Goal: Task Accomplishment & Management: Complete application form

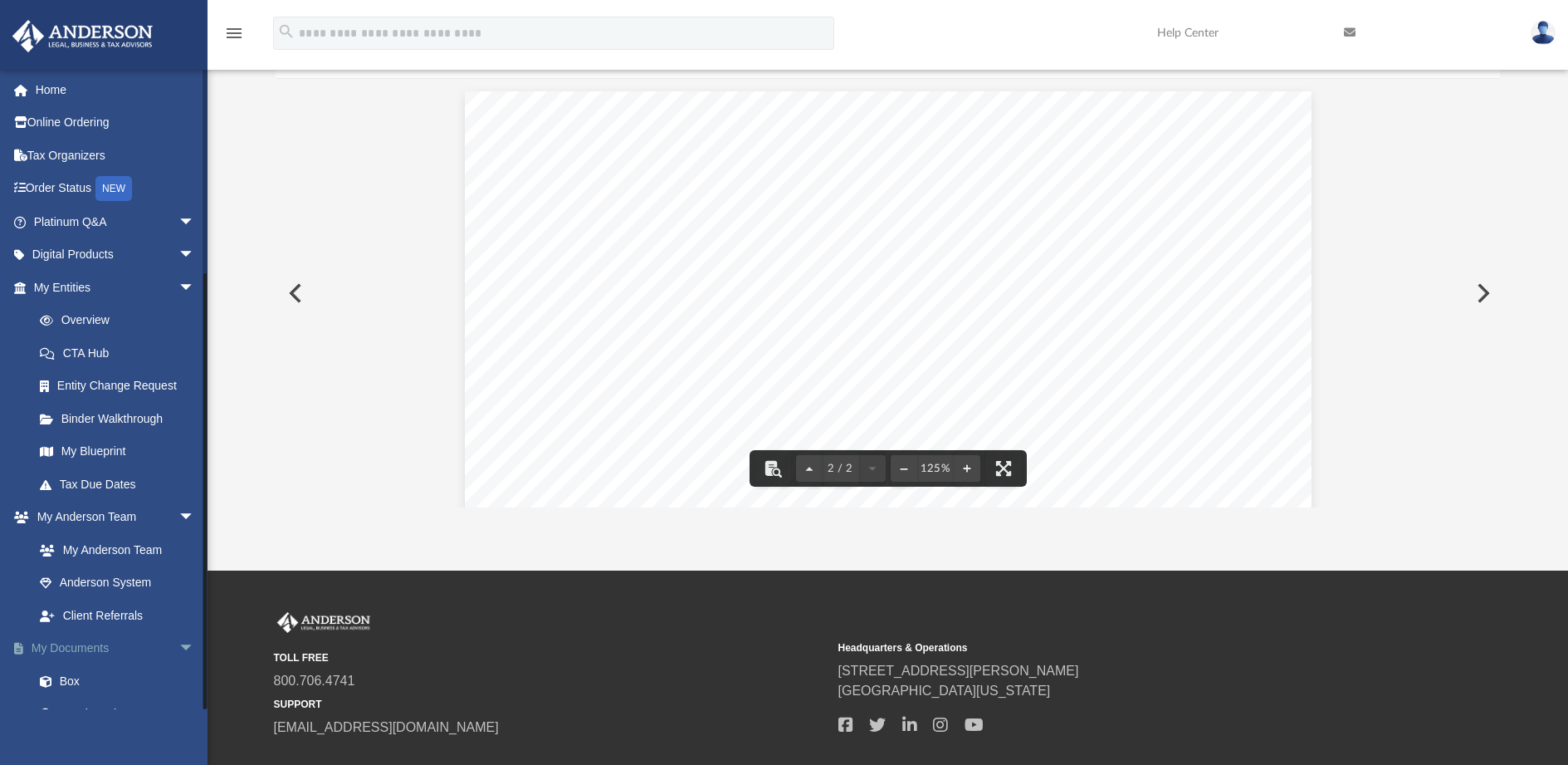
scroll to position [983, 0]
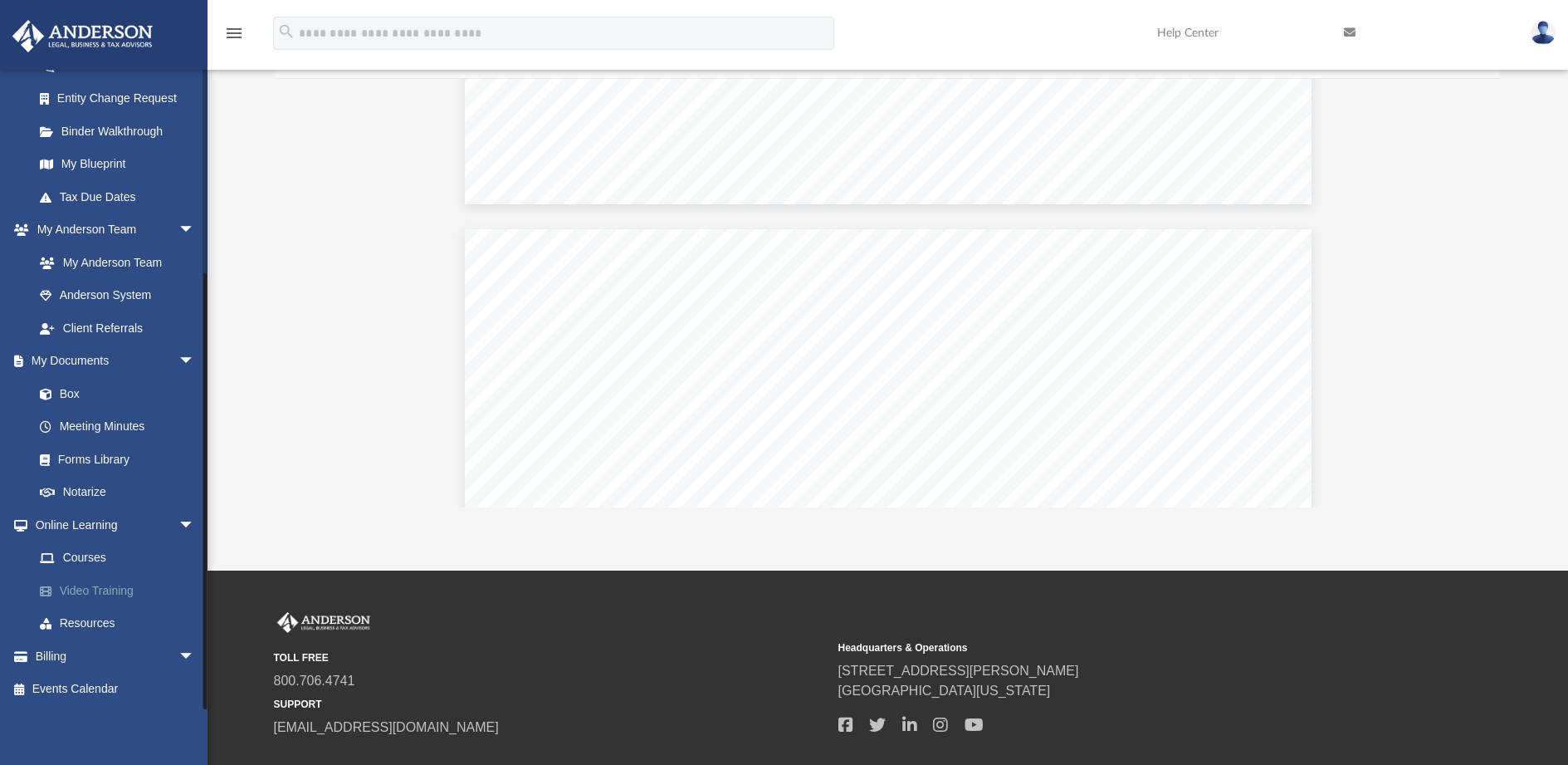
click at [100, 588] on link "Video Training" at bounding box center [121, 590] width 197 height 33
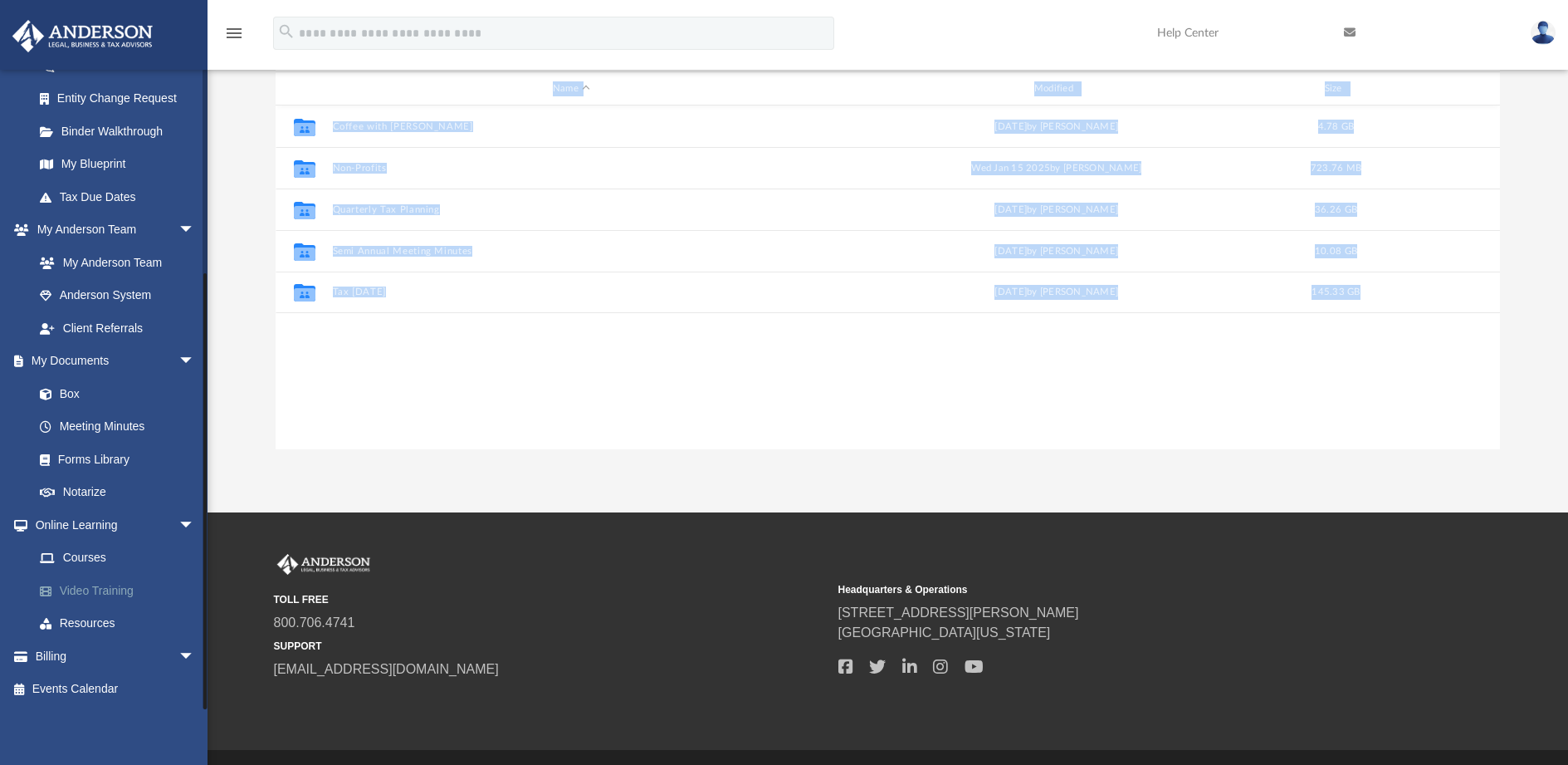
scroll to position [365, 1213]
click at [88, 555] on link "Courses" at bounding box center [121, 558] width 197 height 33
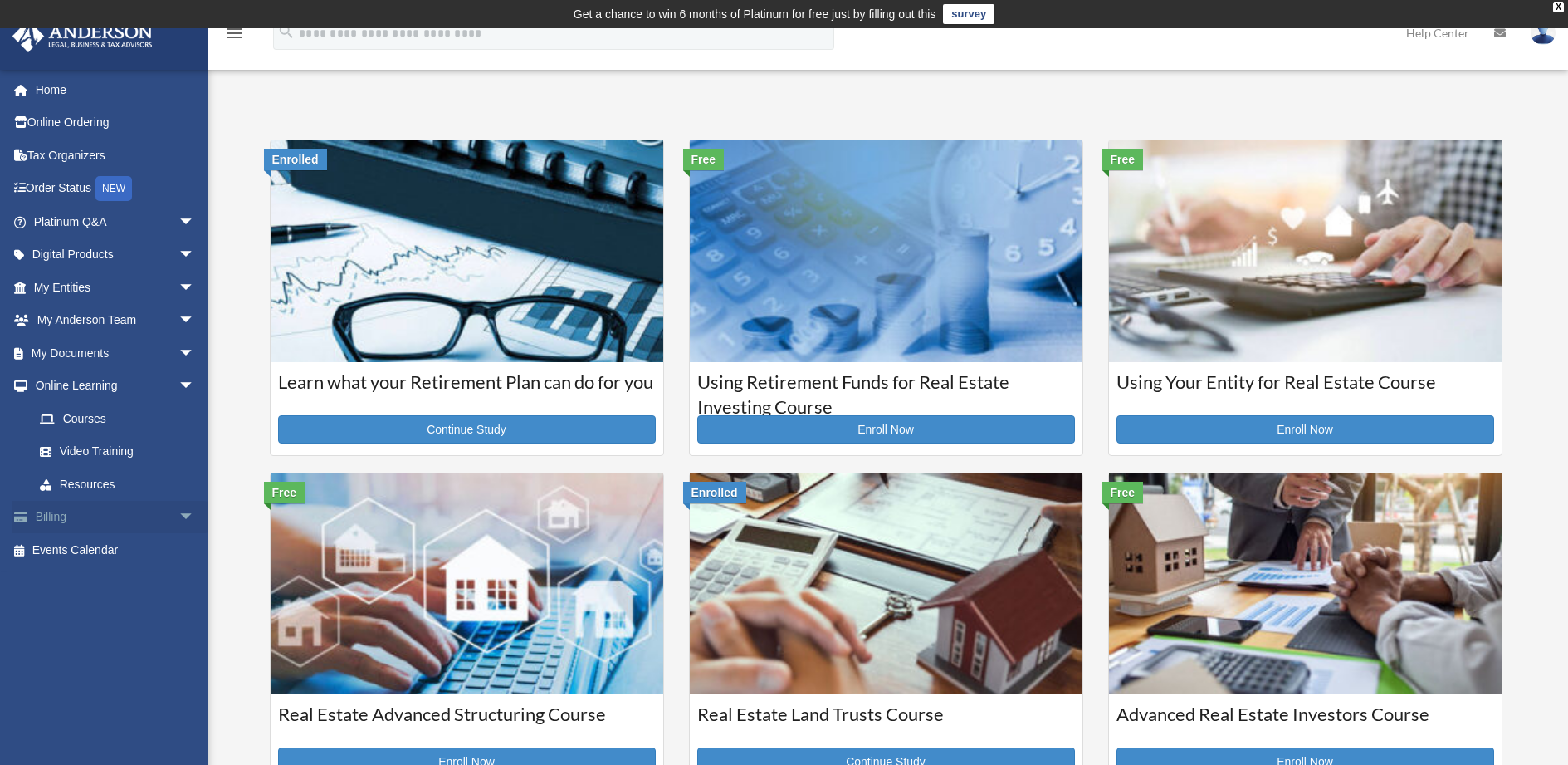
click at [67, 515] on link "Billing arrow_drop_down" at bounding box center [115, 517] width 208 height 33
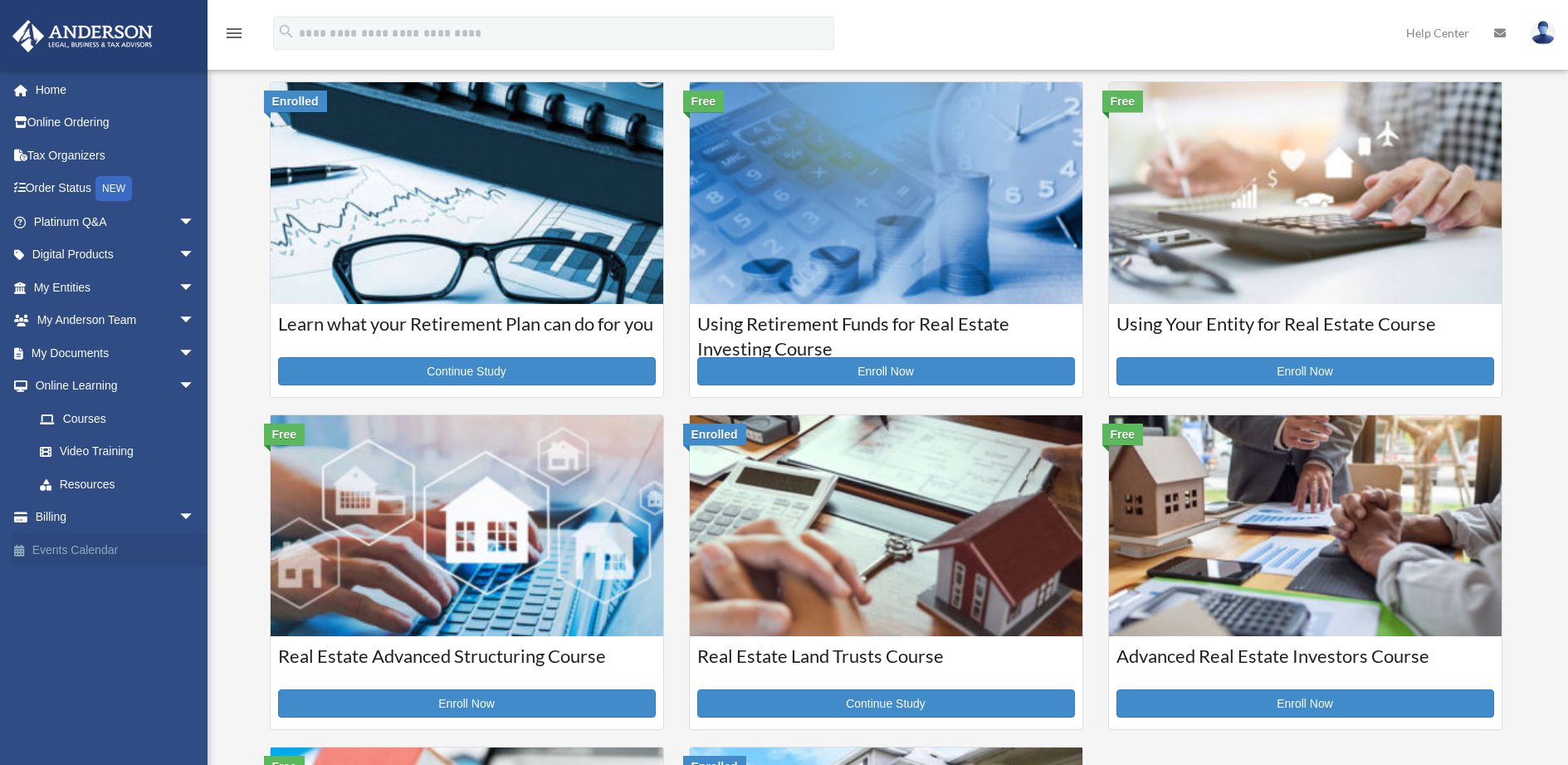
scroll to position [109, 0]
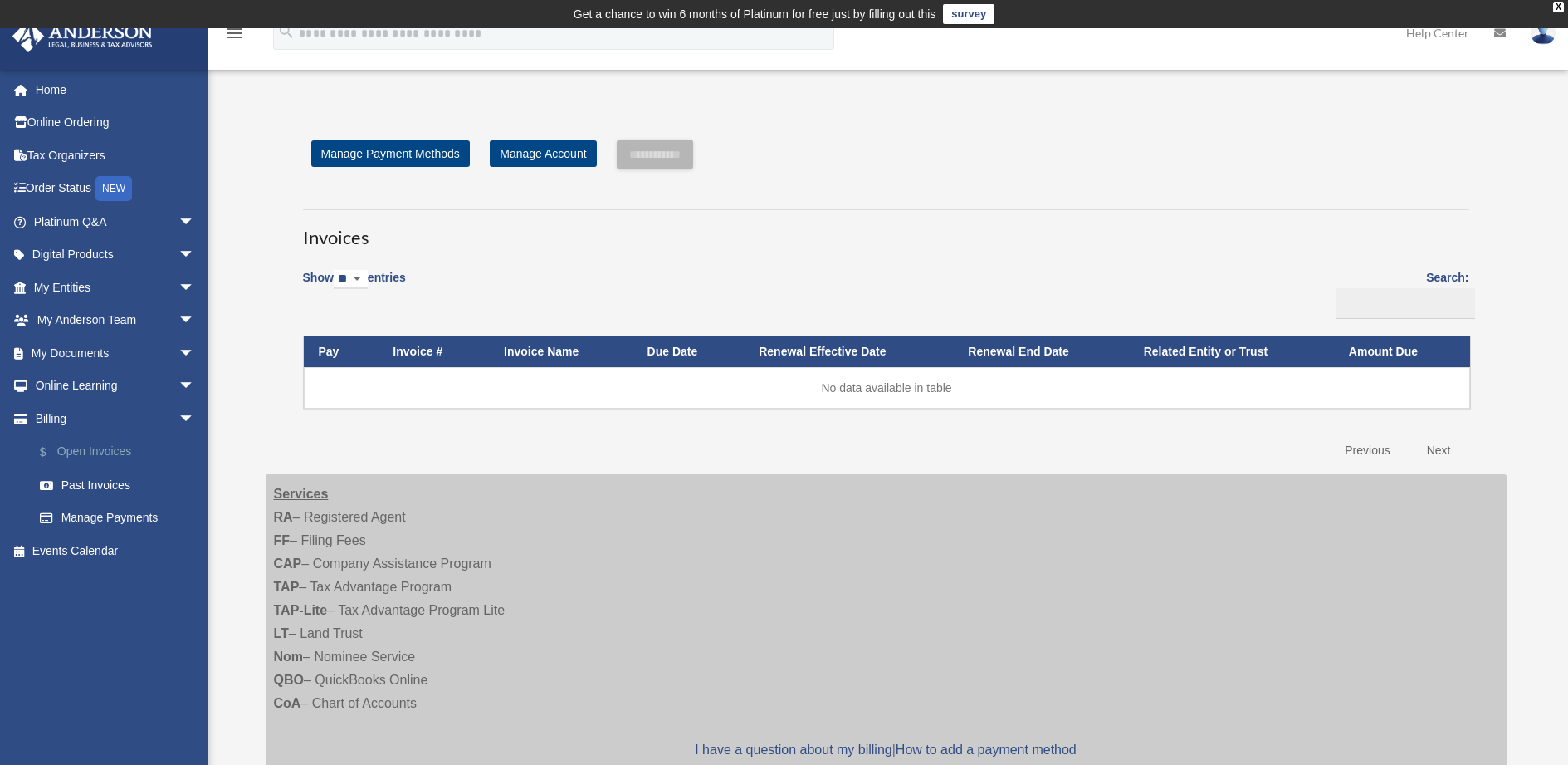
click at [102, 448] on link "$ Open Invoices" at bounding box center [121, 451] width 197 height 34
click at [103, 484] on link "Past Invoices" at bounding box center [121, 484] width 197 height 33
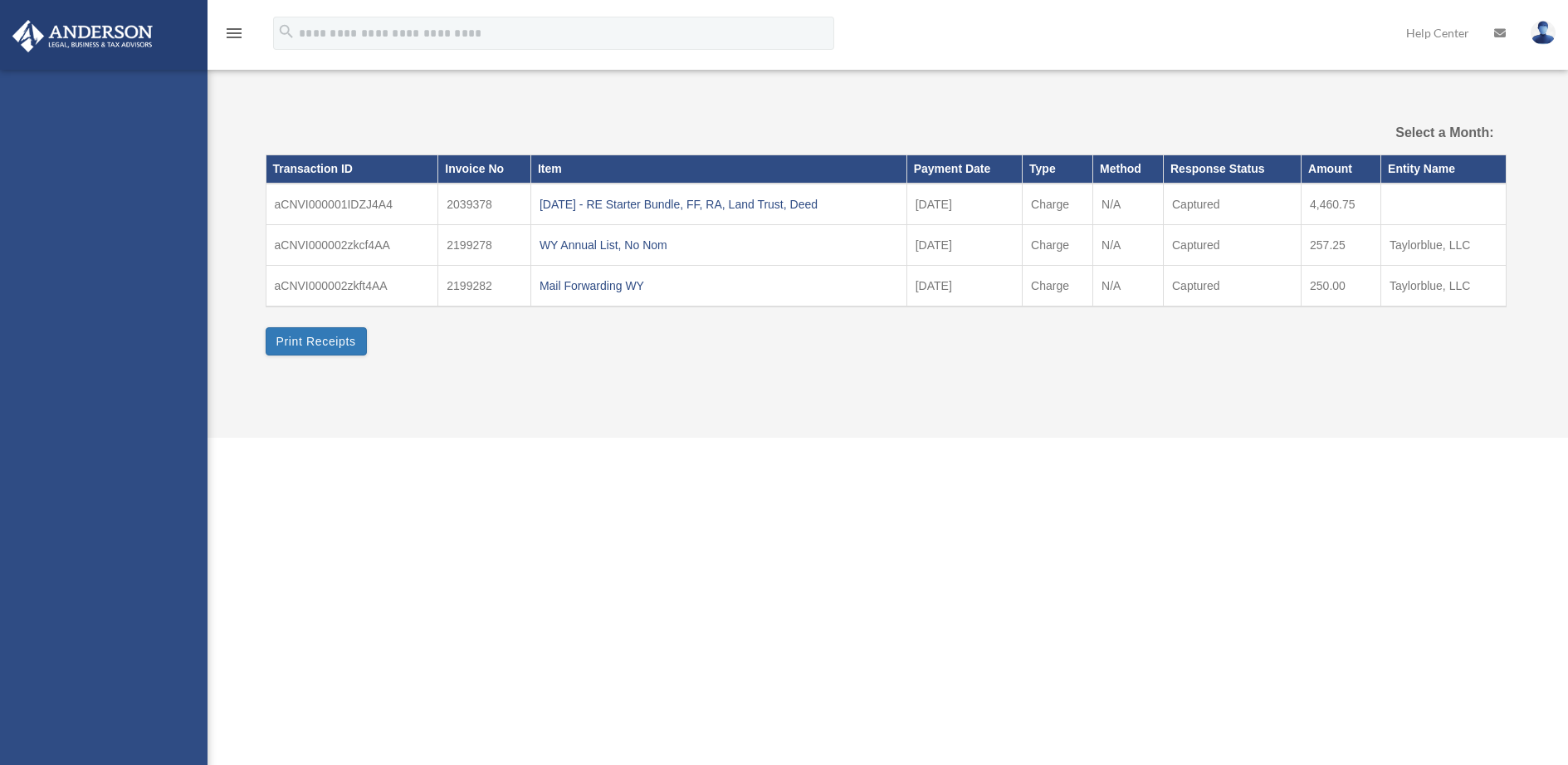
select select
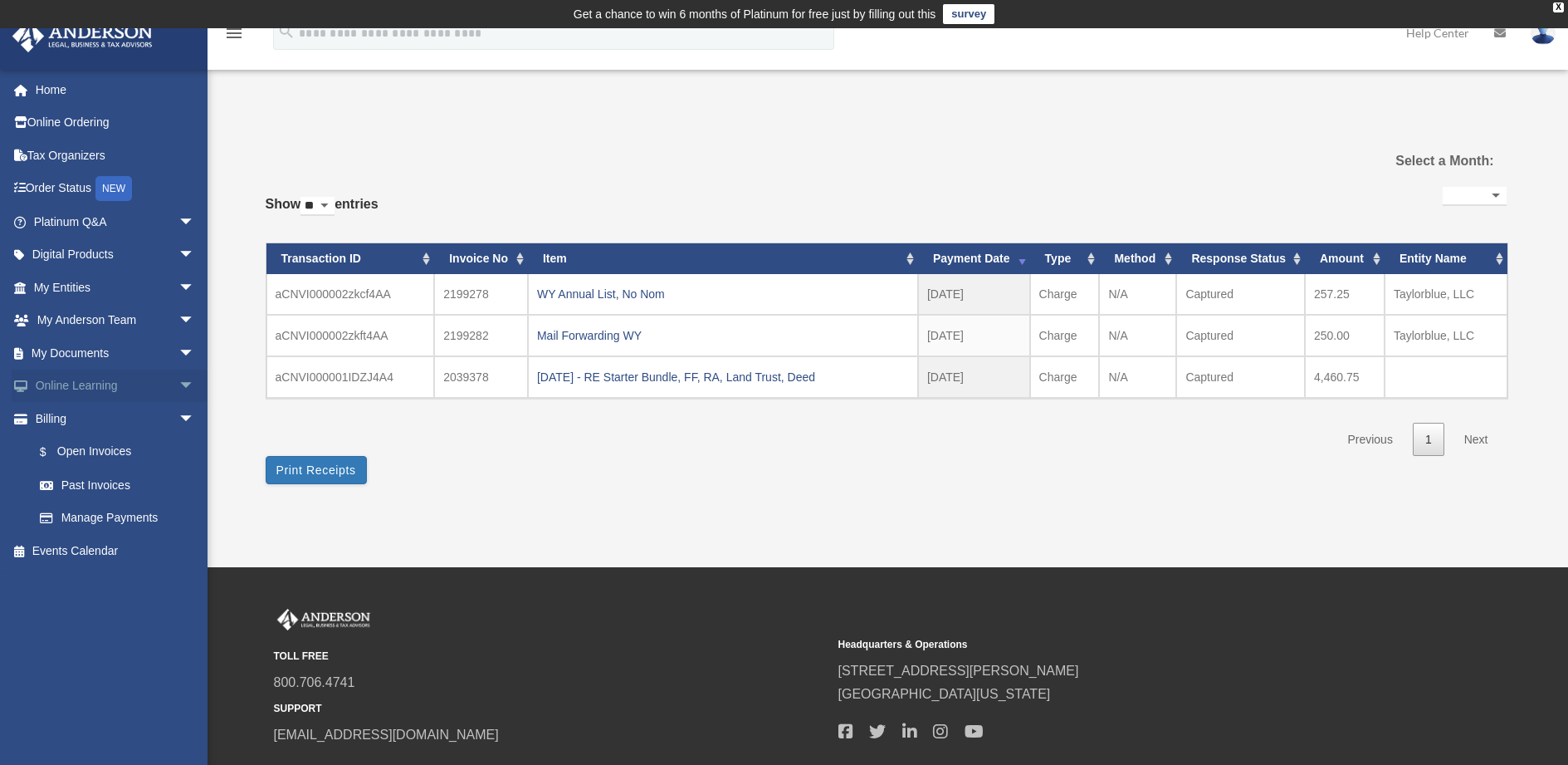
click at [74, 385] on link "Online Learning arrow_drop_down" at bounding box center [115, 385] width 208 height 33
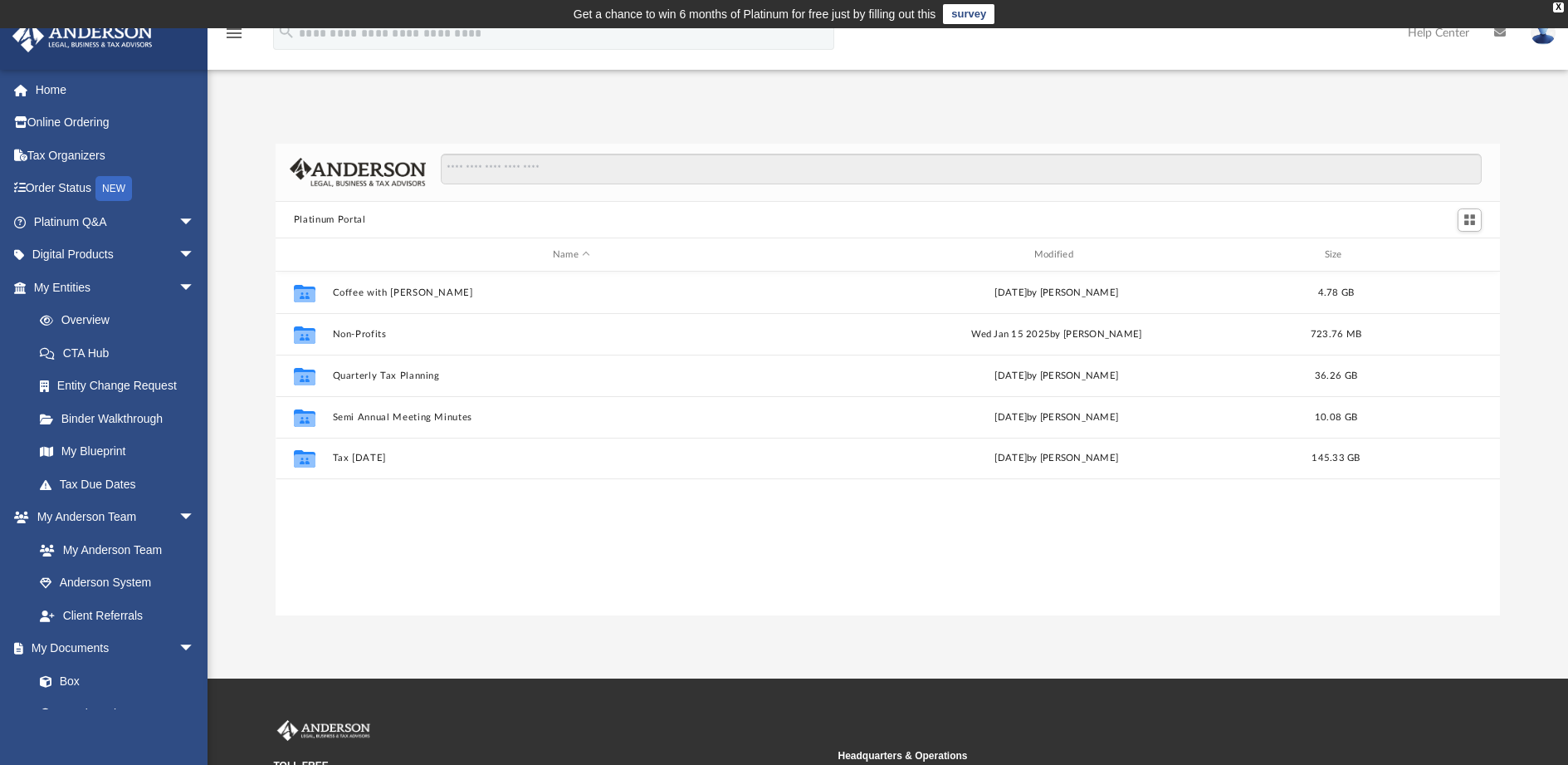
scroll to position [365, 1213]
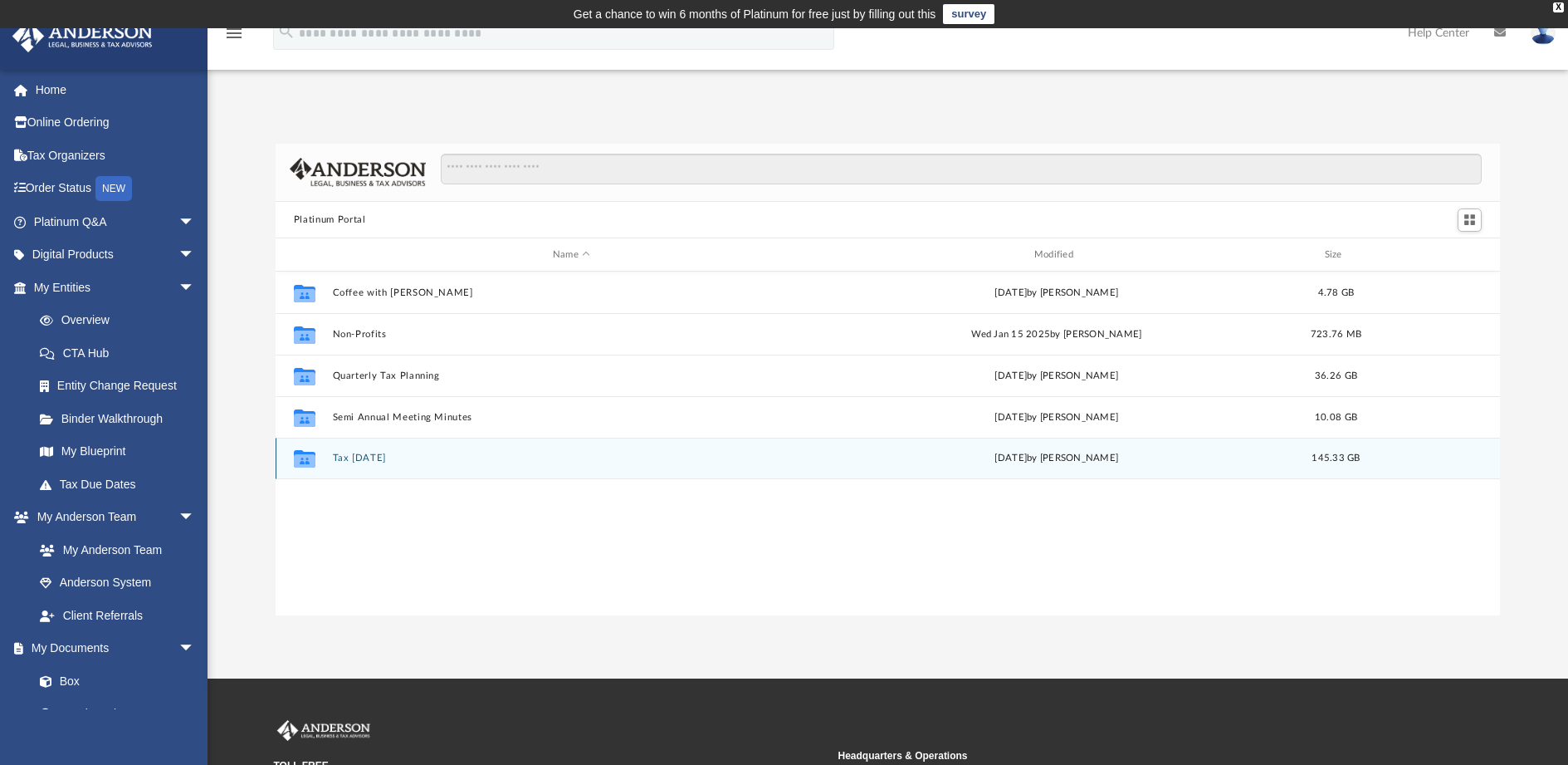
click at [363, 458] on button "Tax Tuesday" at bounding box center [571, 457] width 478 height 11
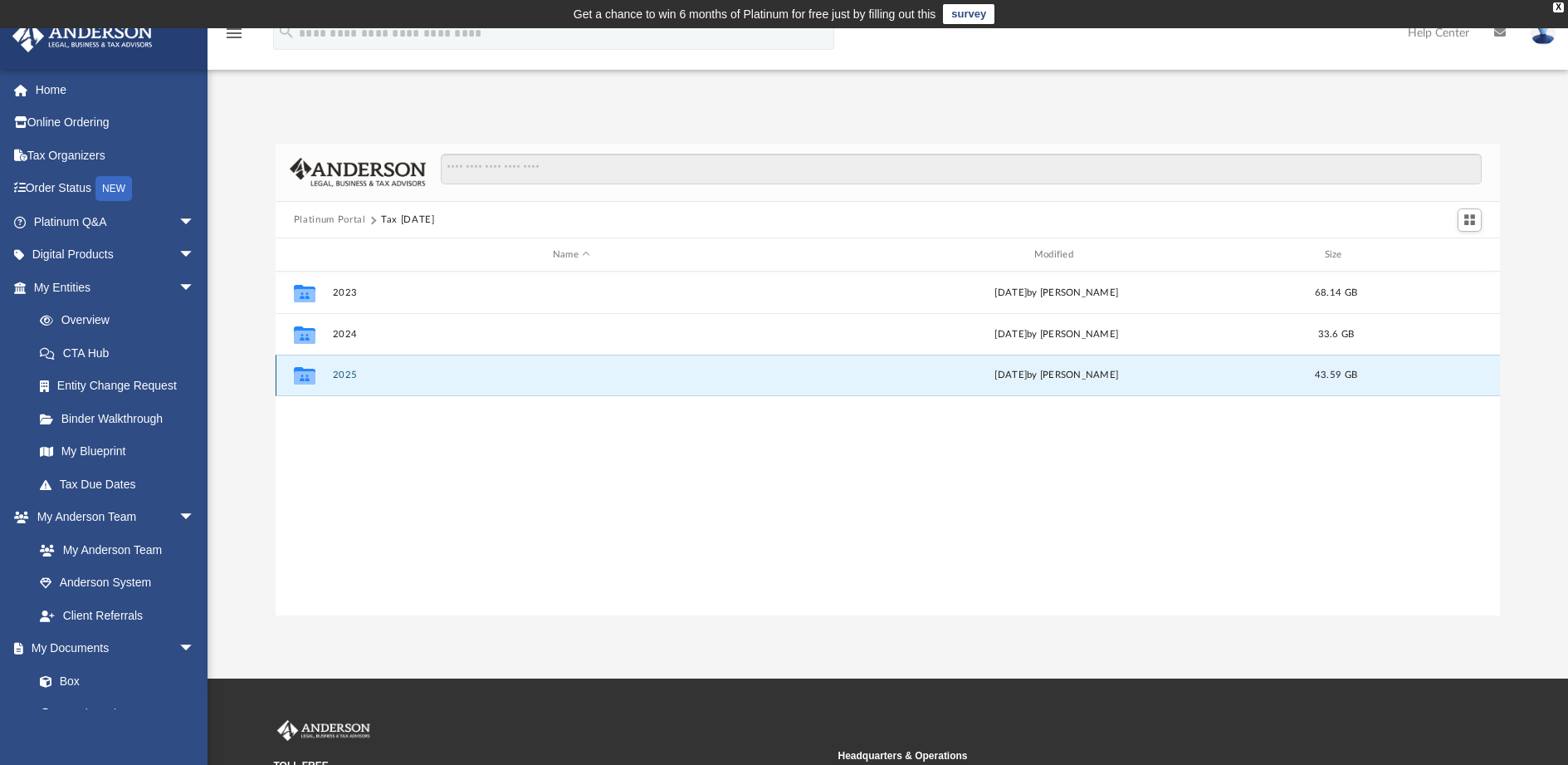
click at [346, 375] on button "2025" at bounding box center [571, 374] width 478 height 11
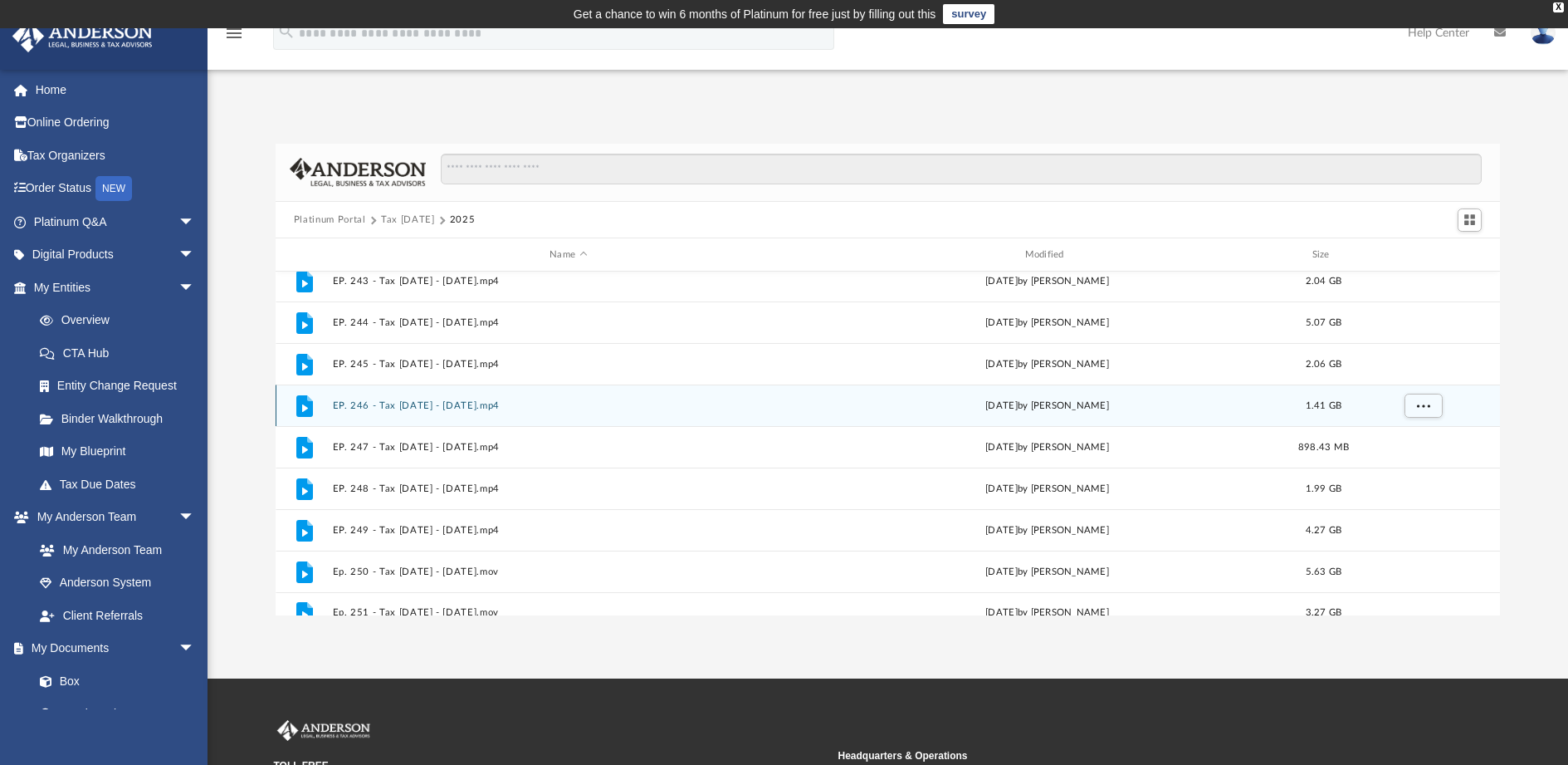
scroll to position [362, 0]
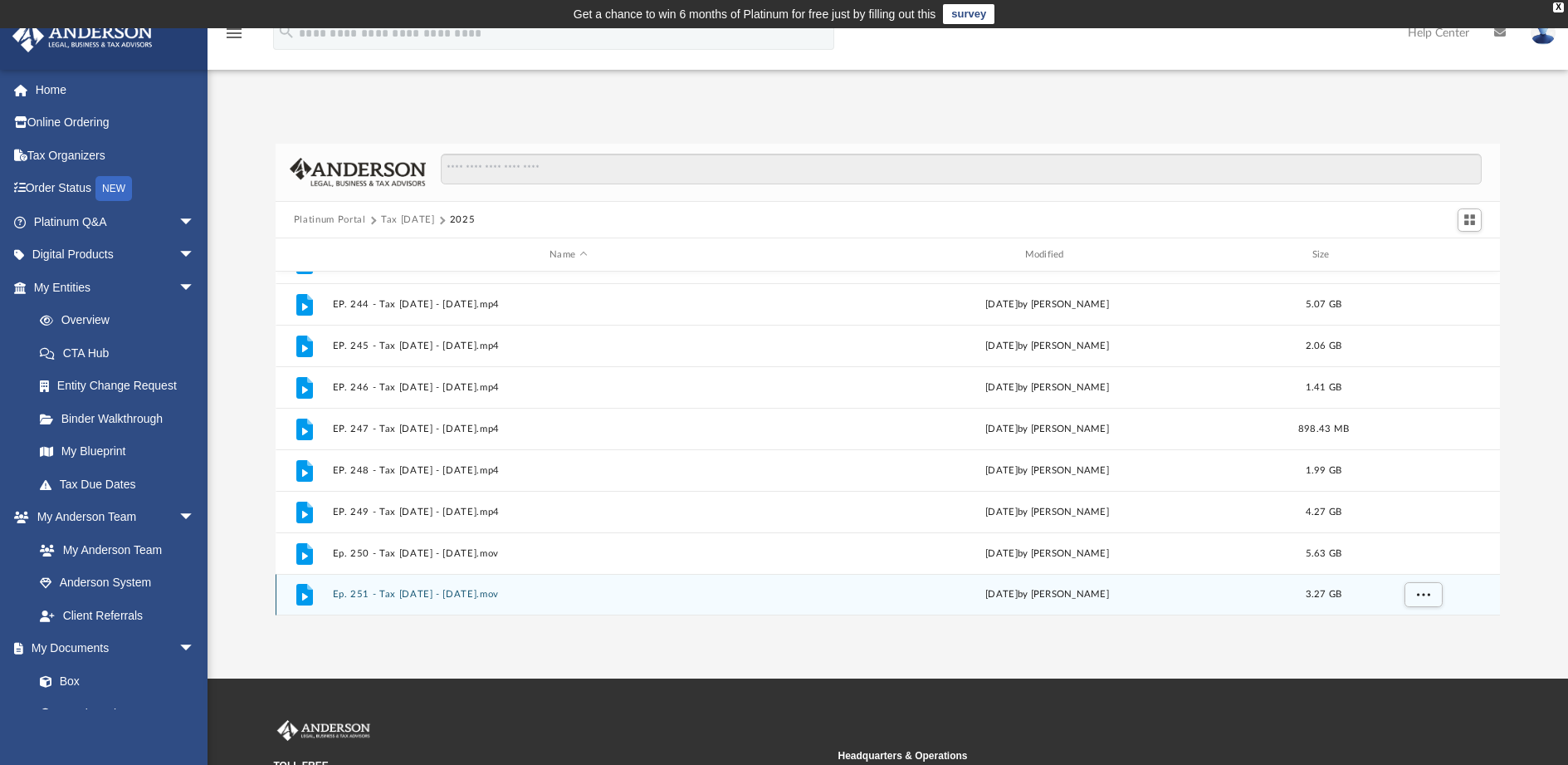
click at [295, 593] on icon "File" at bounding box center [304, 594] width 26 height 26
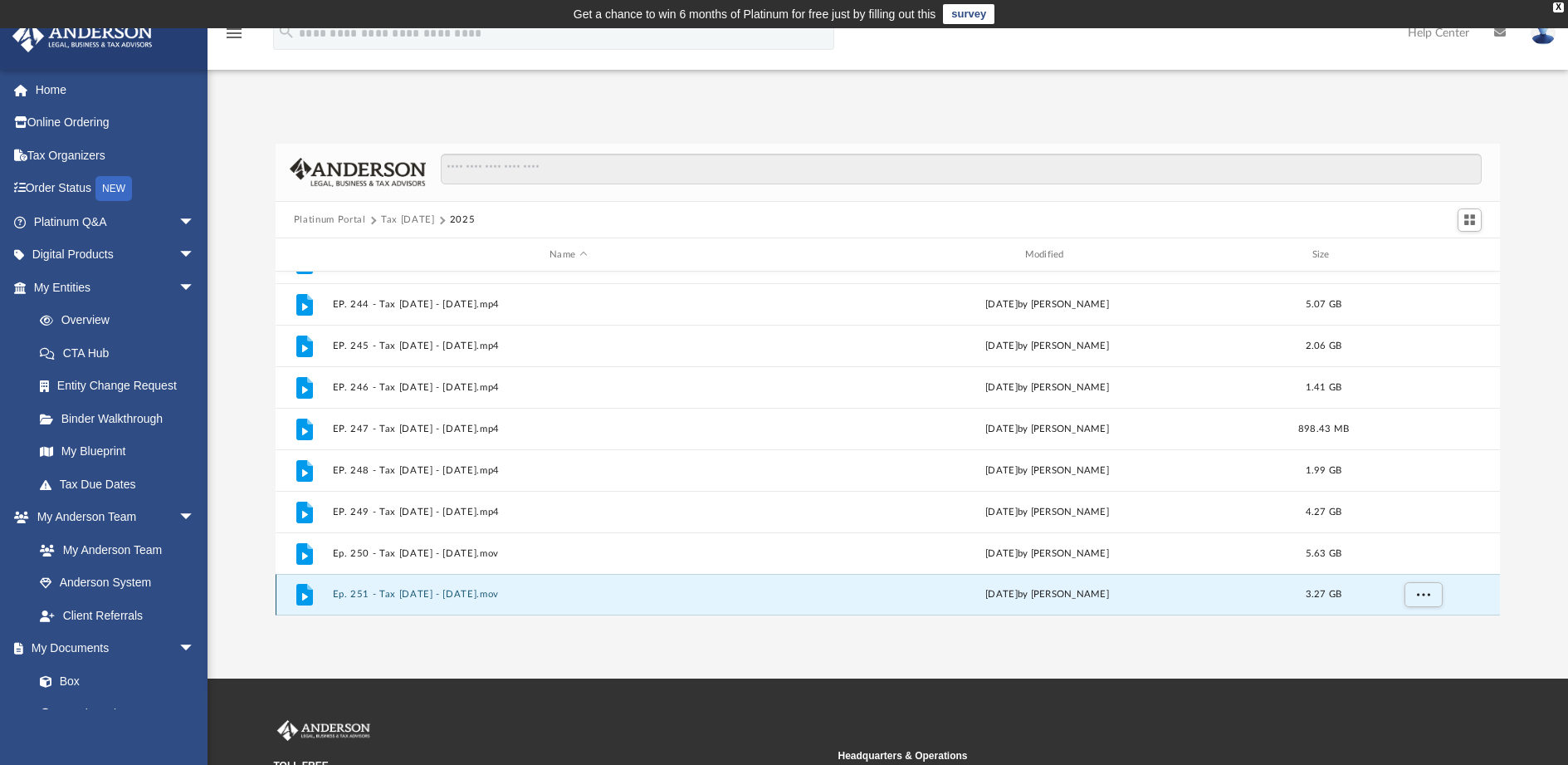
click at [306, 596] on icon "grid" at bounding box center [304, 595] width 16 height 21
click at [389, 592] on button "Ep. 251 - Tax Tuesday - August 26th, 2025.mov" at bounding box center [568, 594] width 472 height 11
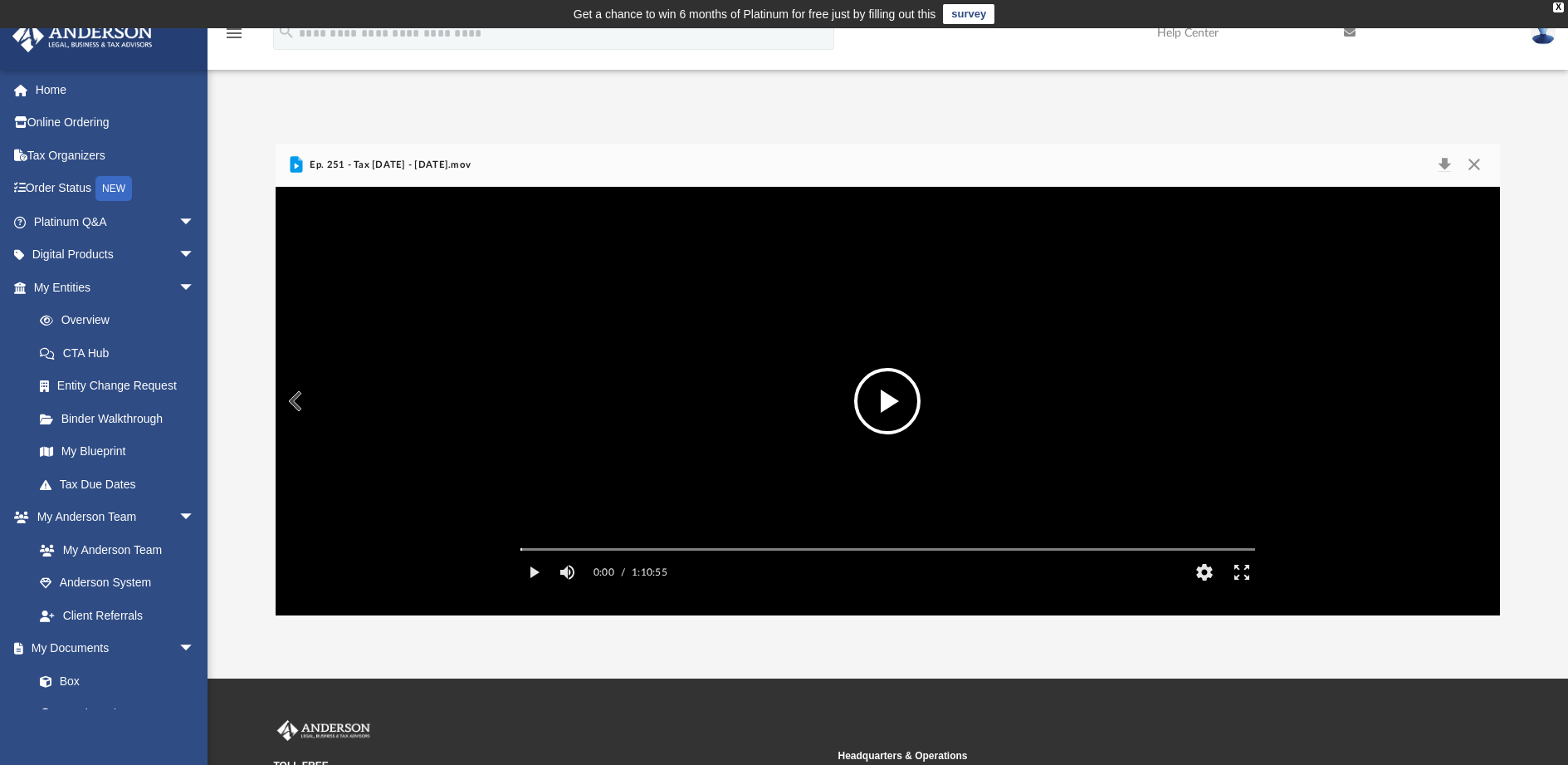
click at [900, 398] on button "File preview" at bounding box center [887, 401] width 67 height 67
click at [780, 344] on video "File preview" at bounding box center [888, 401] width 761 height 381
click at [178, 251] on span "arrow_drop_down" at bounding box center [195, 255] width 33 height 34
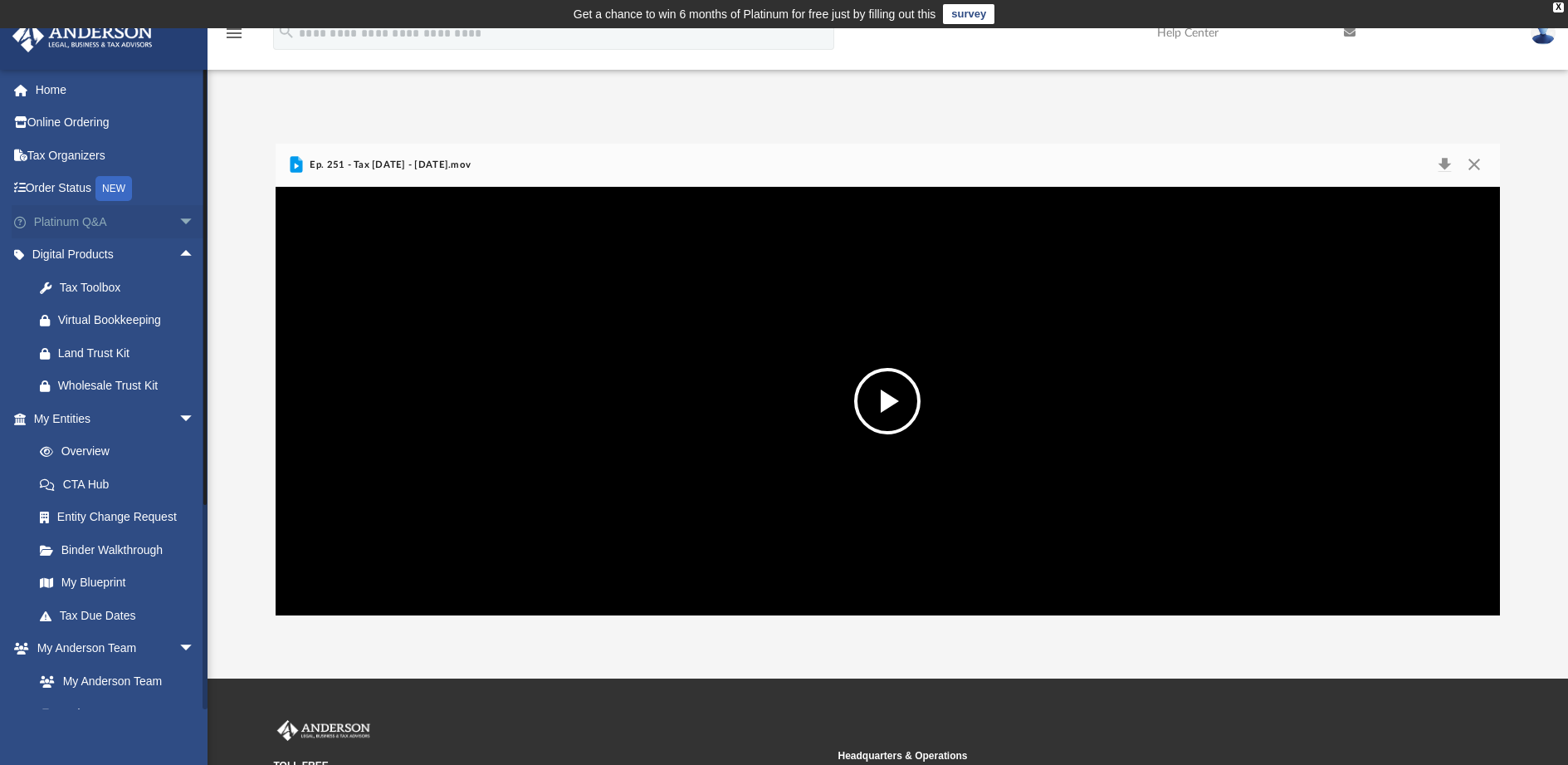
click at [178, 216] on span "arrow_drop_down" at bounding box center [195, 222] width 33 height 34
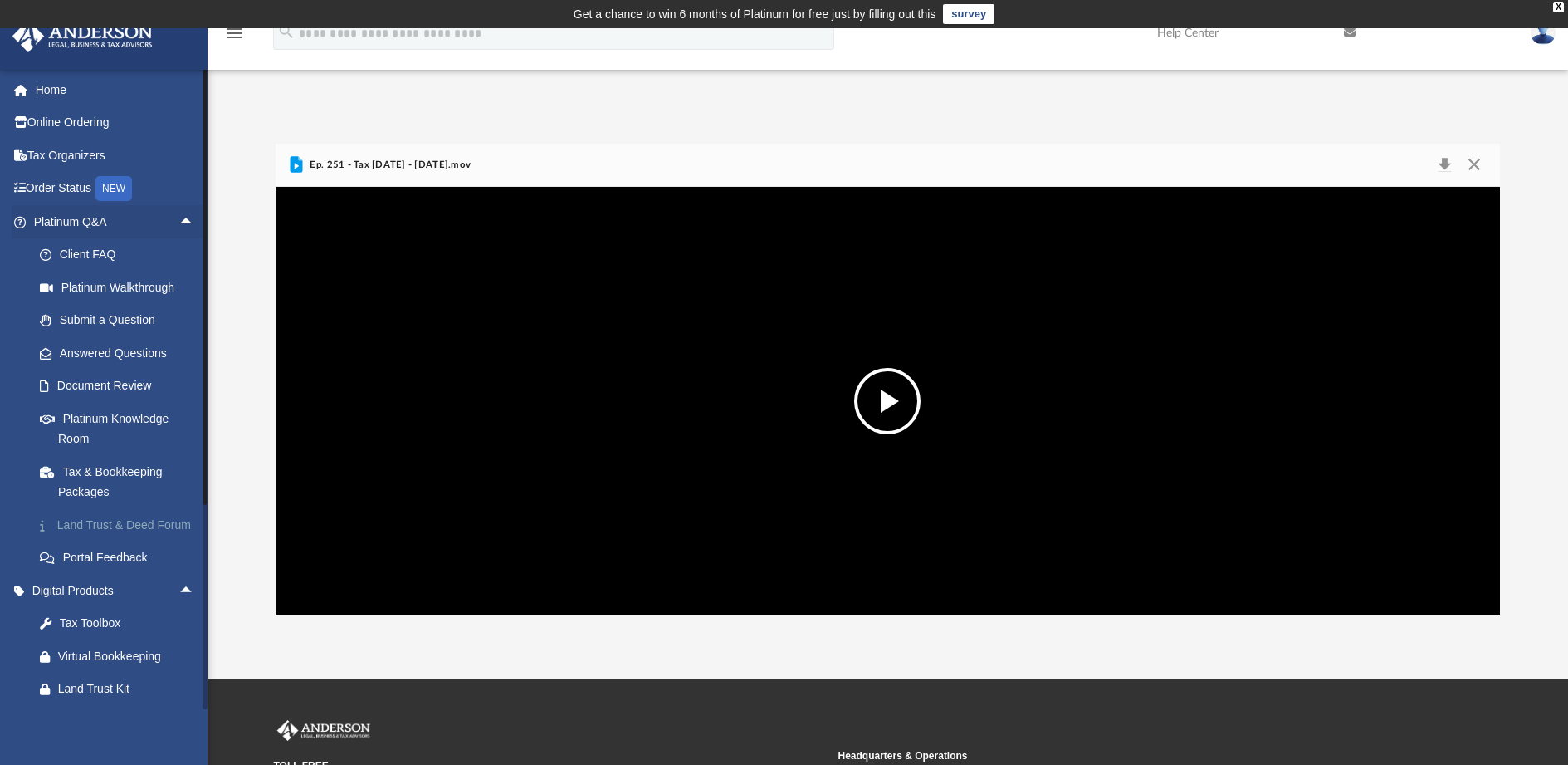
click at [92, 527] on link "Land Trust & Deed Forum" at bounding box center [121, 525] width 197 height 33
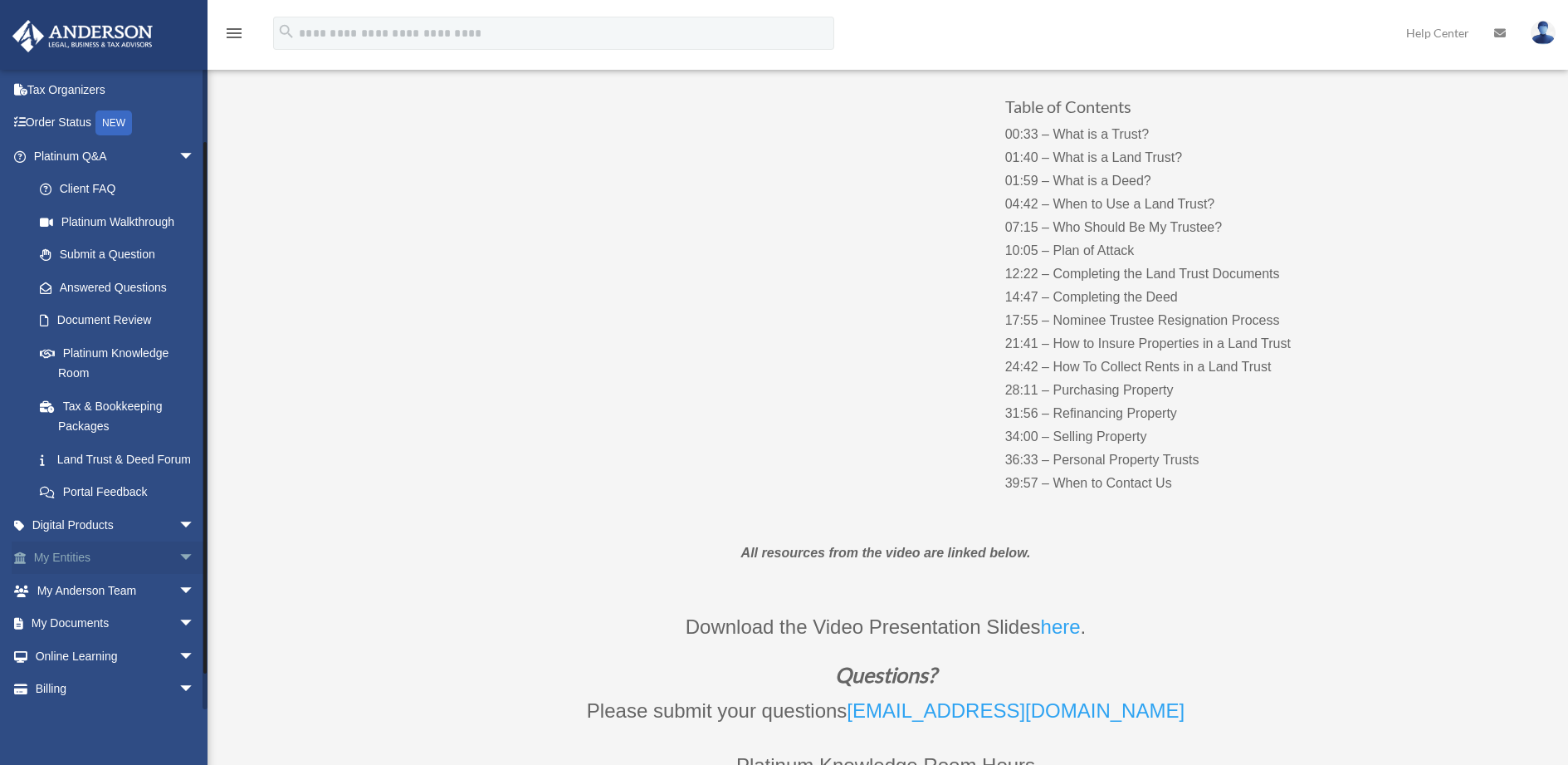
scroll to position [119, 0]
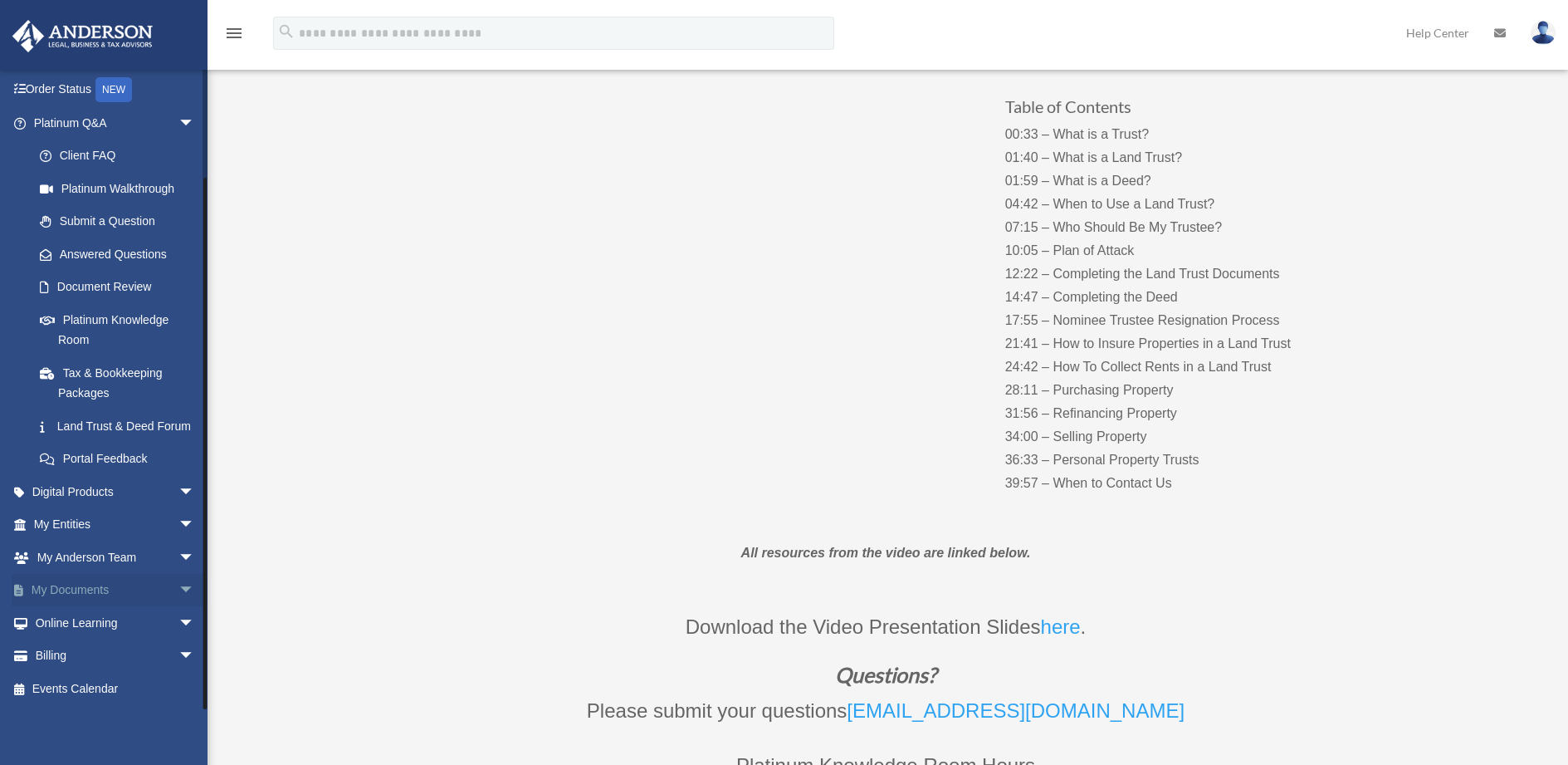
click at [178, 589] on span "arrow_drop_down" at bounding box center [195, 590] width 33 height 34
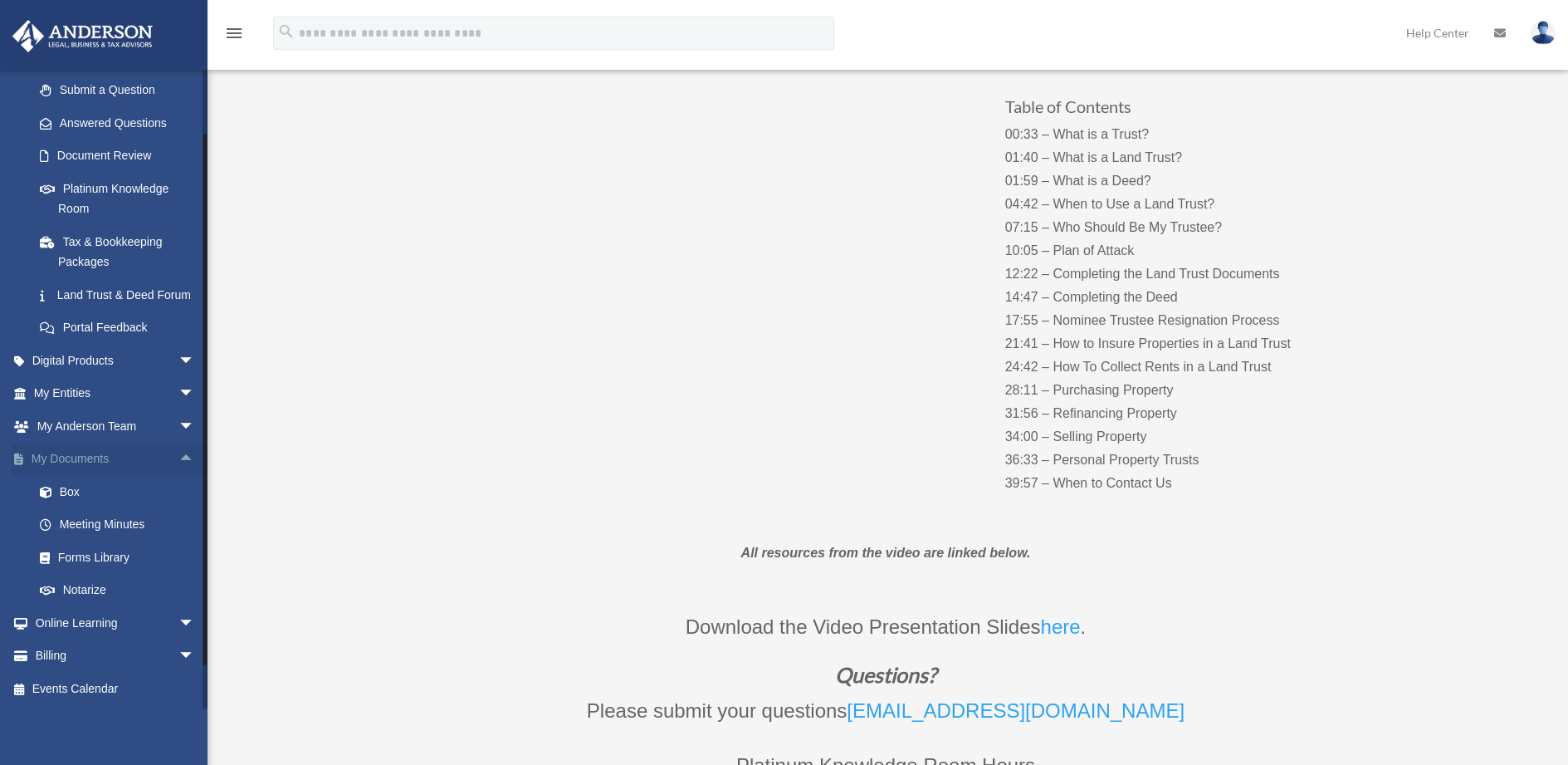
scroll to position [250, 0]
click at [178, 623] on span "arrow_drop_down" at bounding box center [195, 623] width 33 height 34
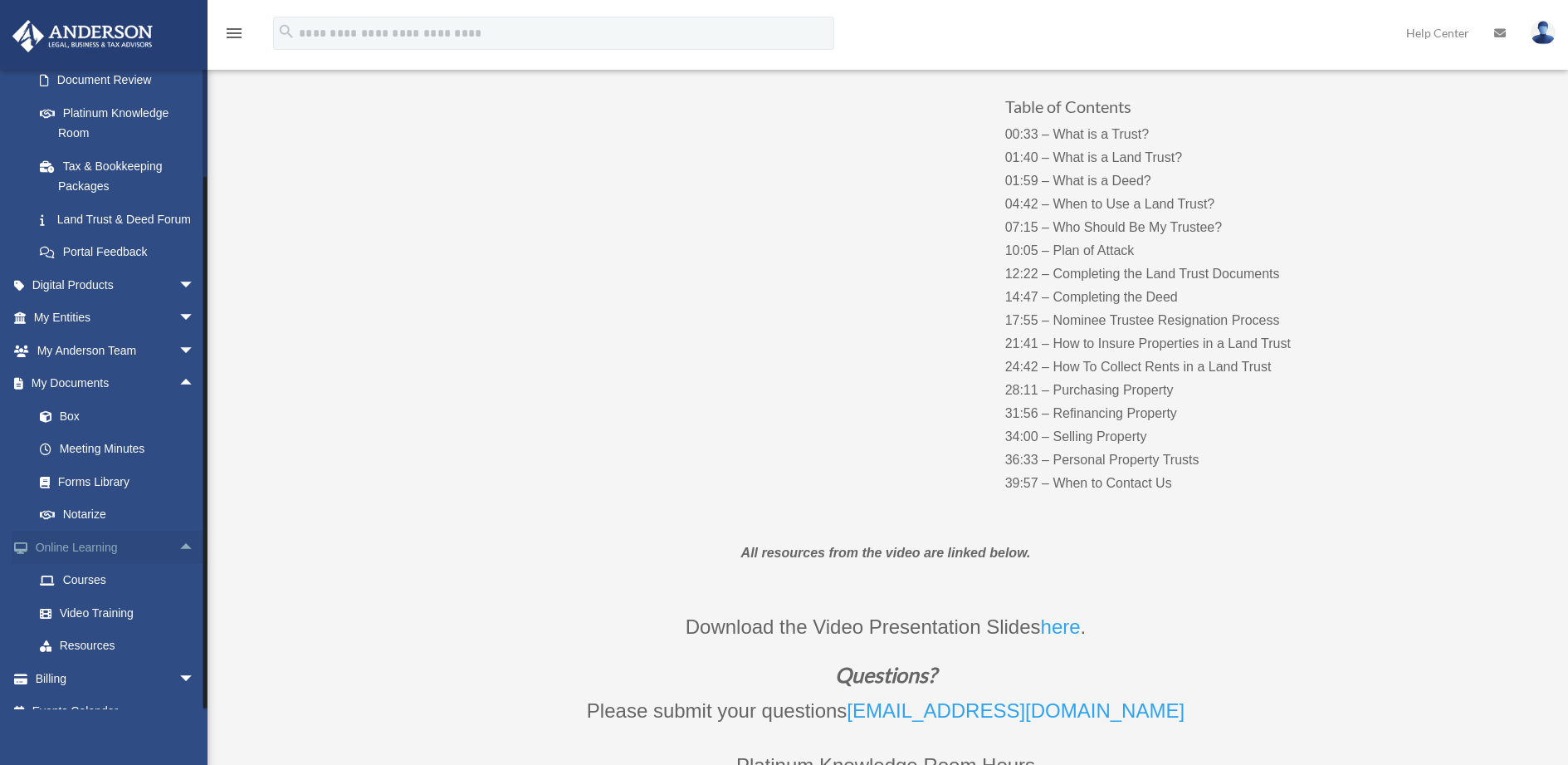
scroll to position [349, 0]
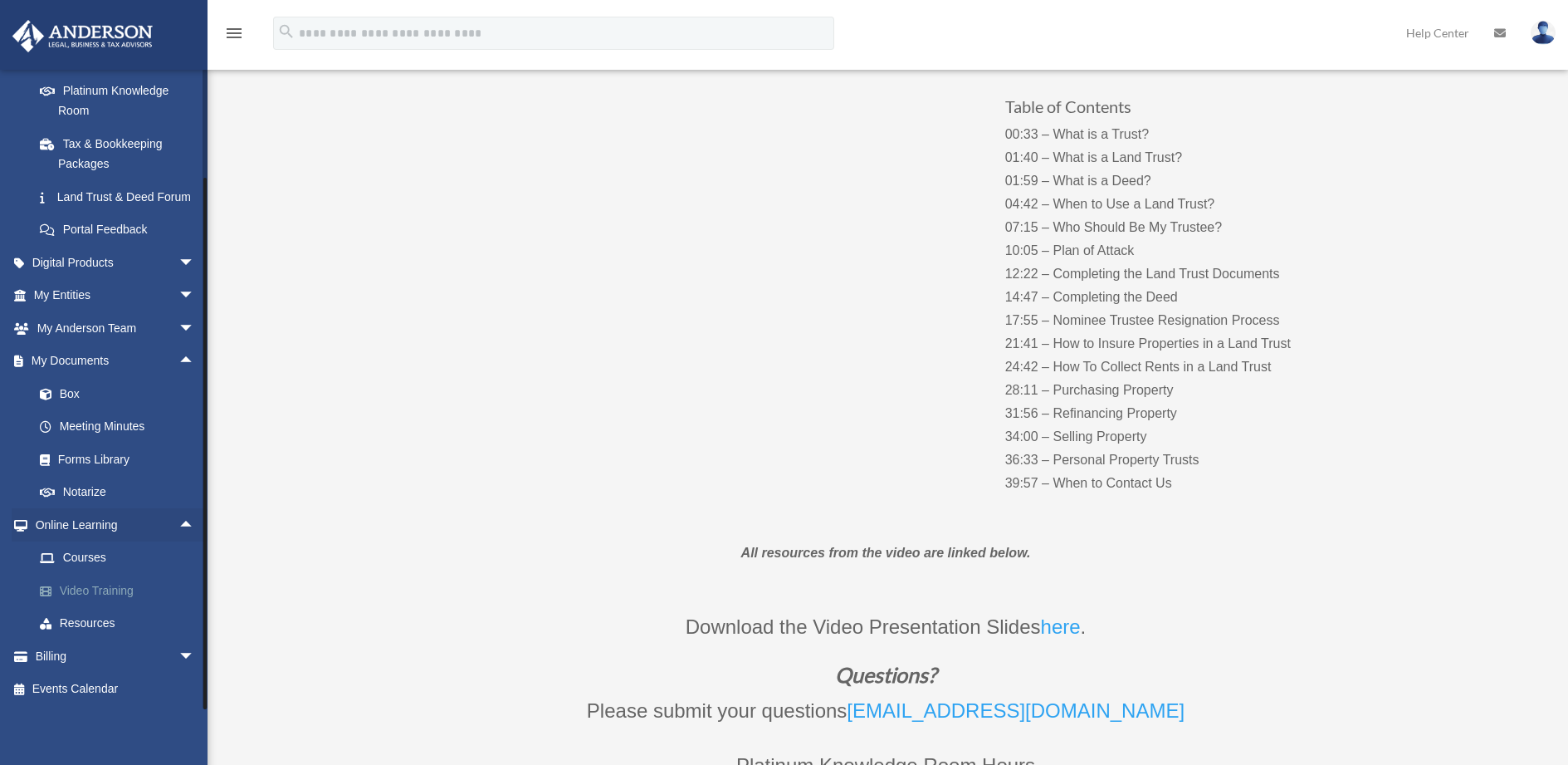
click at [98, 585] on link "Video Training" at bounding box center [121, 590] width 197 height 33
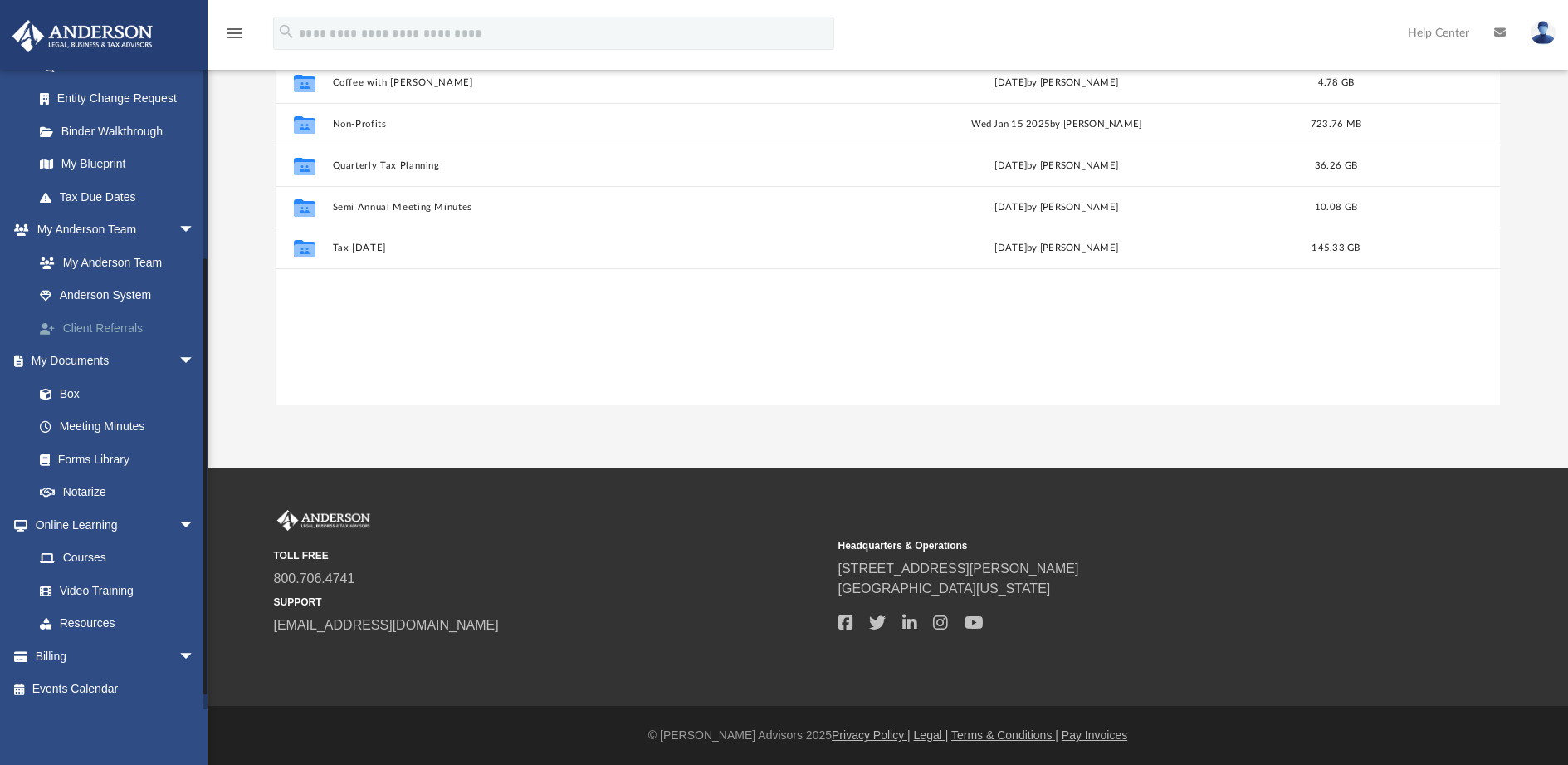
scroll to position [204, 0]
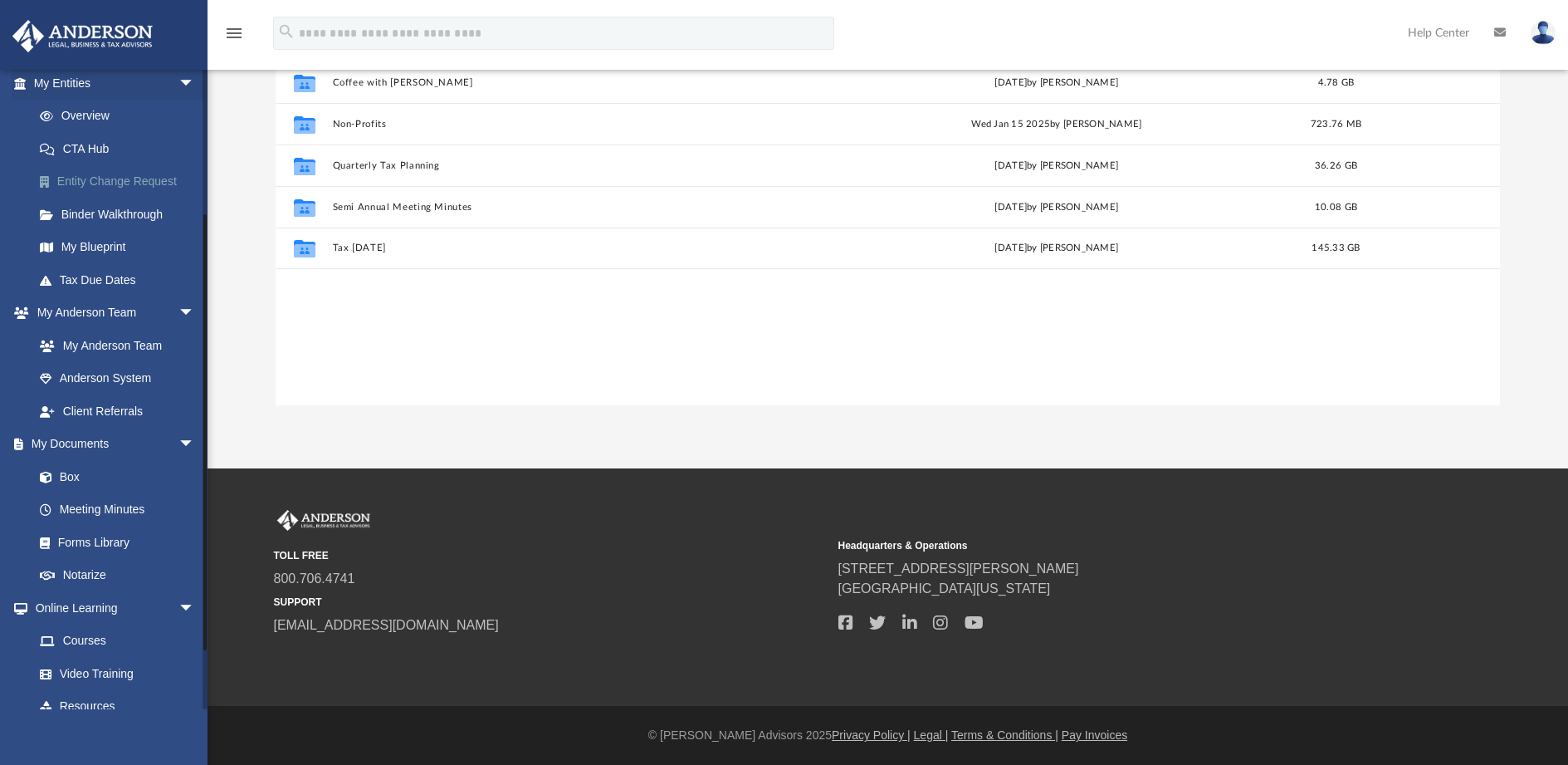
click at [124, 179] on link "Entity Change Request" at bounding box center [121, 182] width 197 height 33
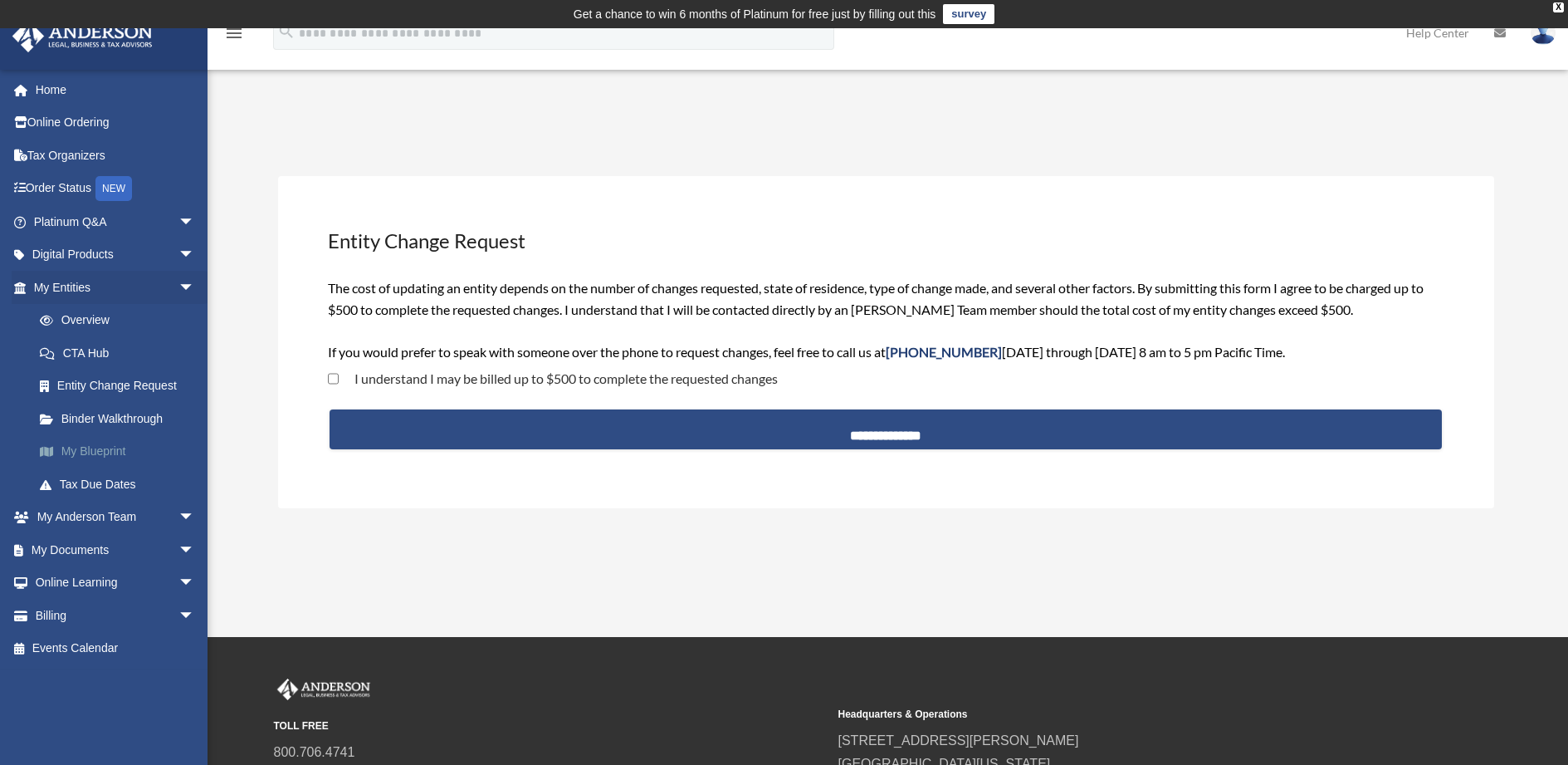
click at [102, 447] on link "My Blueprint" at bounding box center [121, 451] width 197 height 33
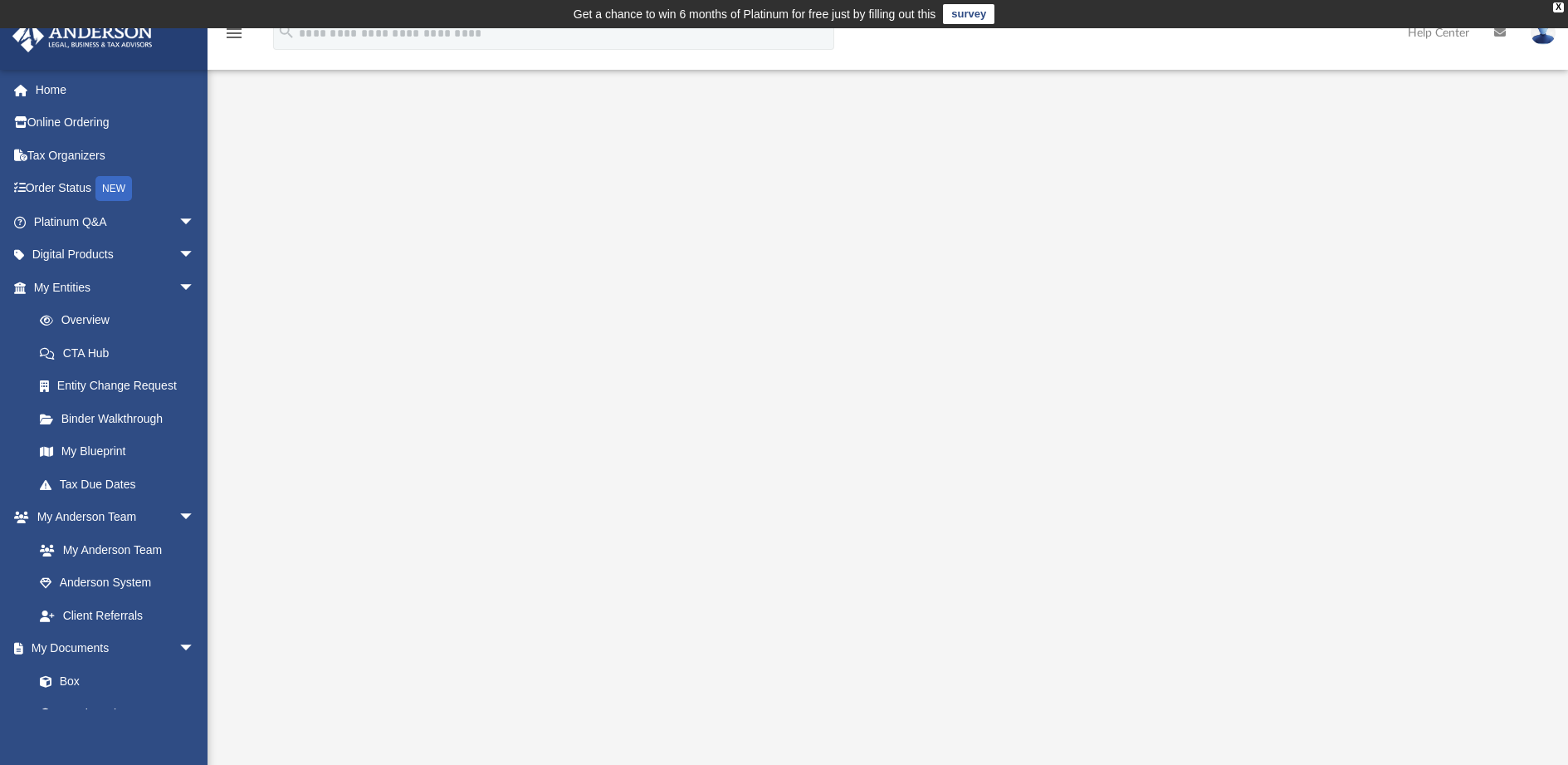
click at [968, 11] on link "survey" at bounding box center [968, 14] width 51 height 20
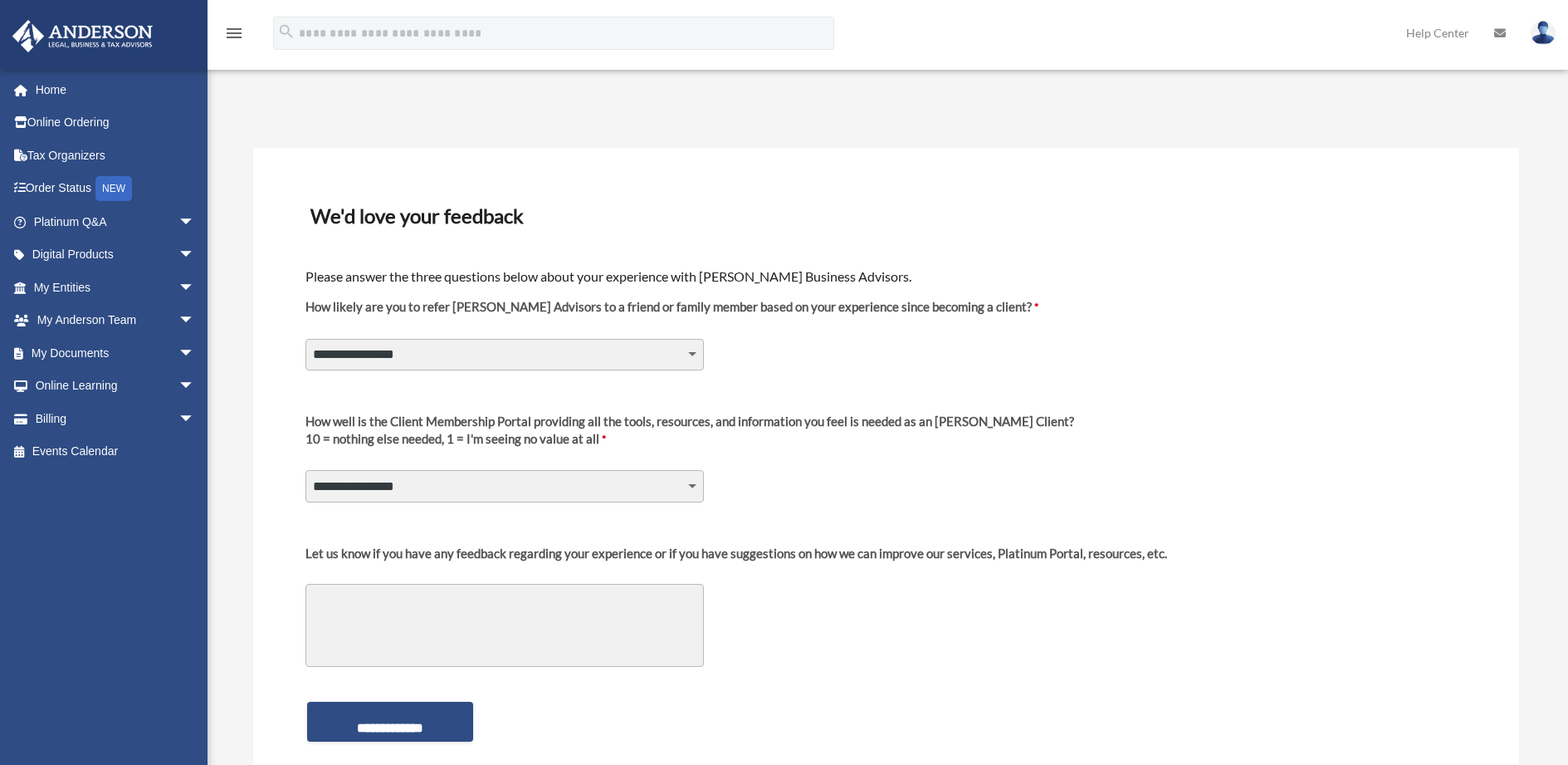
click at [691, 354] on select "**********" at bounding box center [504, 354] width 398 height 32
select select "********"
click at [305, 339] on select "**********" at bounding box center [504, 354] width 398 height 32
click at [650, 486] on select "**********" at bounding box center [504, 485] width 398 height 32
select select "********"
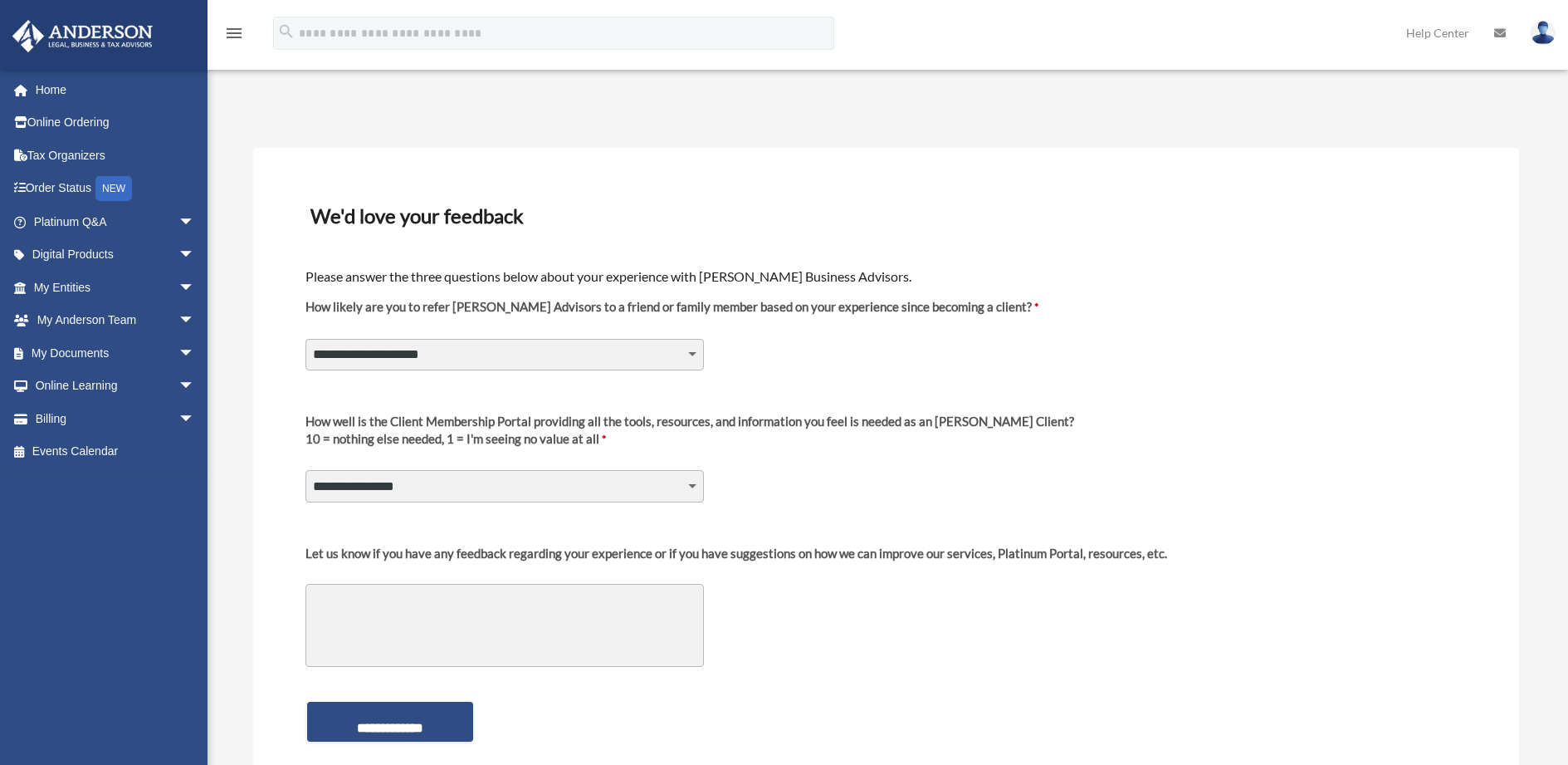
click at [305, 470] on select "**********" at bounding box center [504, 485] width 398 height 32
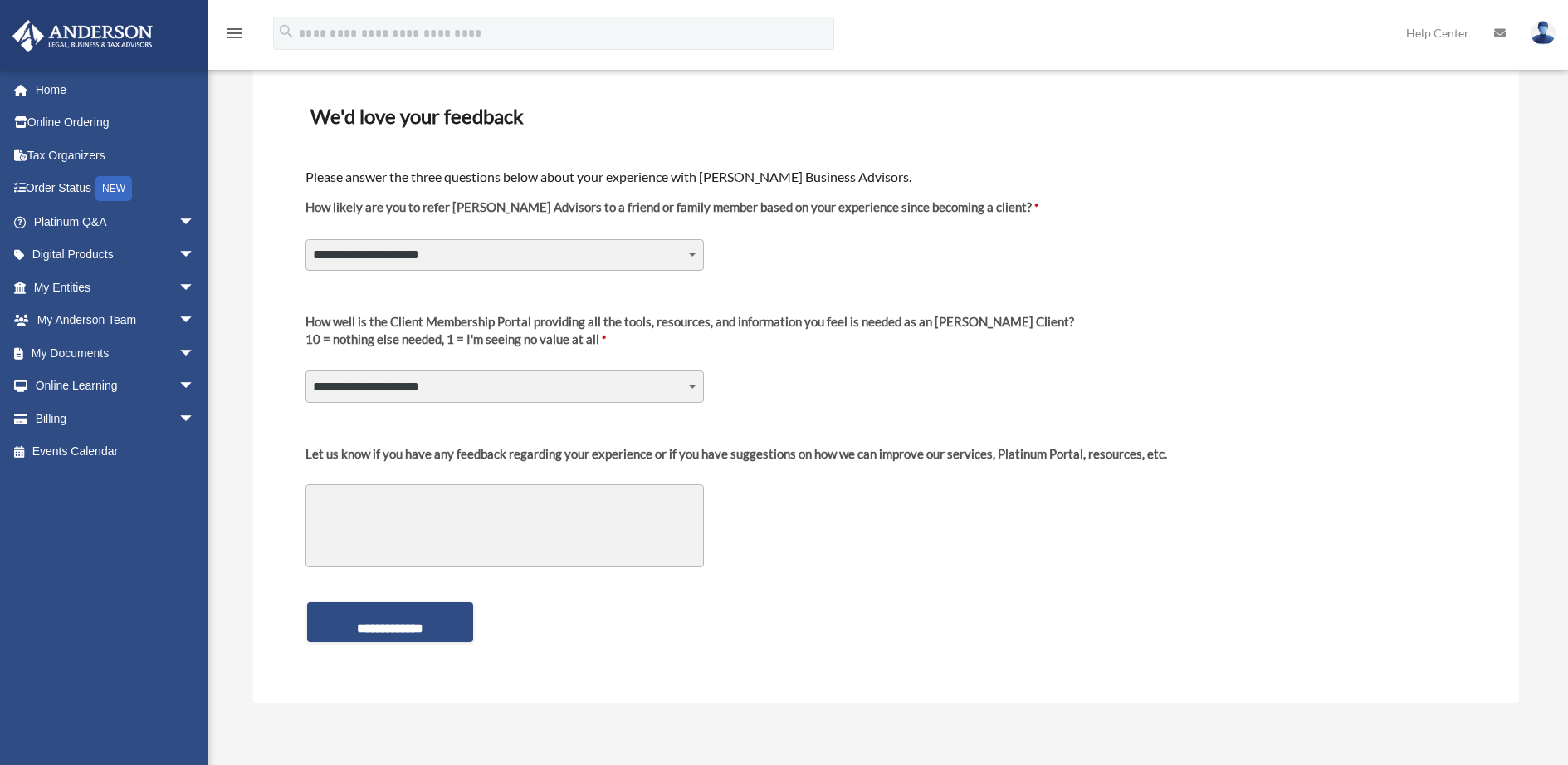
scroll to position [166, 0]
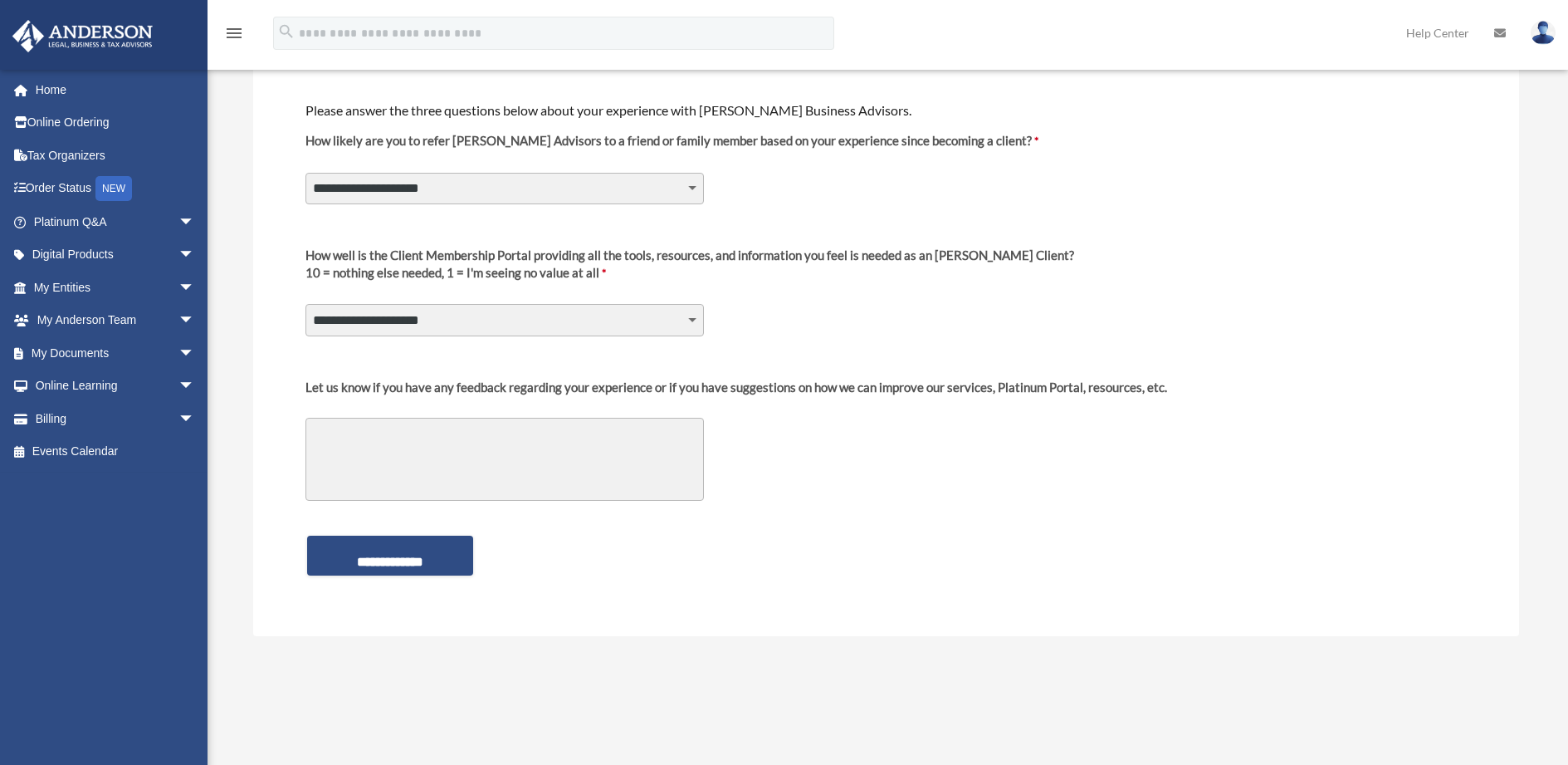
click at [352, 439] on textarea "Let us know if you have any feedback regarding your experience or if you have s…" at bounding box center [504, 459] width 398 height 83
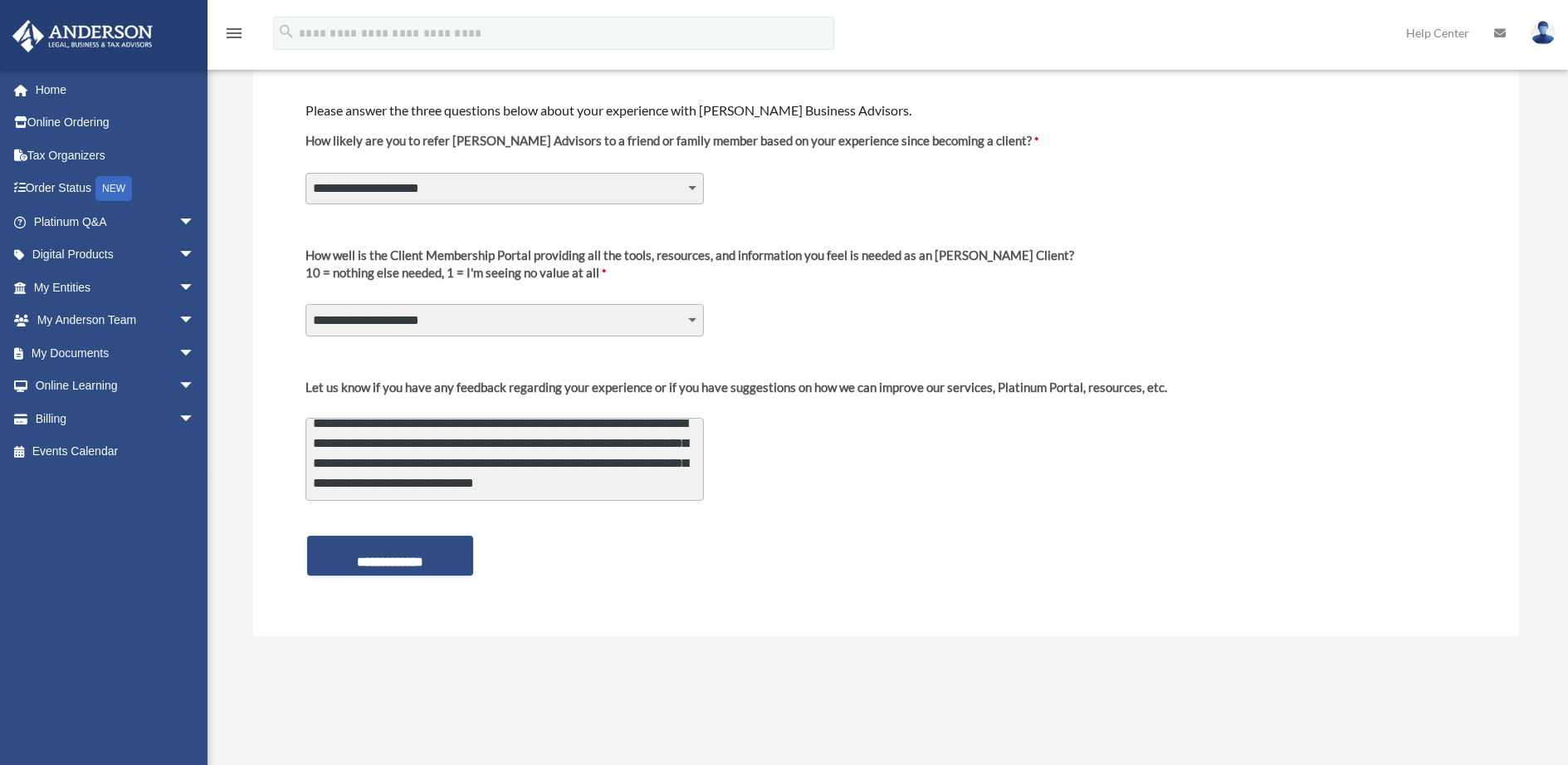
scroll to position [44, 0]
type textarea "**********"
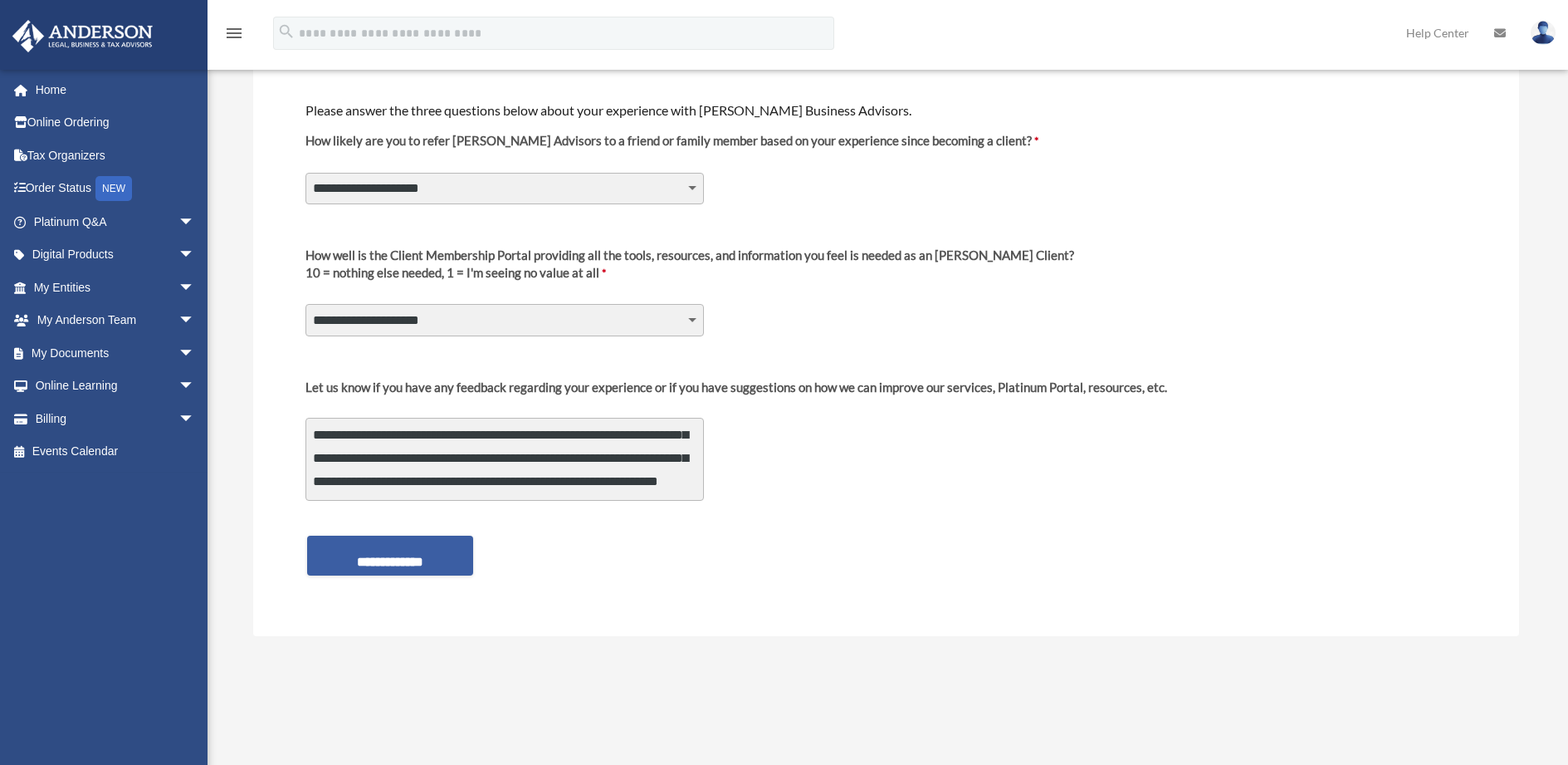
scroll to position [45, 0]
click at [402, 556] on input "**********" at bounding box center [389, 555] width 166 height 40
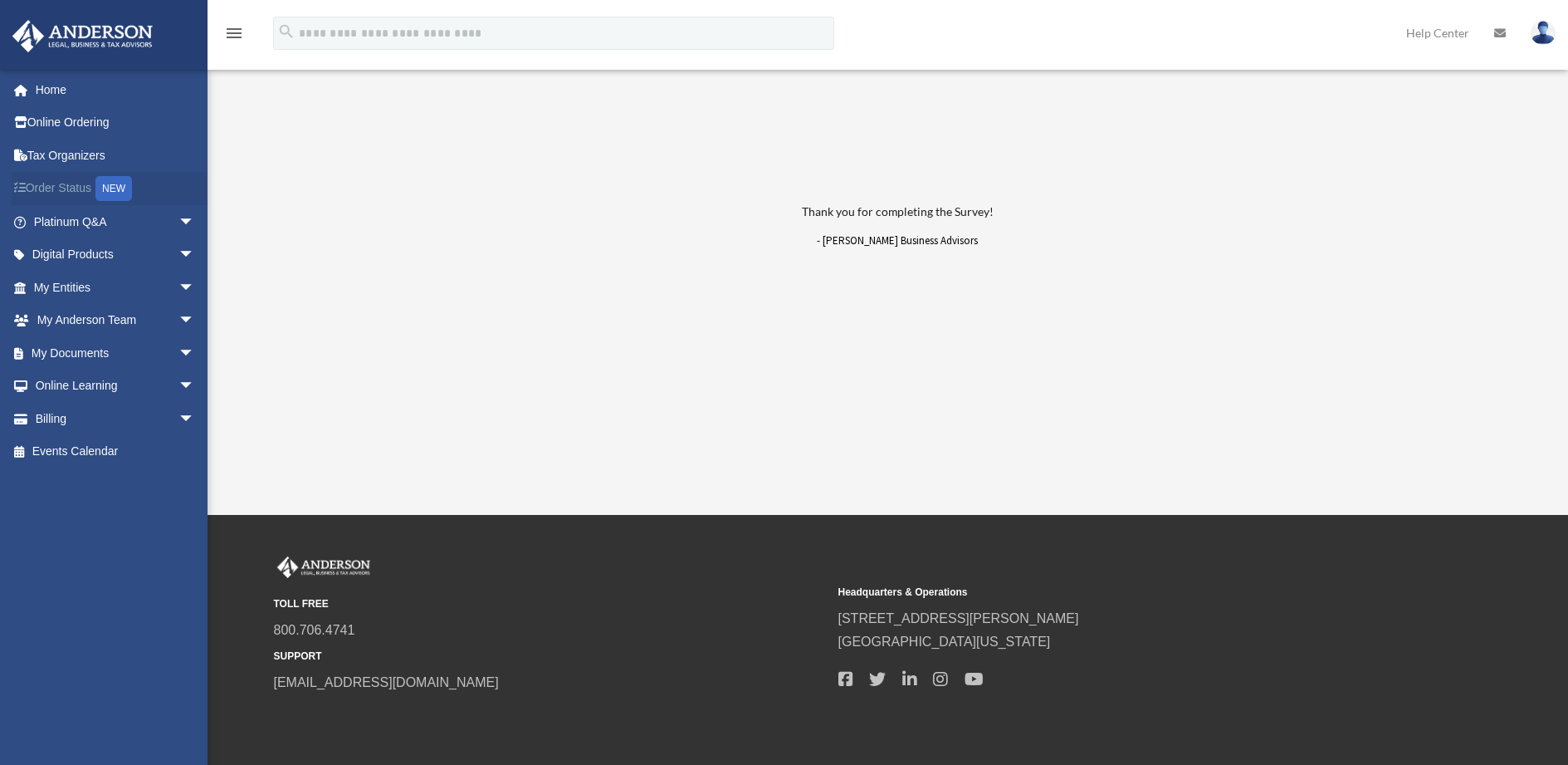
click at [45, 189] on link "Order Status NEW" at bounding box center [115, 188] width 208 height 34
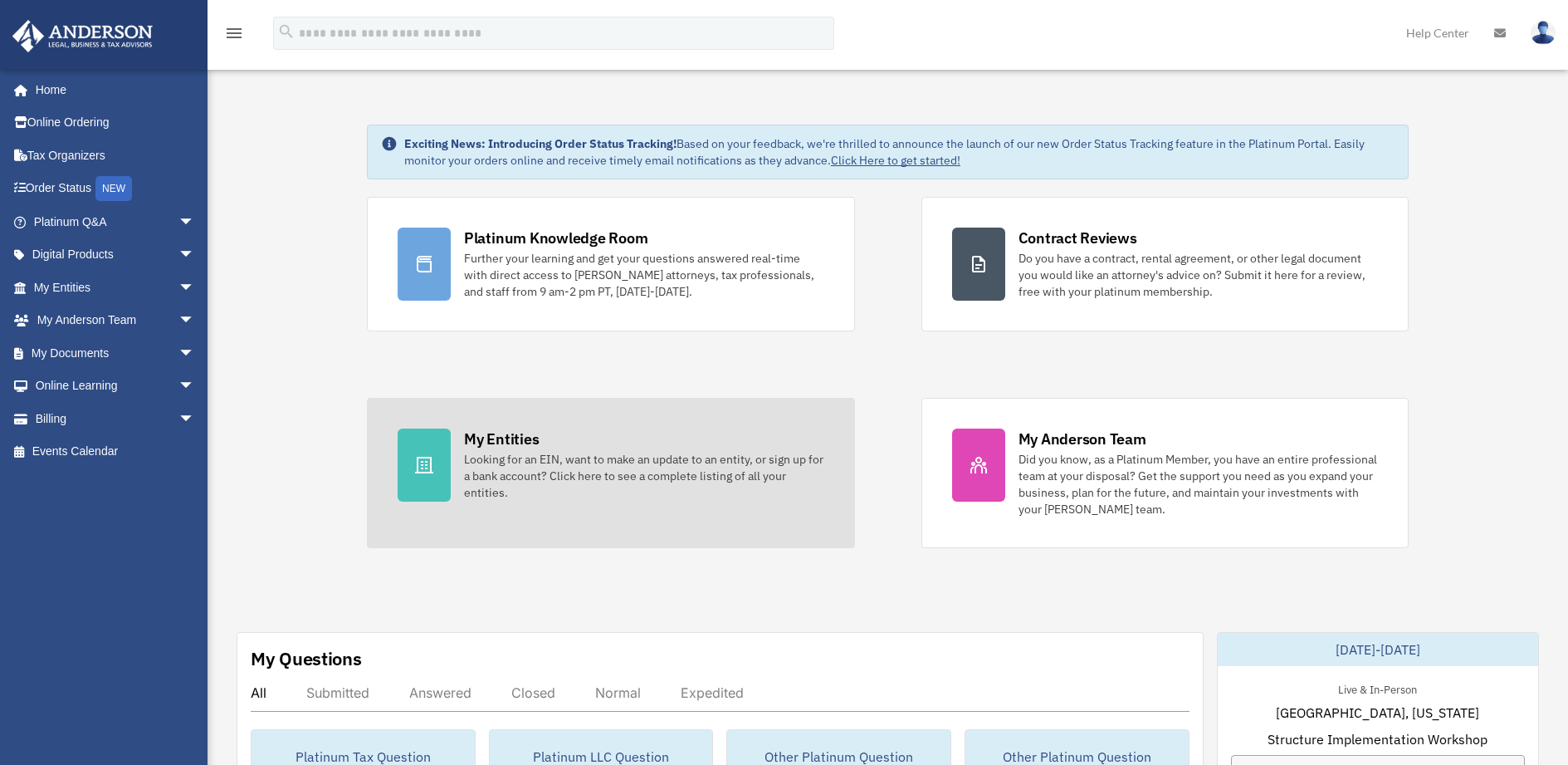
click at [673, 470] on div "Looking for an EIN, want to make an update to an entity, or sign up for a bank …" at bounding box center [644, 474] width 360 height 49
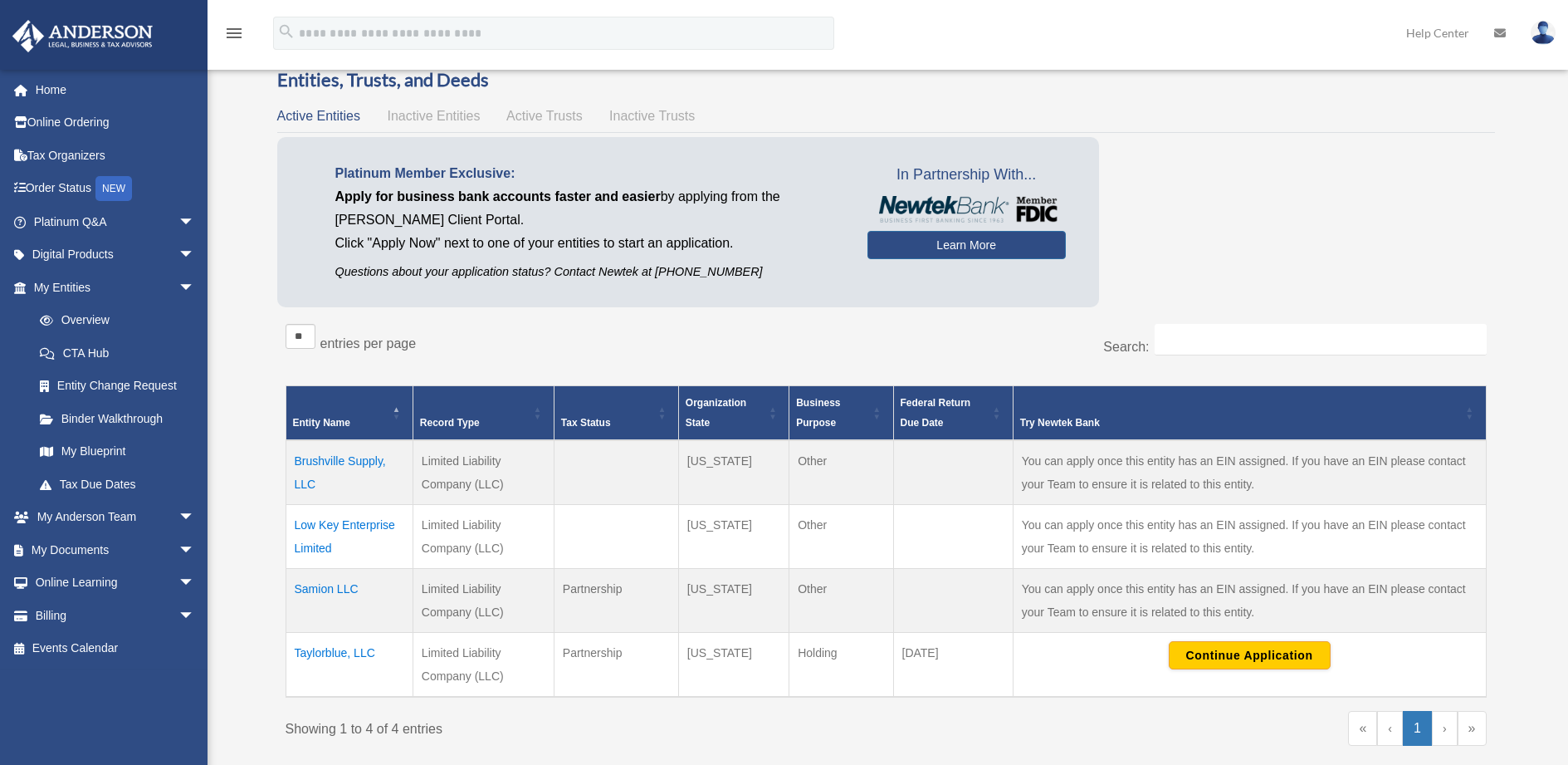
scroll to position [83, 0]
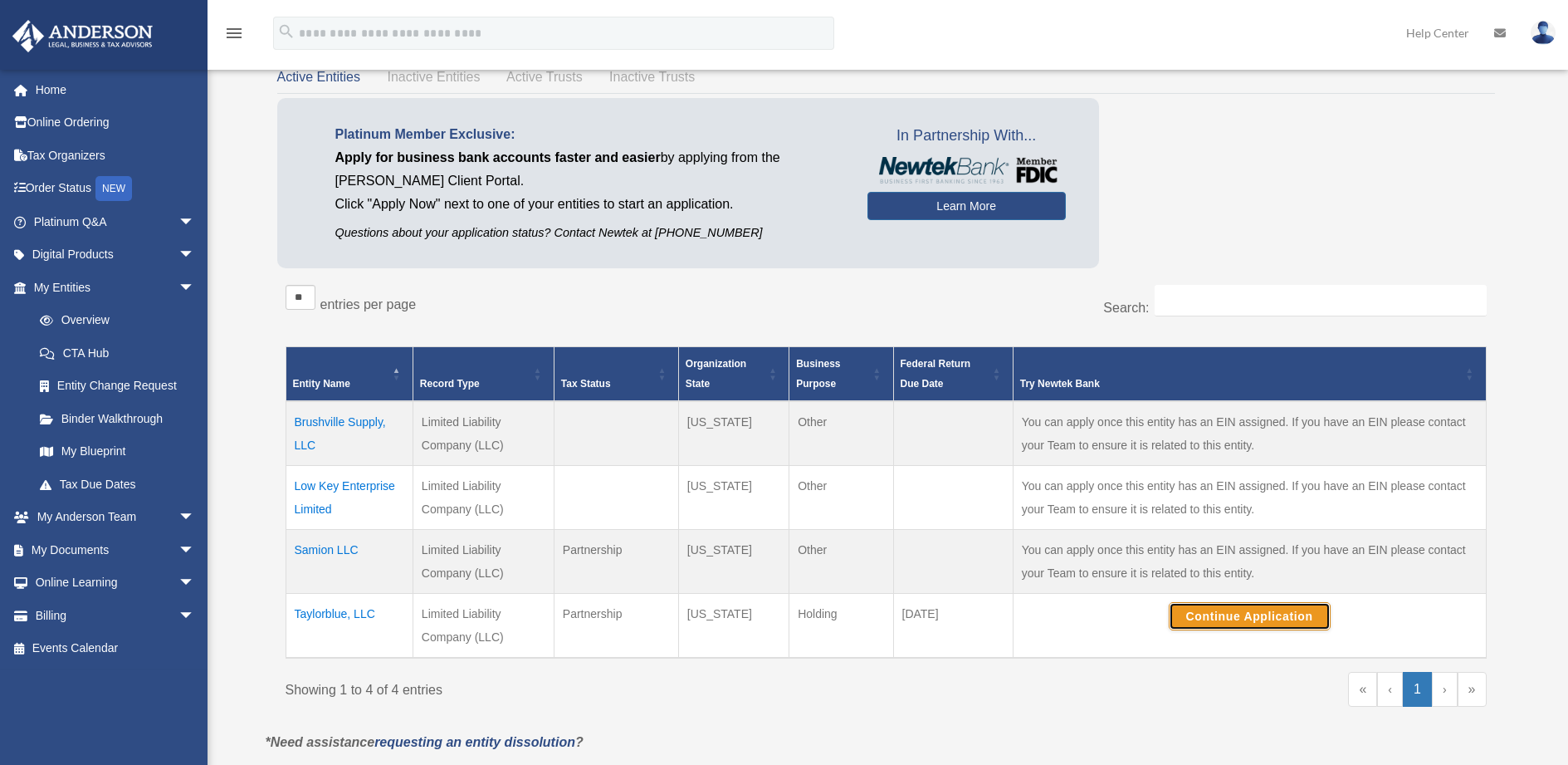
click at [1242, 617] on button "Continue Application" at bounding box center [1249, 616] width 162 height 28
click at [326, 418] on td "Brushville Supply, LLC" at bounding box center [349, 433] width 127 height 65
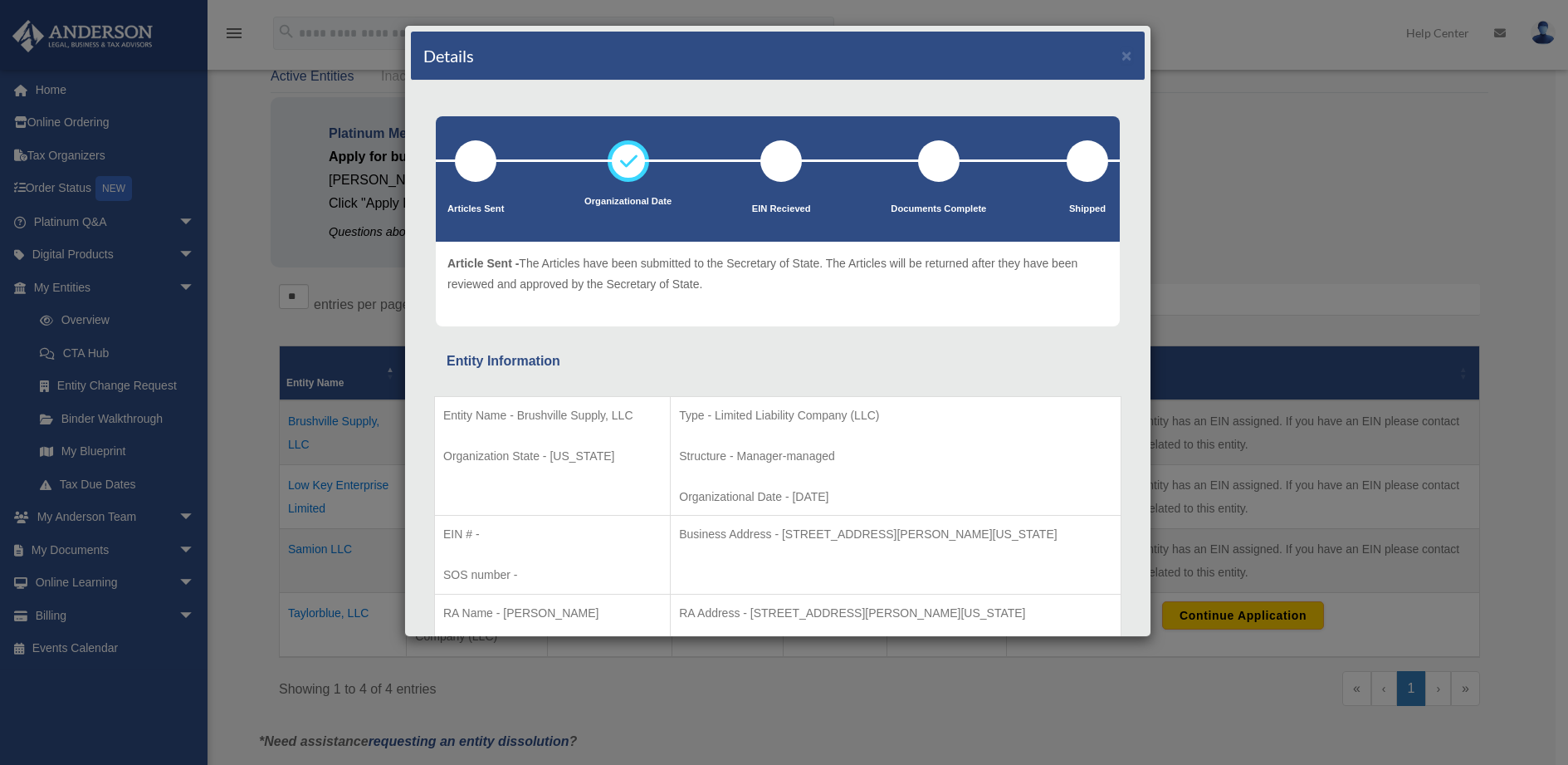
scroll to position [0, 0]
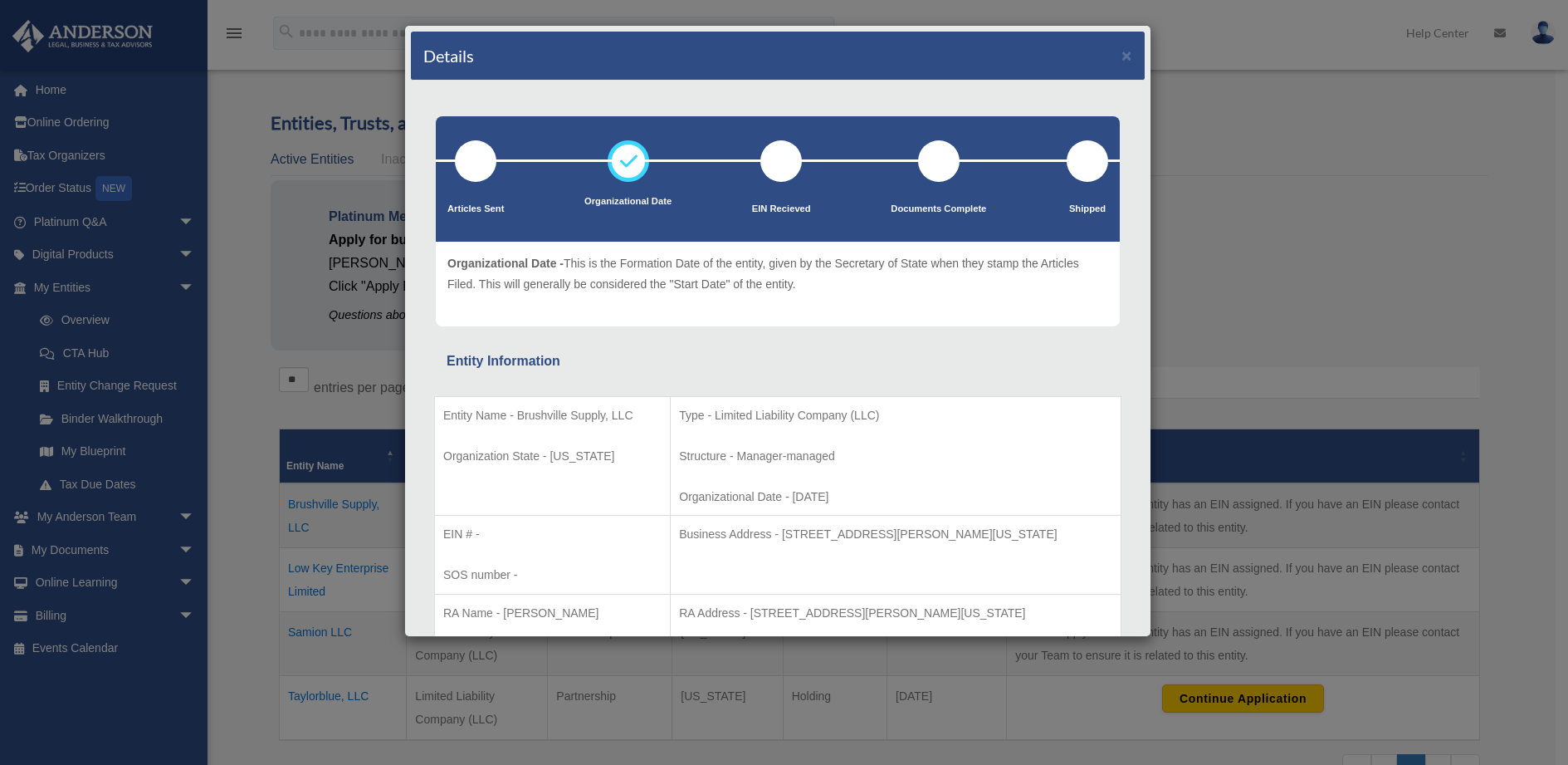
click at [619, 179] on icon at bounding box center [628, 161] width 49 height 49
click at [771, 175] on div at bounding box center [781, 161] width 42 height 42
click at [769, 205] on p "EIN Recieved" at bounding box center [782, 208] width 59 height 16
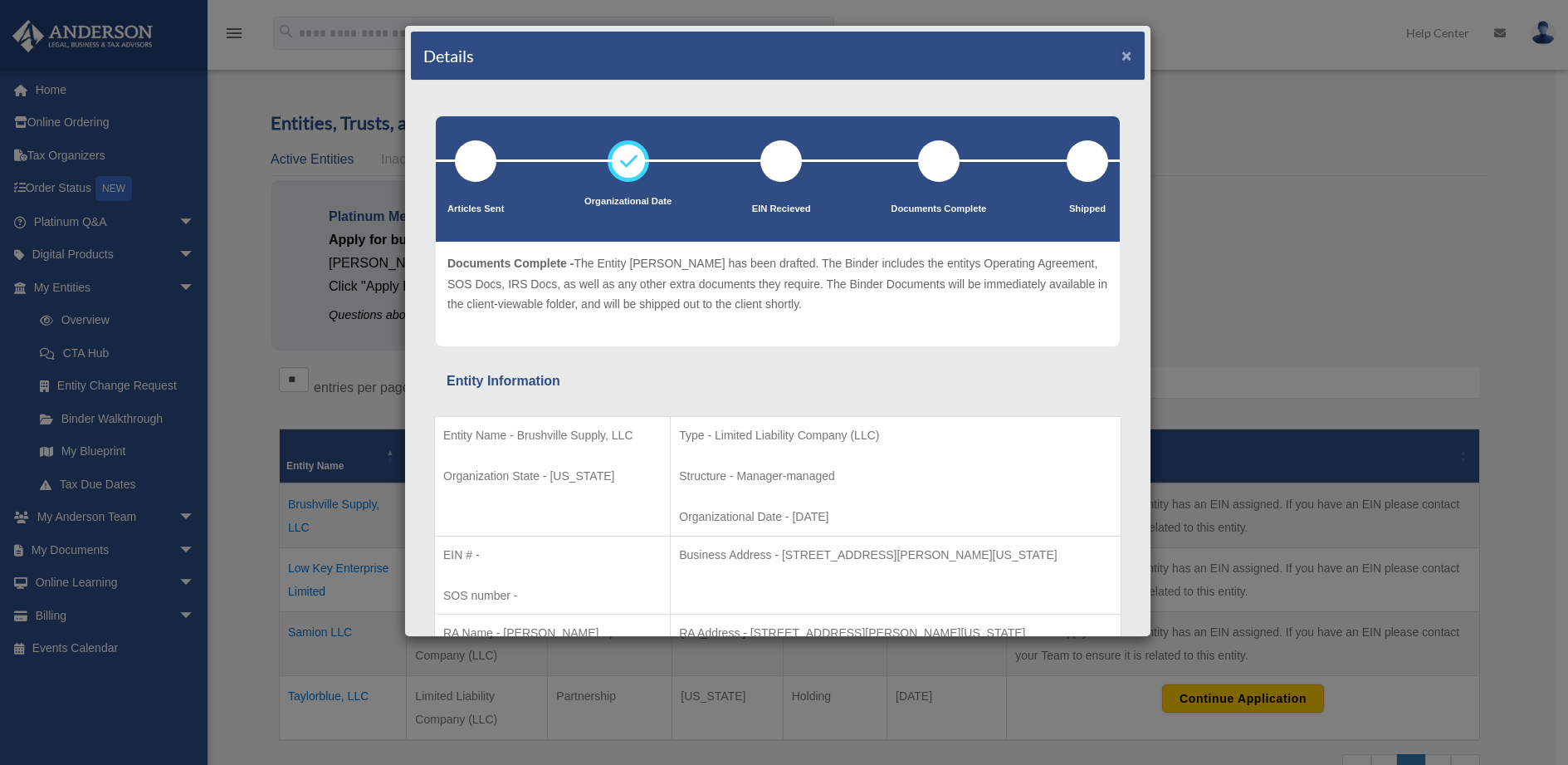
click at [1122, 54] on button "×" at bounding box center [1126, 55] width 11 height 17
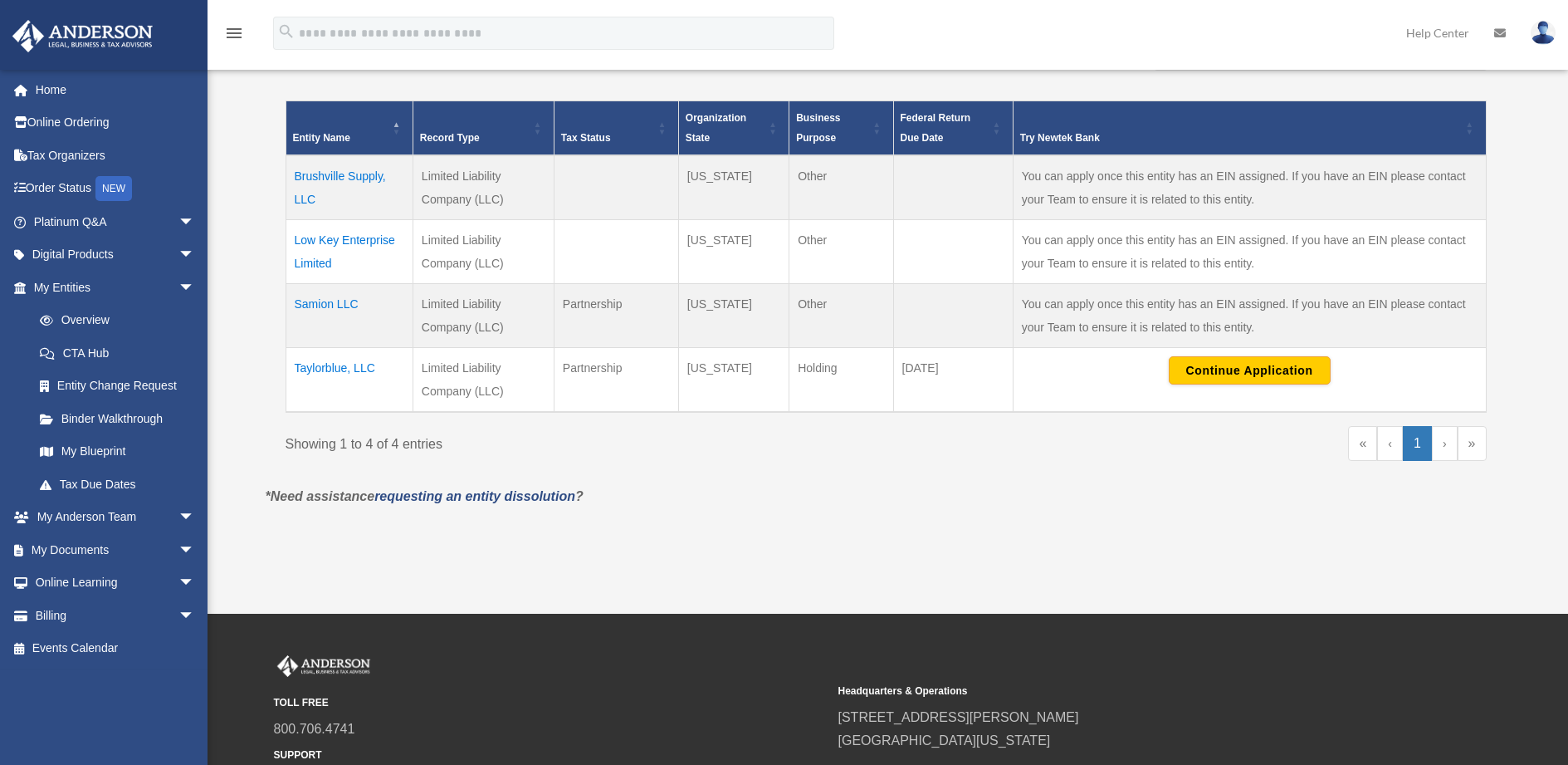
scroll to position [332, 0]
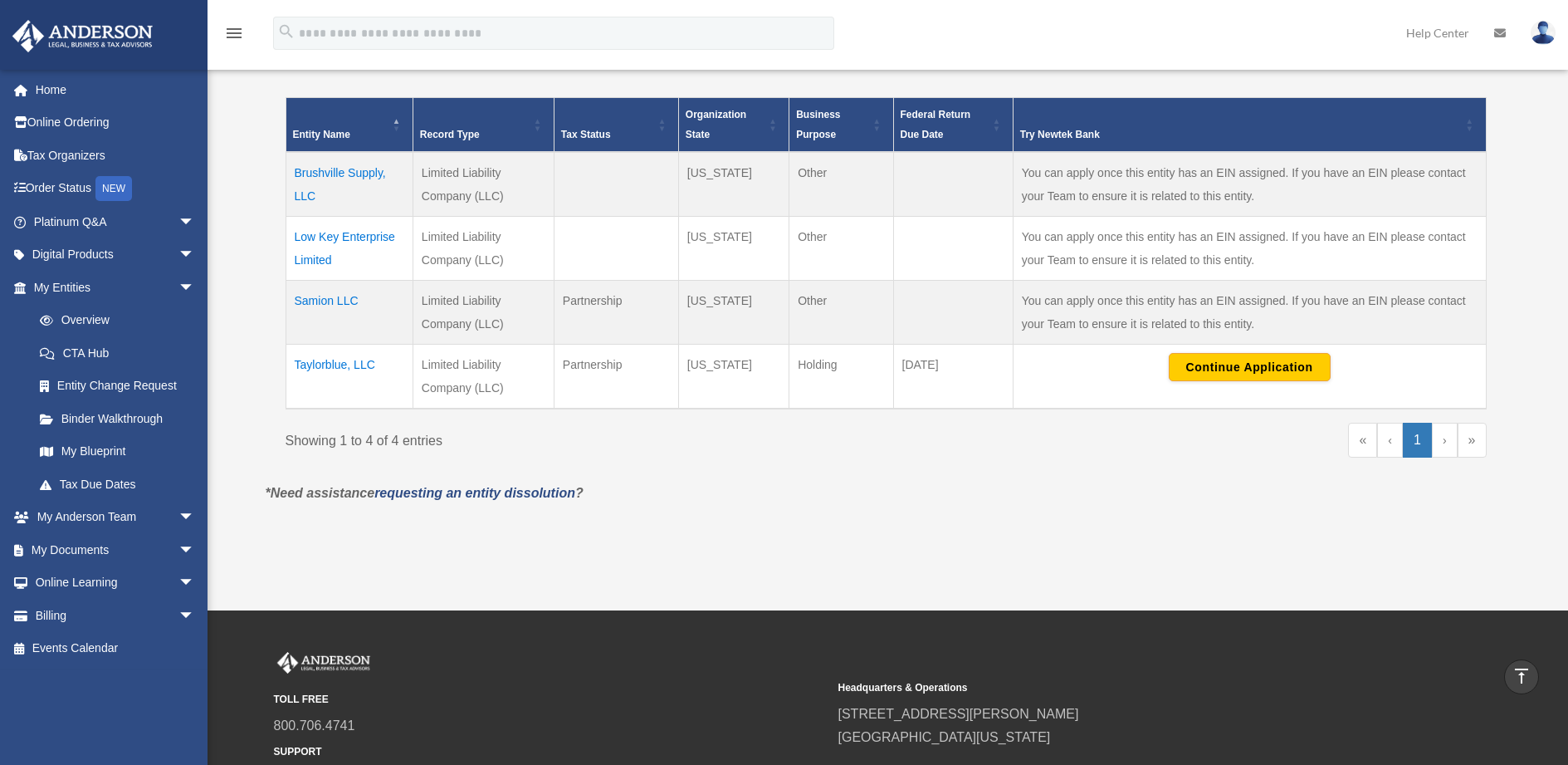
click at [1448, 443] on link "›" at bounding box center [1445, 440] width 26 height 35
click at [340, 296] on td "Samion LLC" at bounding box center [349, 312] width 127 height 64
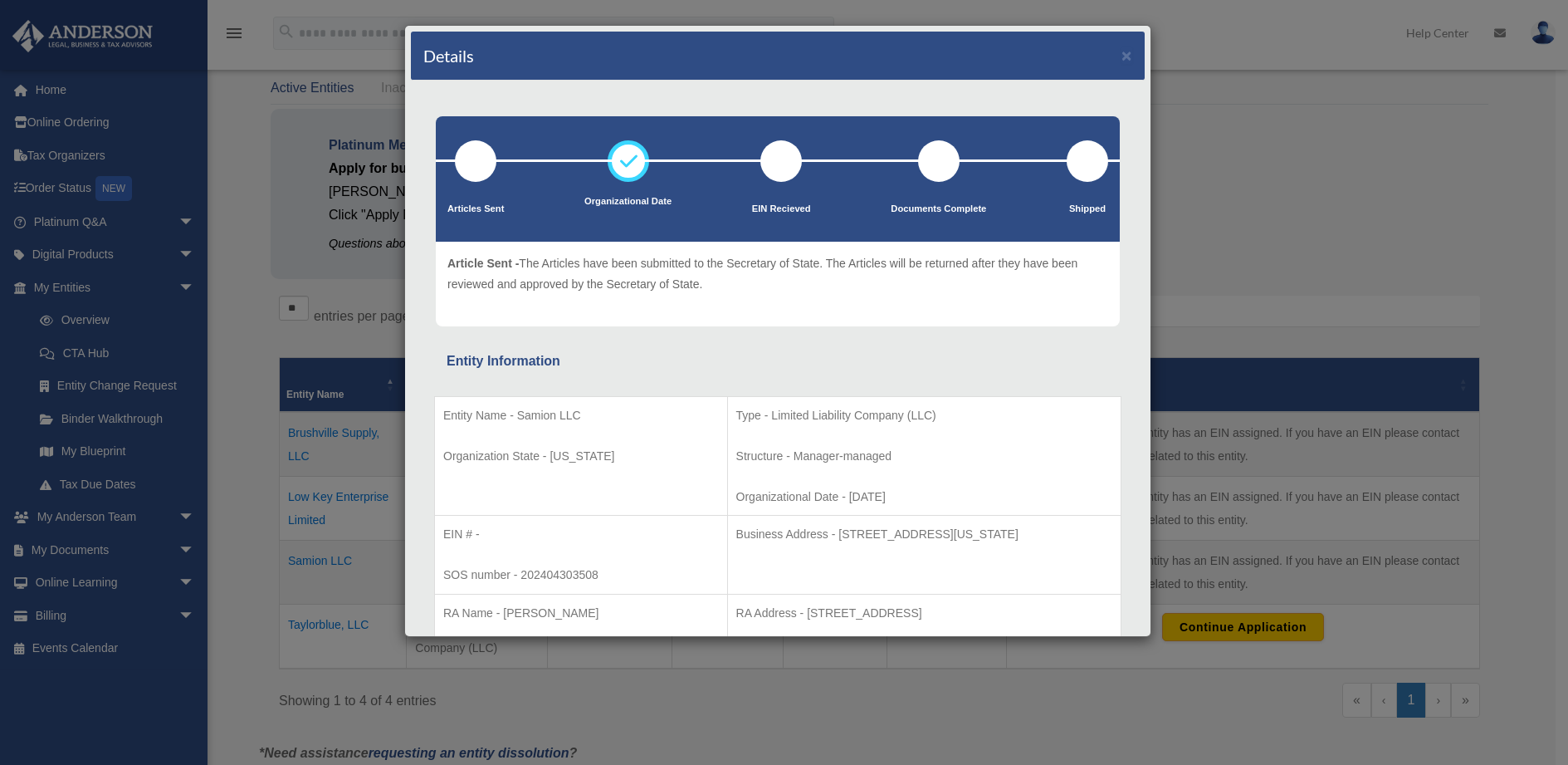
scroll to position [0, 0]
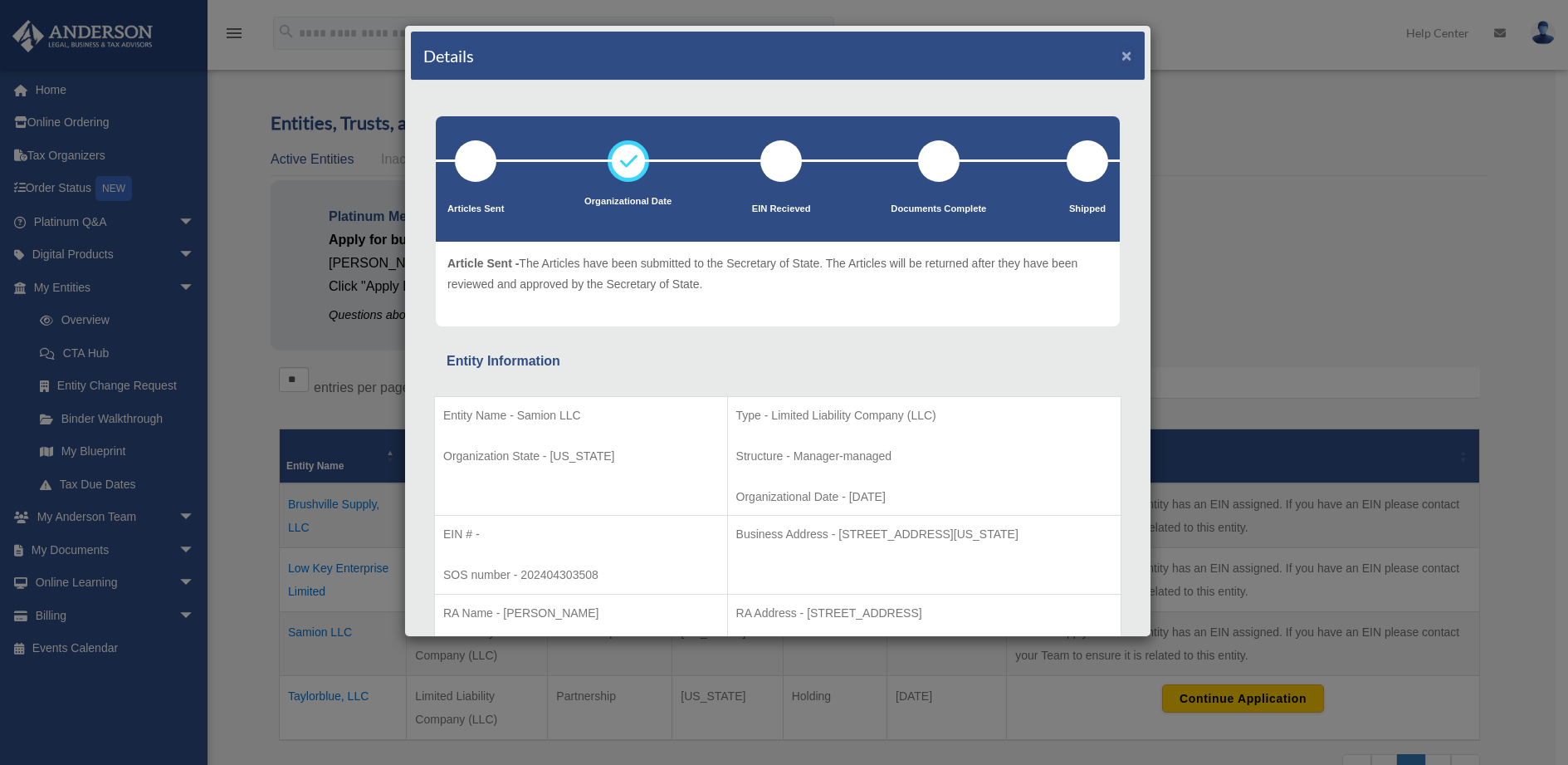
click at [1122, 53] on button "×" at bounding box center [1126, 55] width 11 height 17
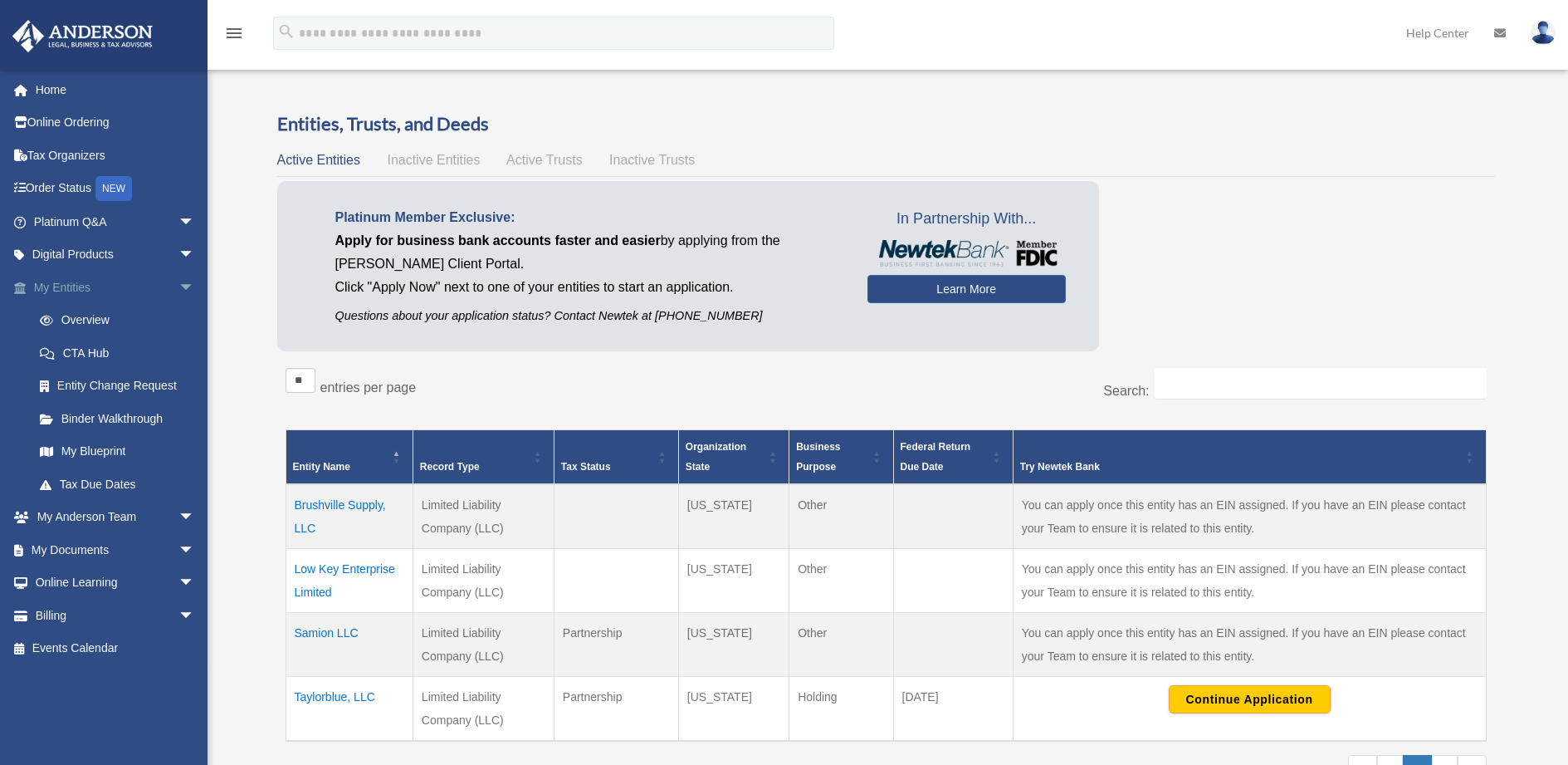
click at [178, 286] on span "arrow_drop_down" at bounding box center [195, 287] width 33 height 34
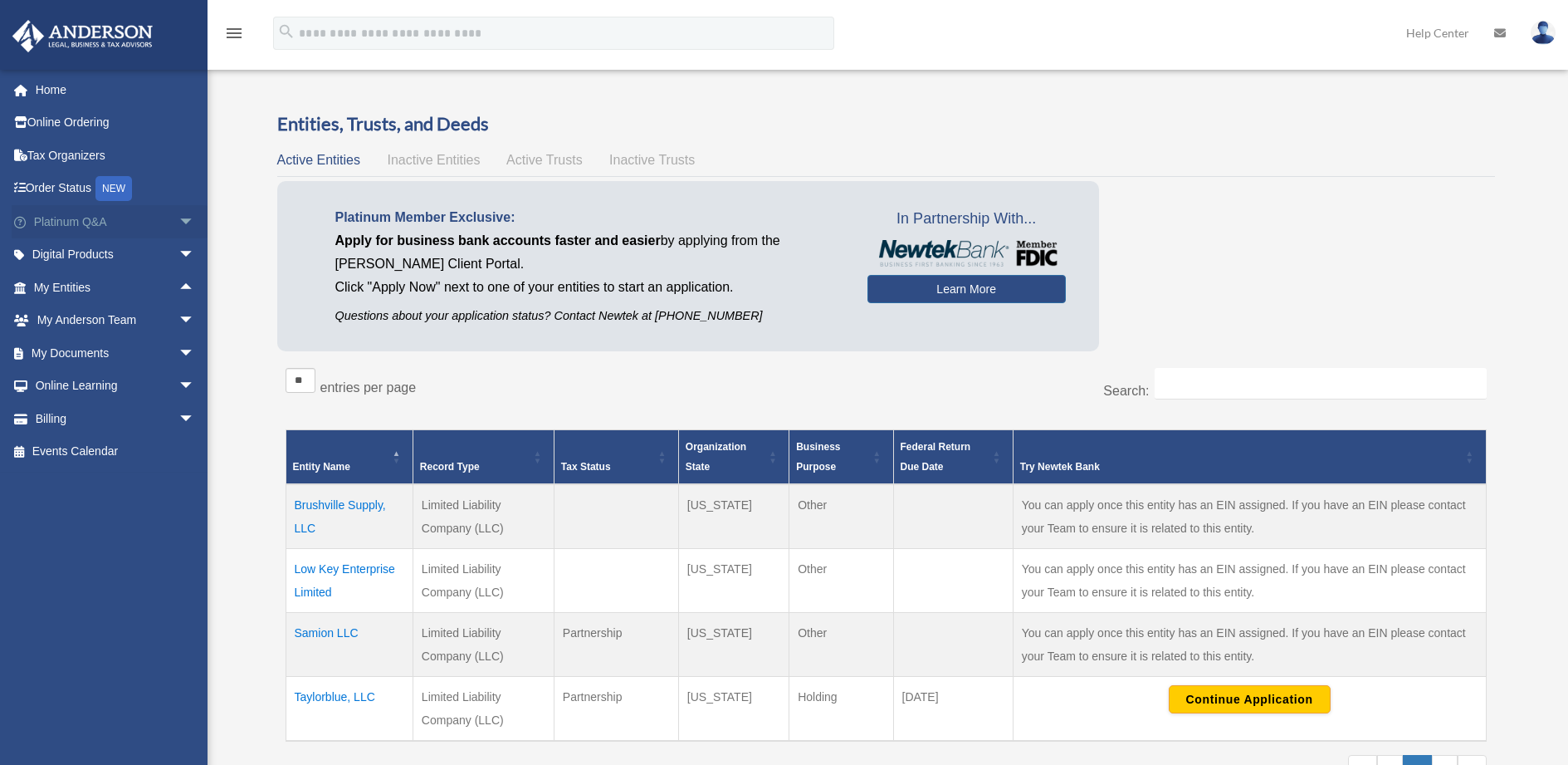
click at [178, 218] on span "arrow_drop_down" at bounding box center [195, 222] width 33 height 34
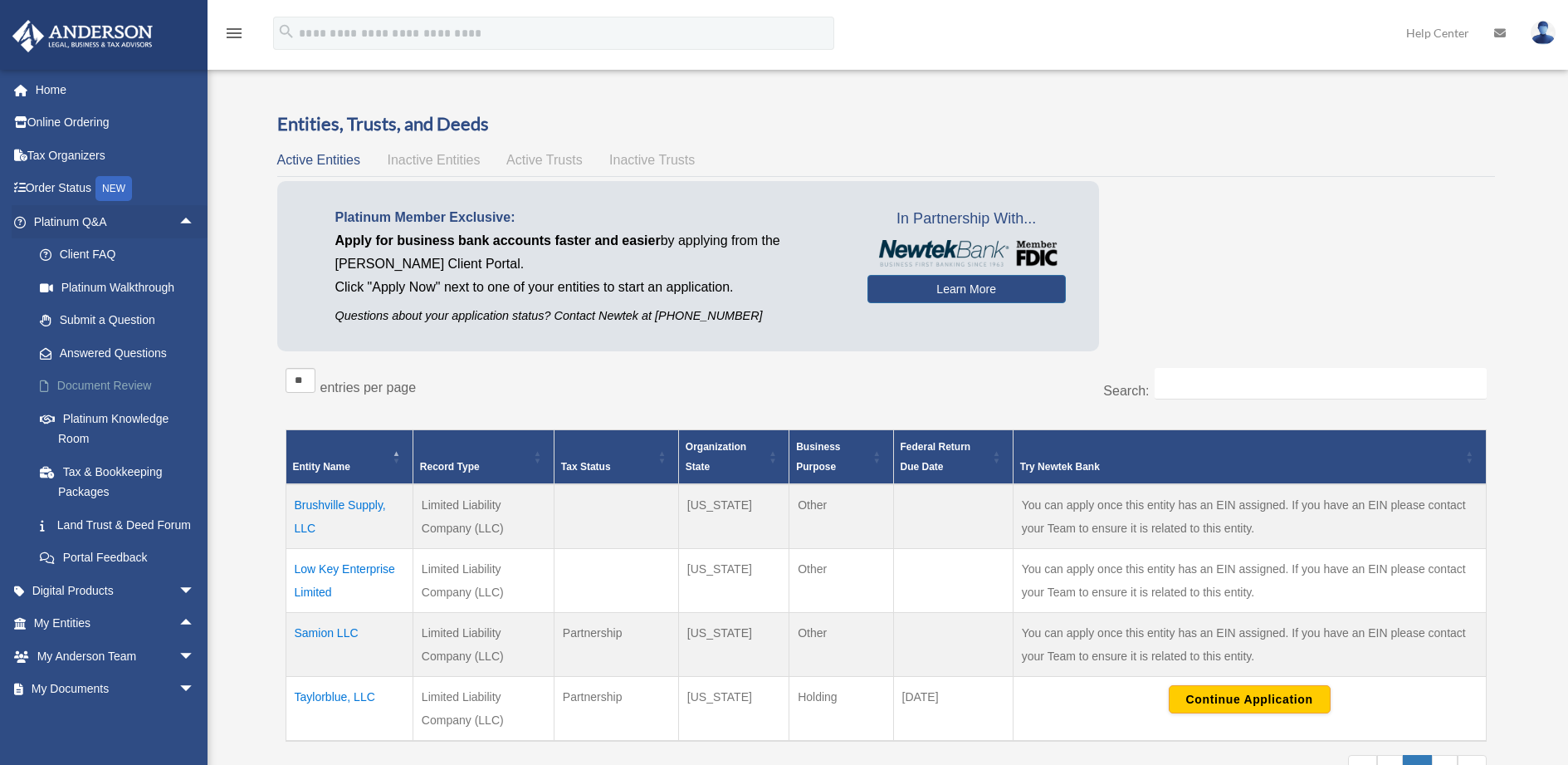
click at [109, 384] on link "Document Review" at bounding box center [121, 385] width 197 height 33
click at [98, 353] on link "Answered Questions" at bounding box center [121, 352] width 197 height 33
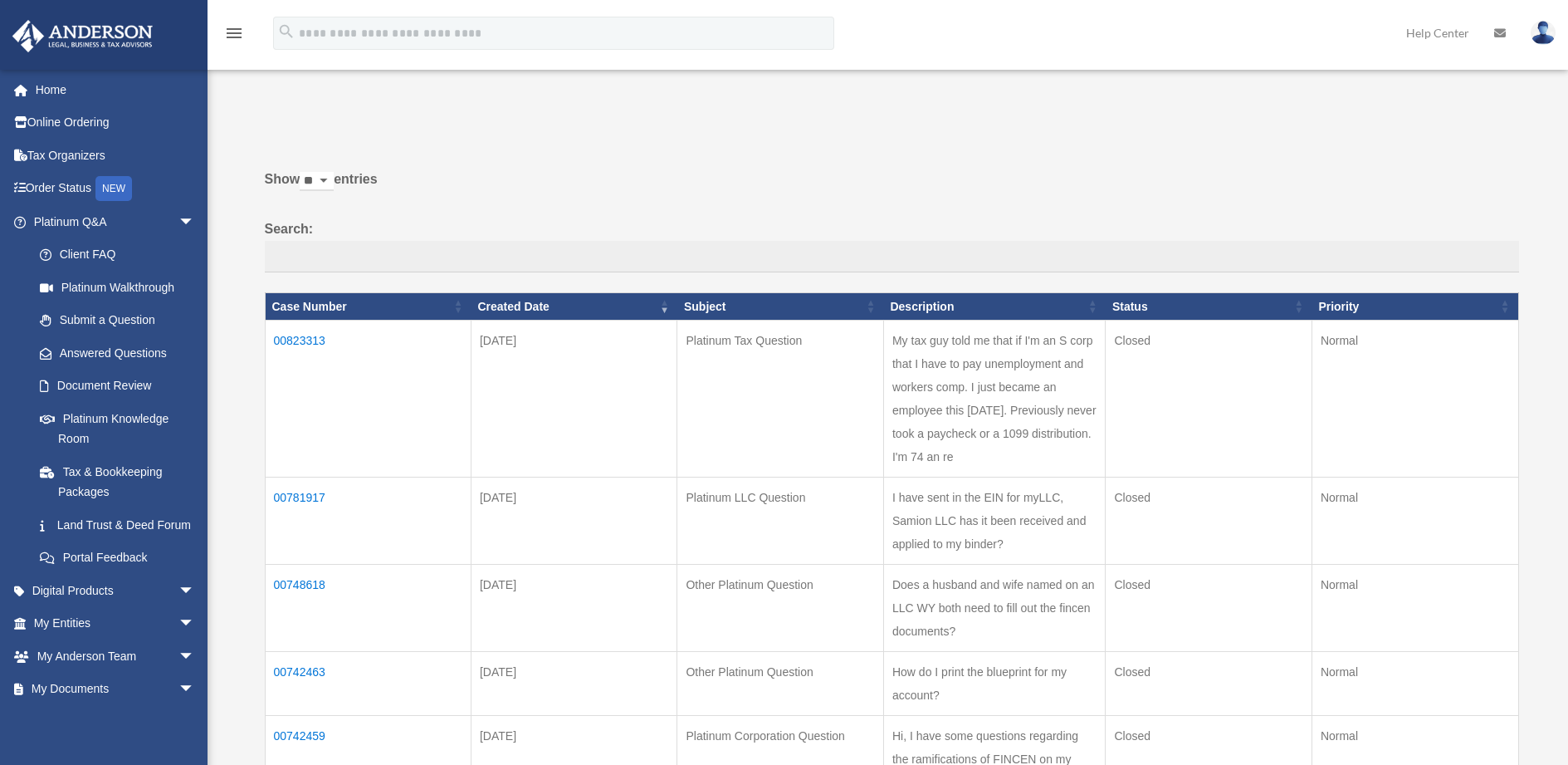
click at [314, 337] on td "00823313" at bounding box center [367, 399] width 206 height 157
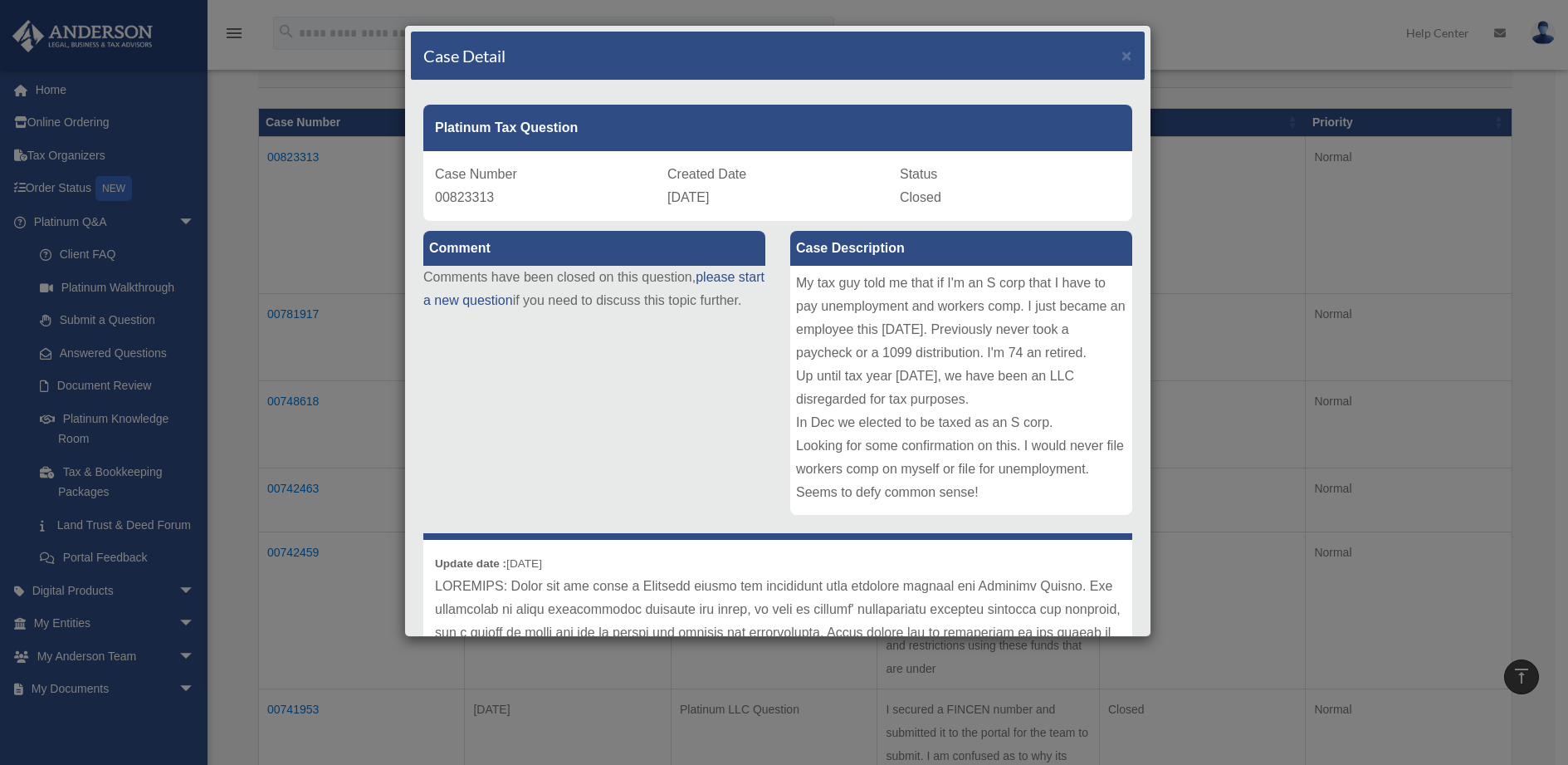
scroll to position [83, 0]
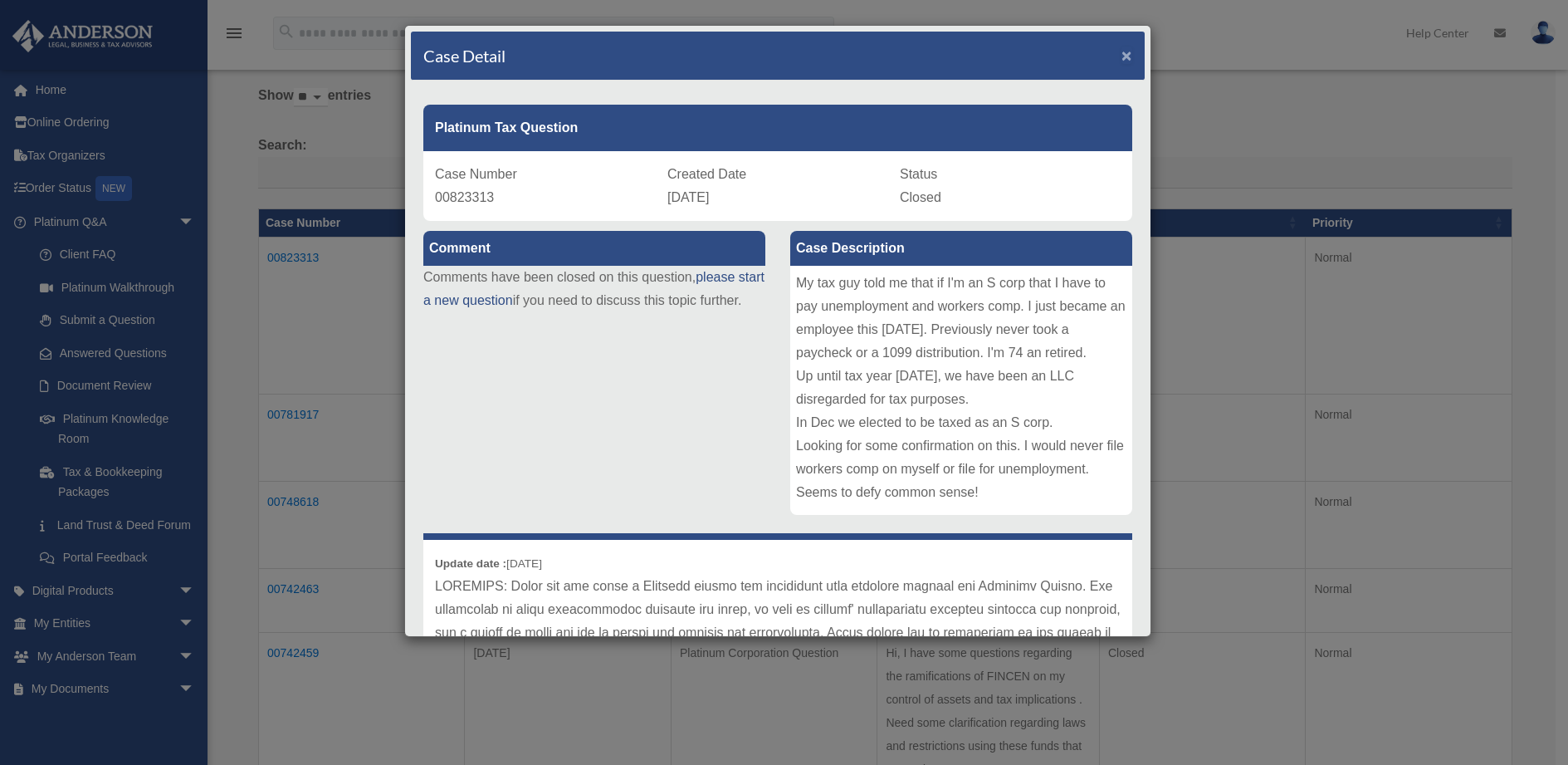
click at [1122, 49] on span "×" at bounding box center [1126, 55] width 11 height 19
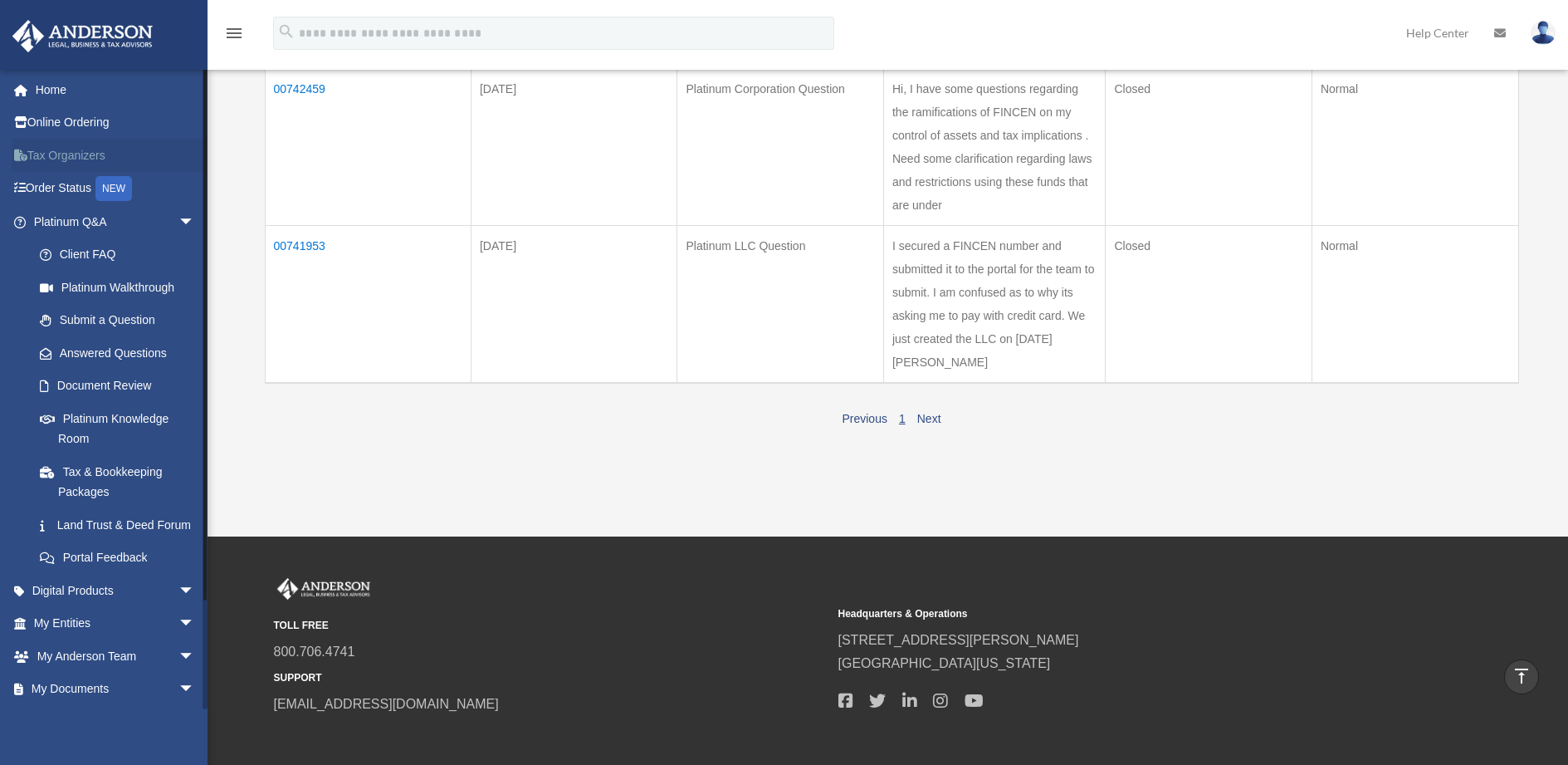
scroll to position [623, 0]
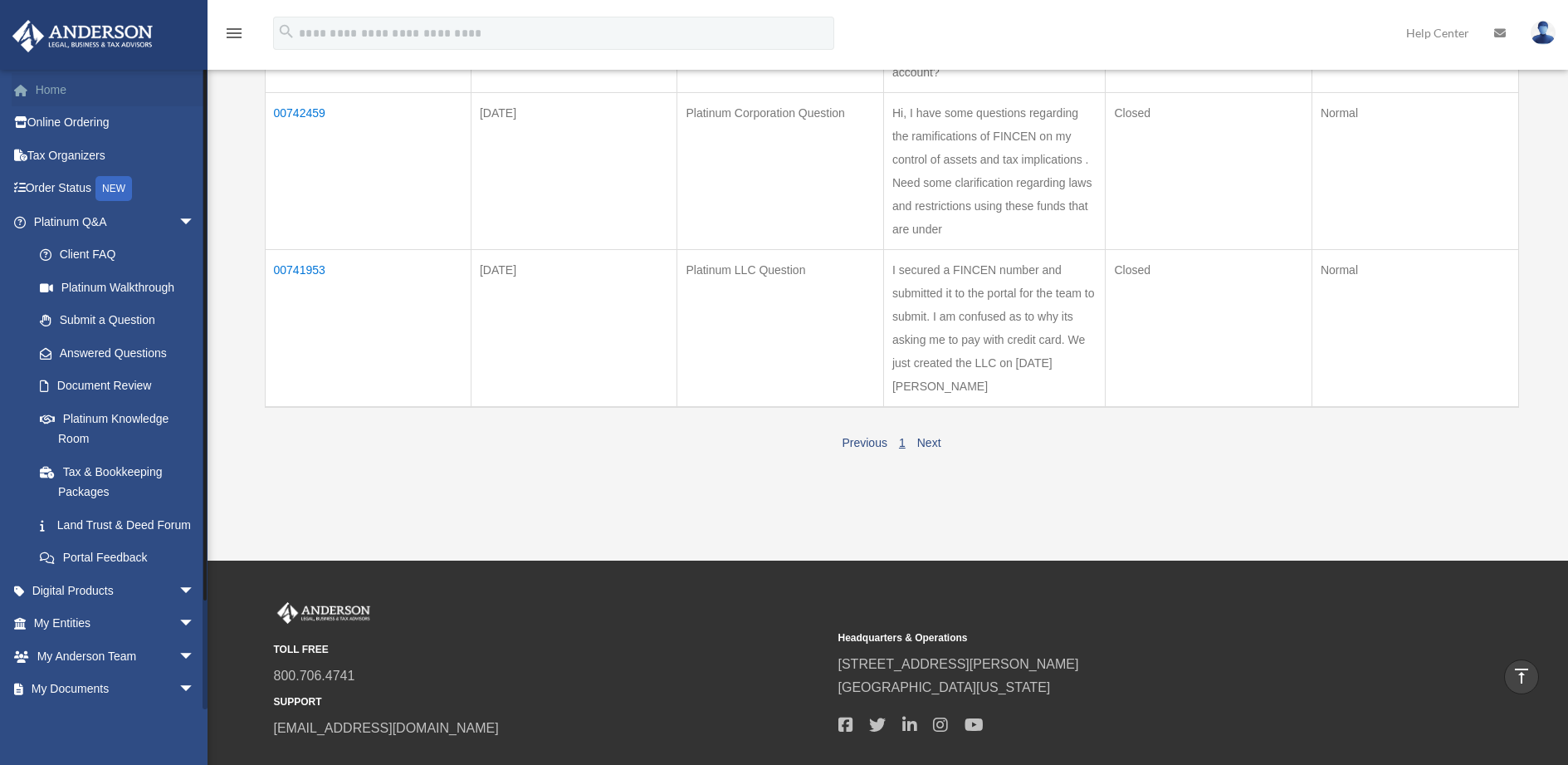
click at [61, 85] on link "Home" at bounding box center [115, 89] width 208 height 33
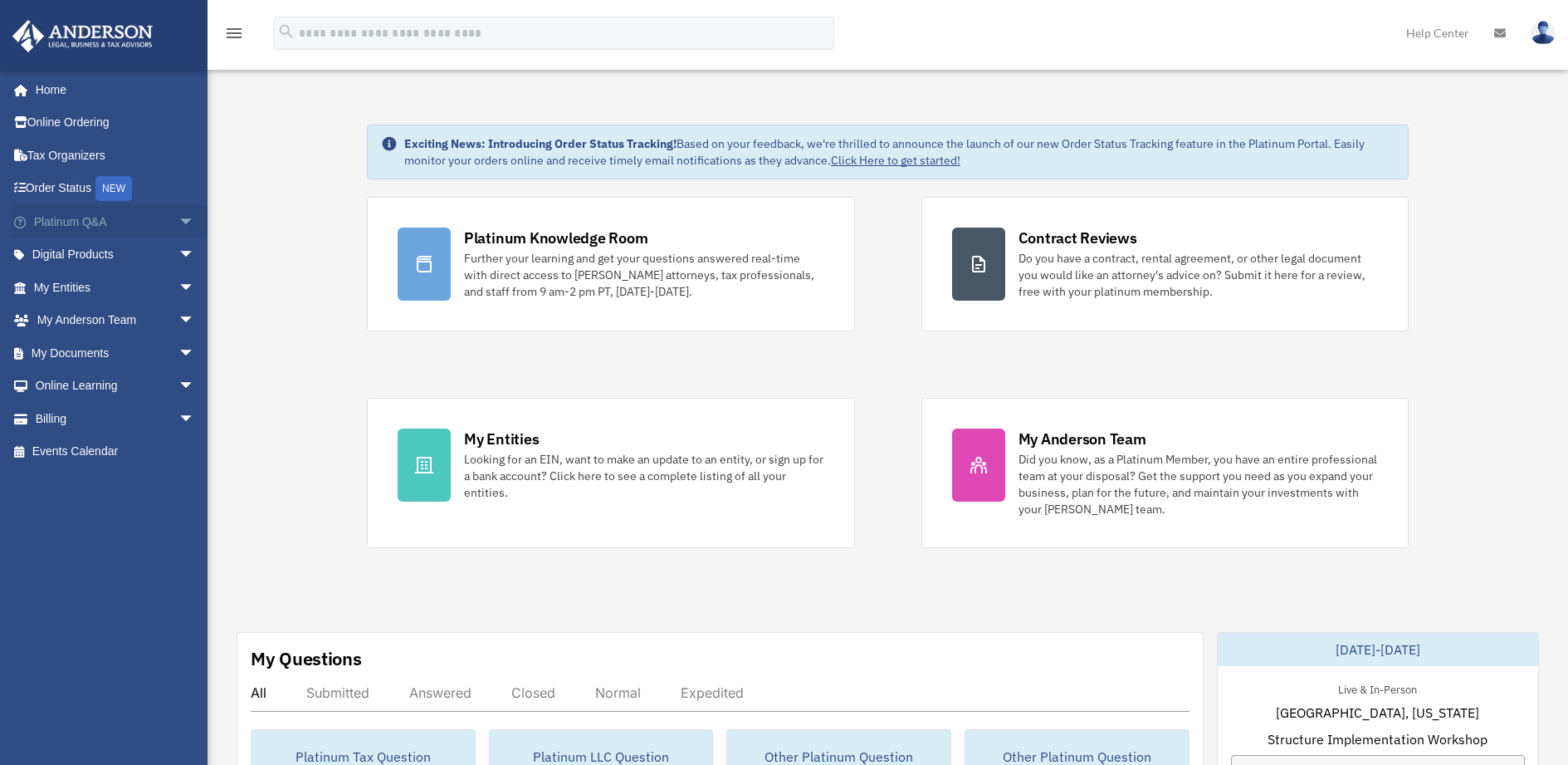
click at [66, 217] on link "Platinum Q&A arrow_drop_down" at bounding box center [115, 222] width 208 height 33
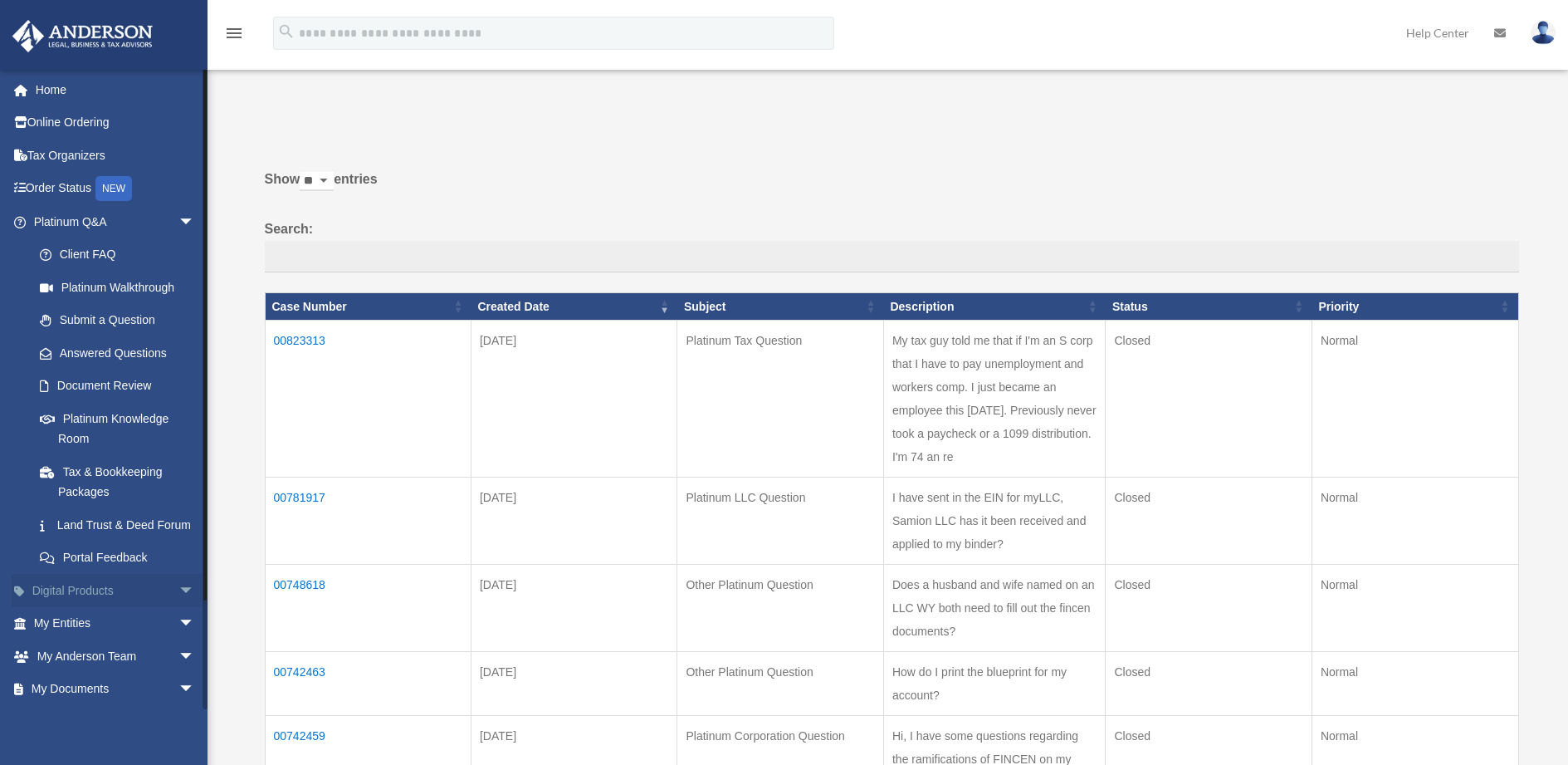
click at [89, 607] on link "Digital Products arrow_drop_down" at bounding box center [115, 590] width 208 height 33
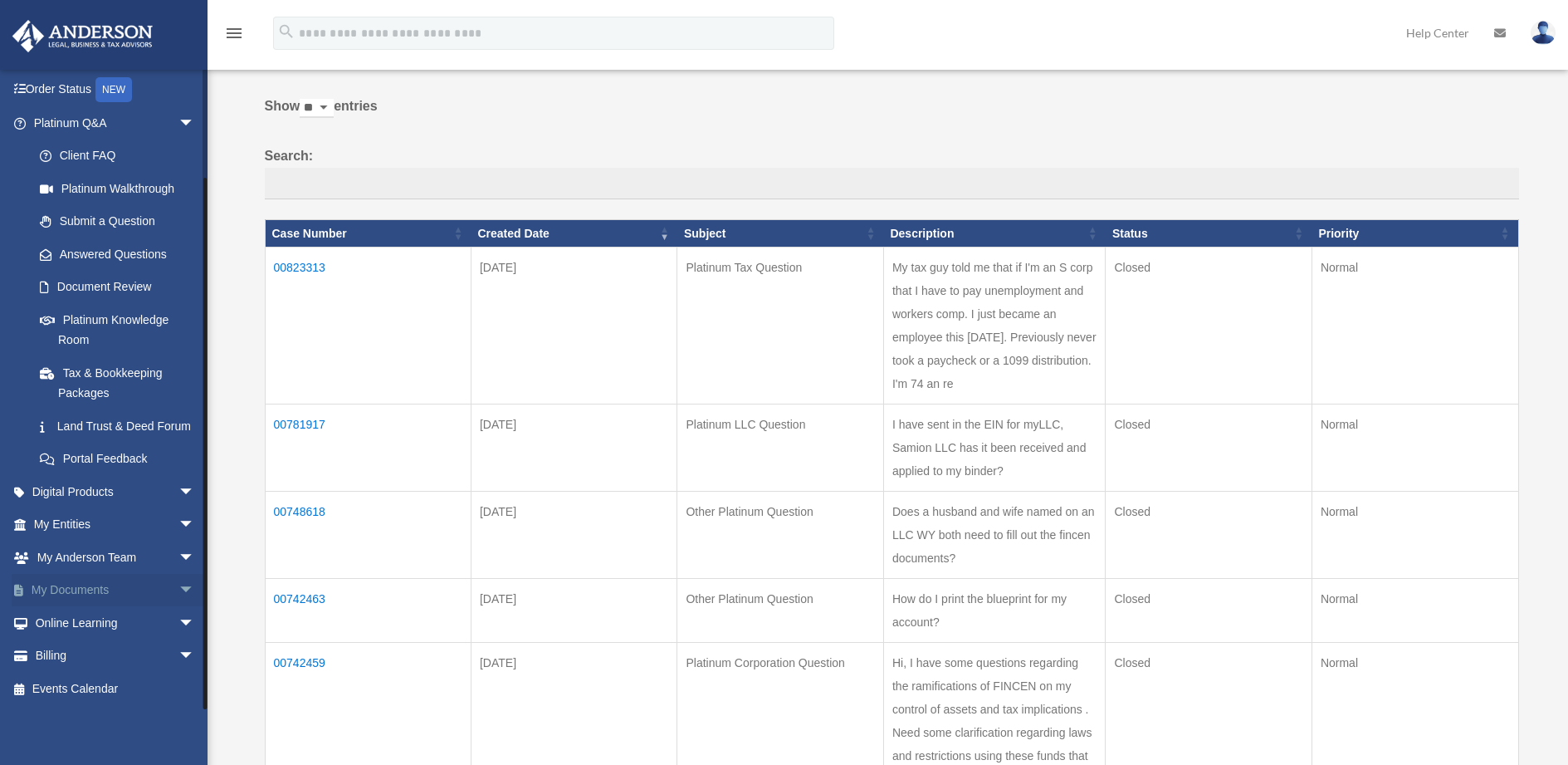
scroll to position [332, 0]
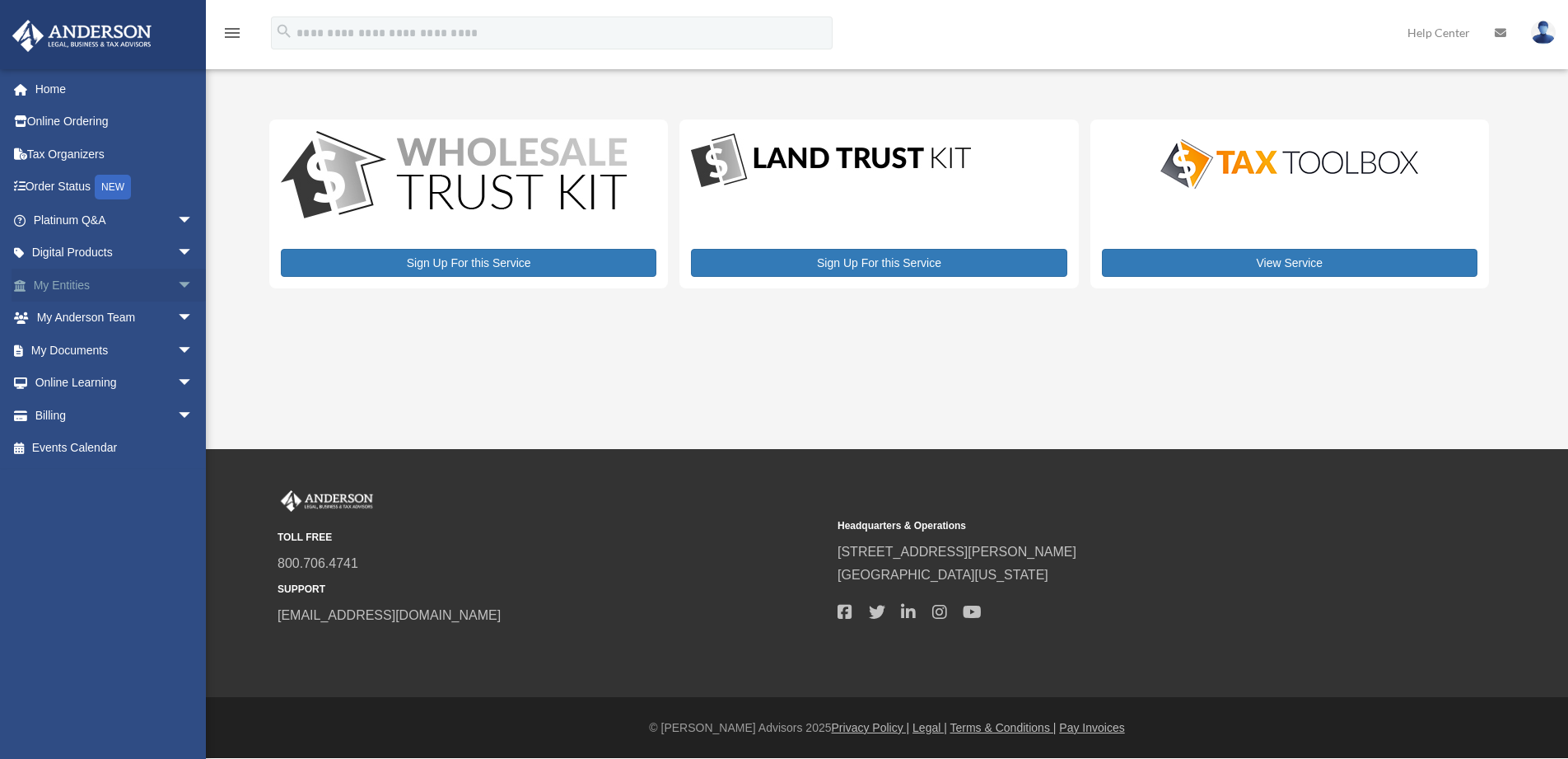
click at [177, 280] on span "arrow_drop_down" at bounding box center [193, 284] width 33 height 34
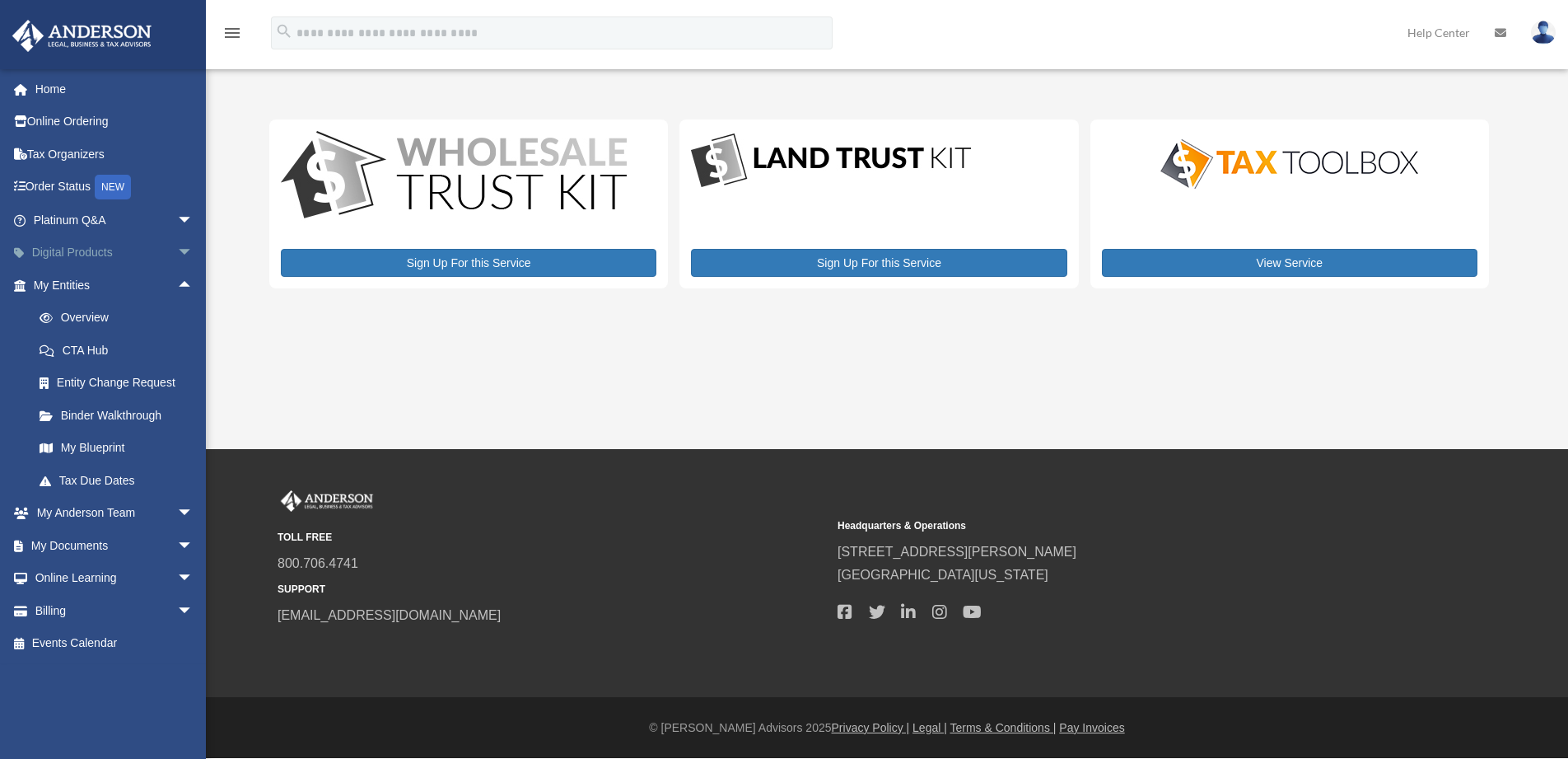
click at [177, 251] on span "arrow_drop_down" at bounding box center [193, 253] width 33 height 34
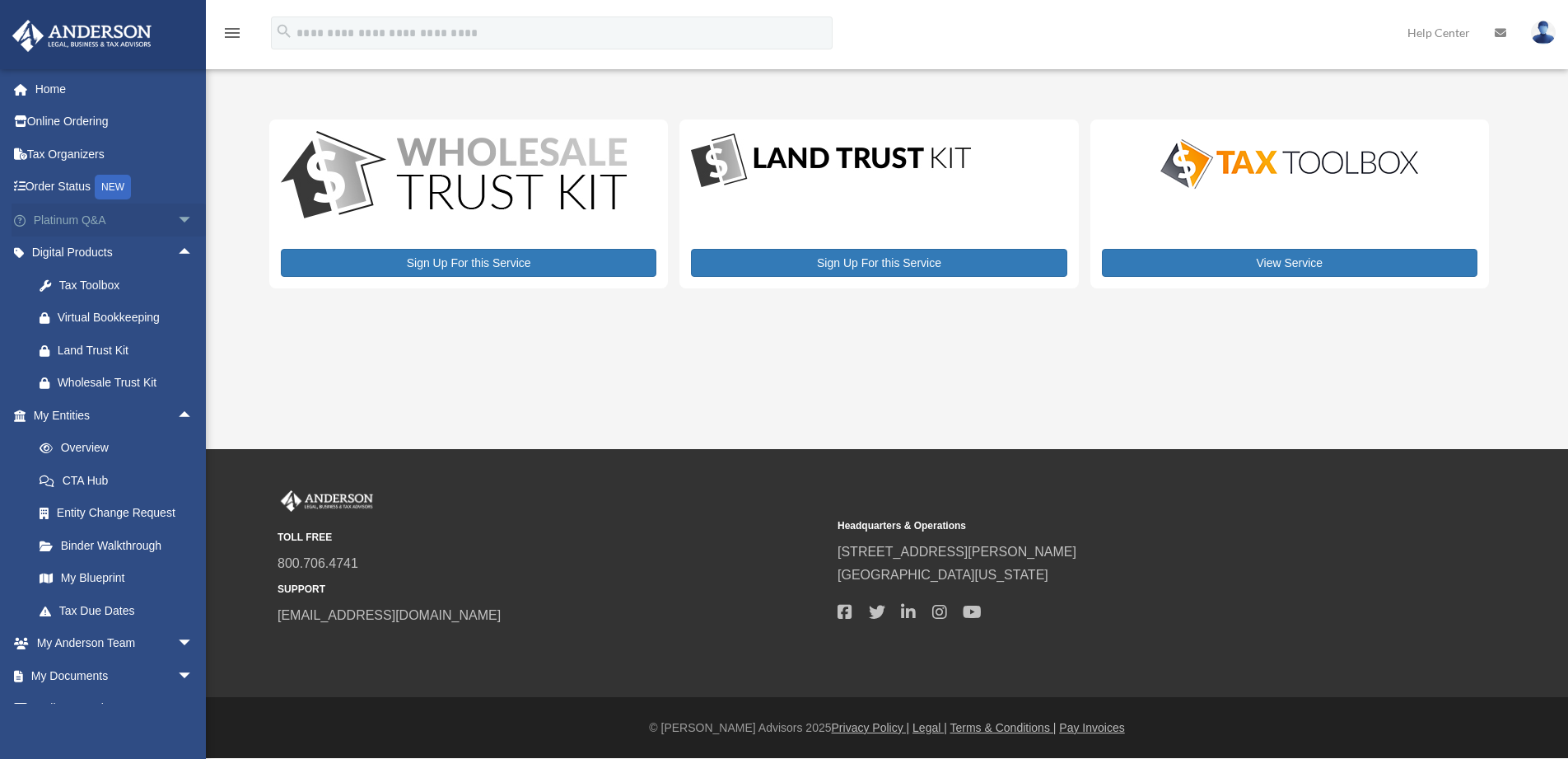
click at [177, 220] on span "arrow_drop_down" at bounding box center [193, 220] width 33 height 34
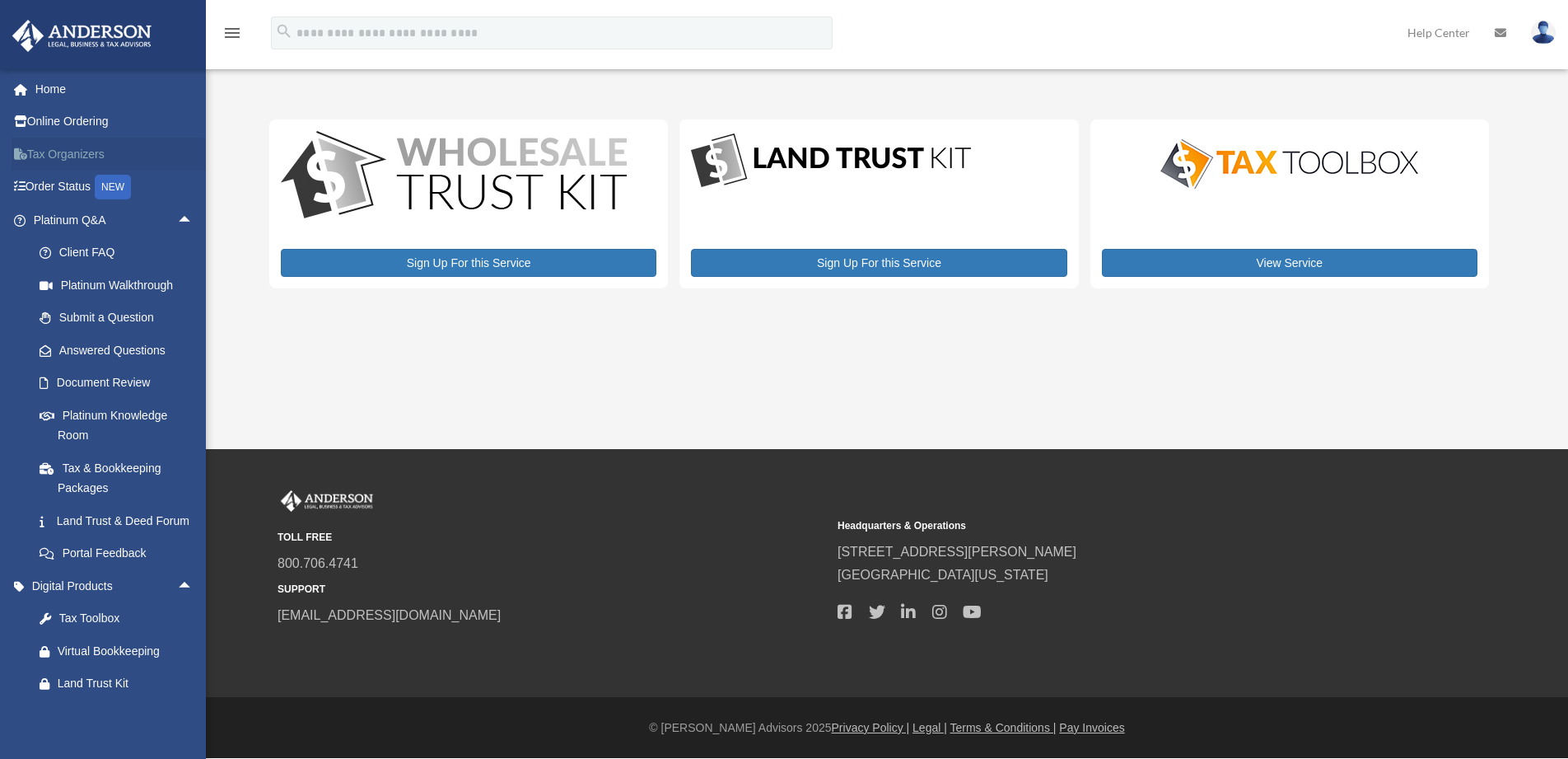
click at [69, 154] on link "Tax Organizers" at bounding box center [114, 154] width 207 height 33
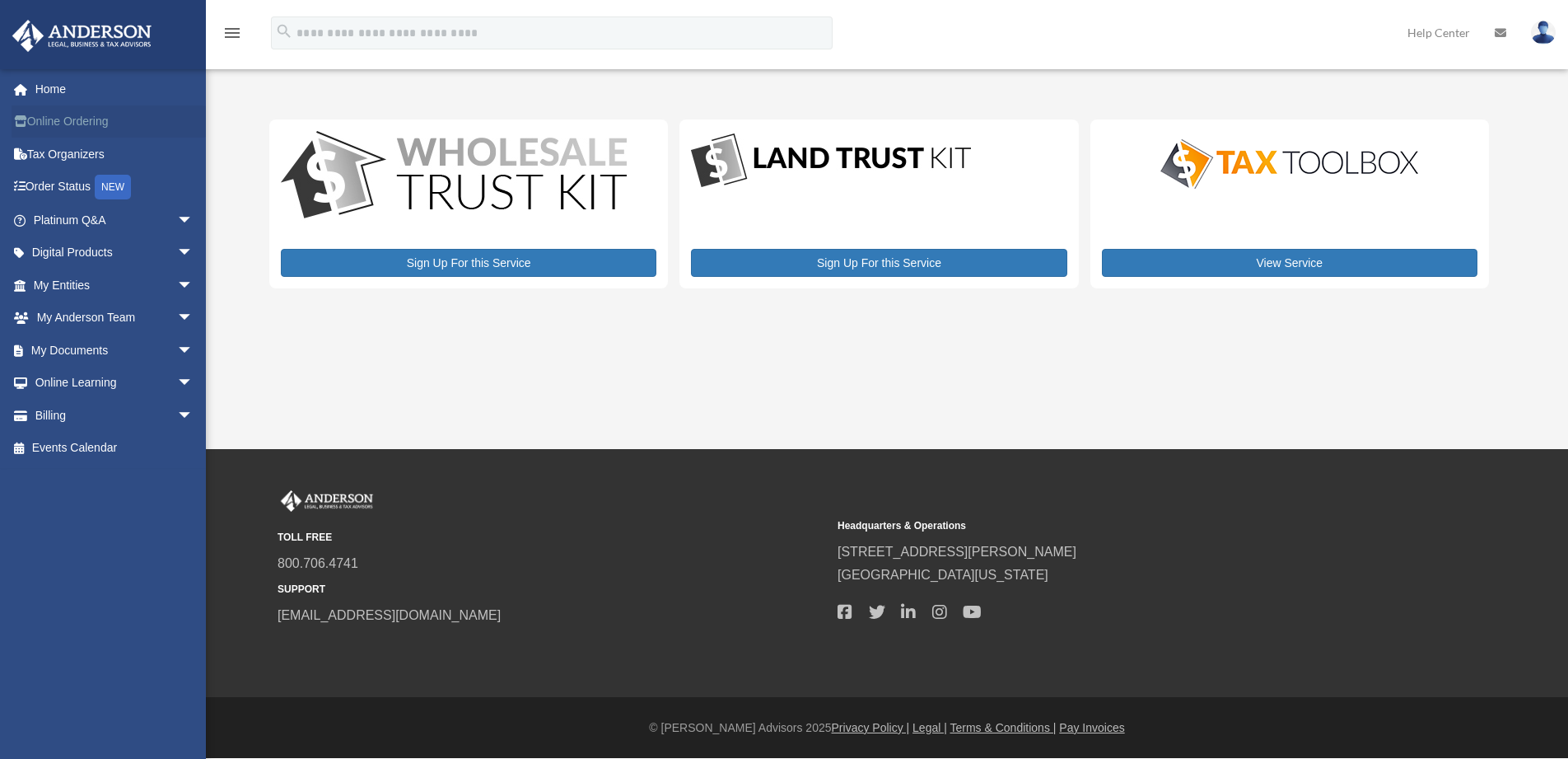
click at [61, 120] on link "Online Ordering" at bounding box center [114, 122] width 207 height 33
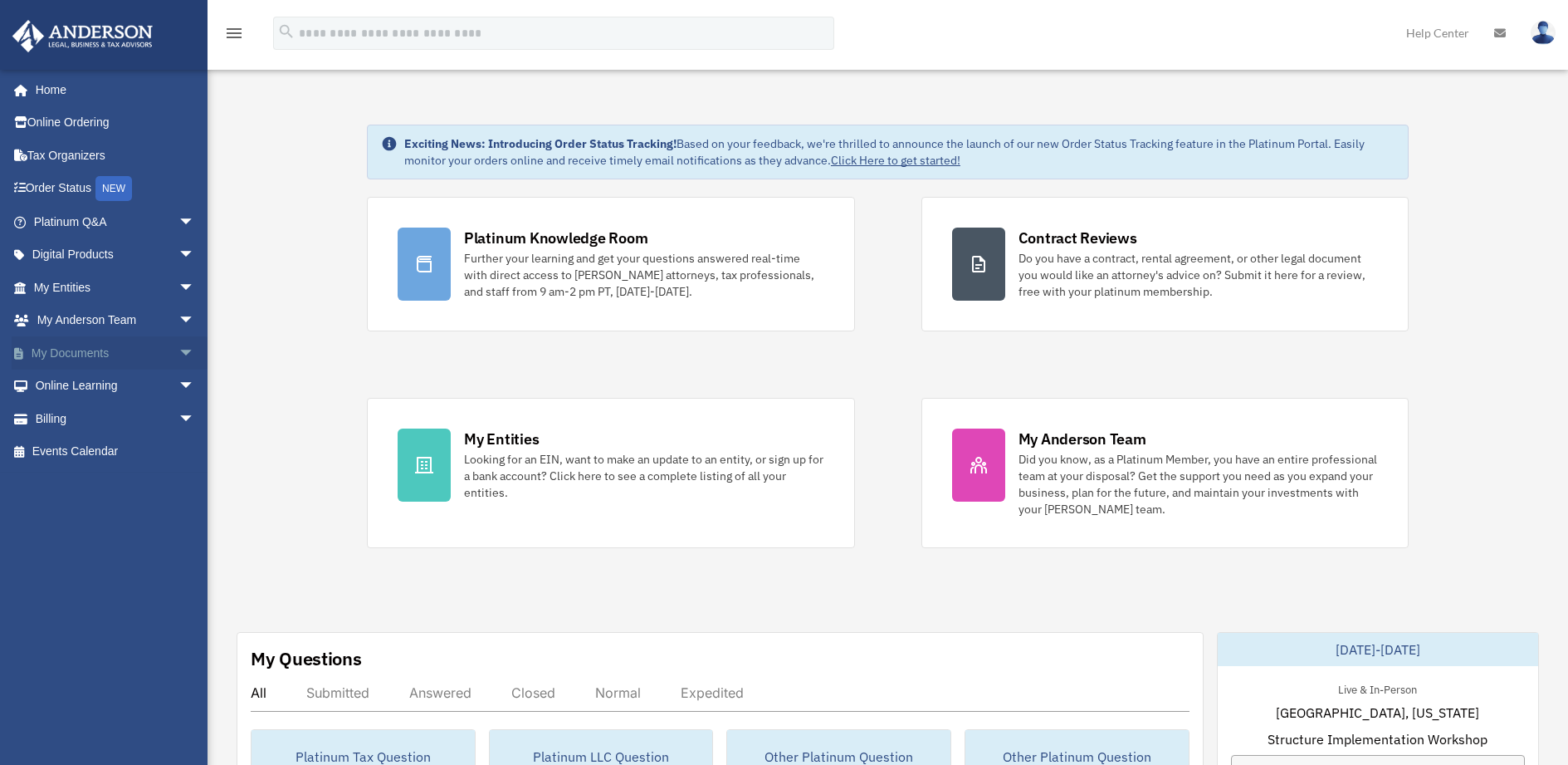
click at [104, 358] on link "My Documents arrow_drop_down" at bounding box center [115, 352] width 208 height 33
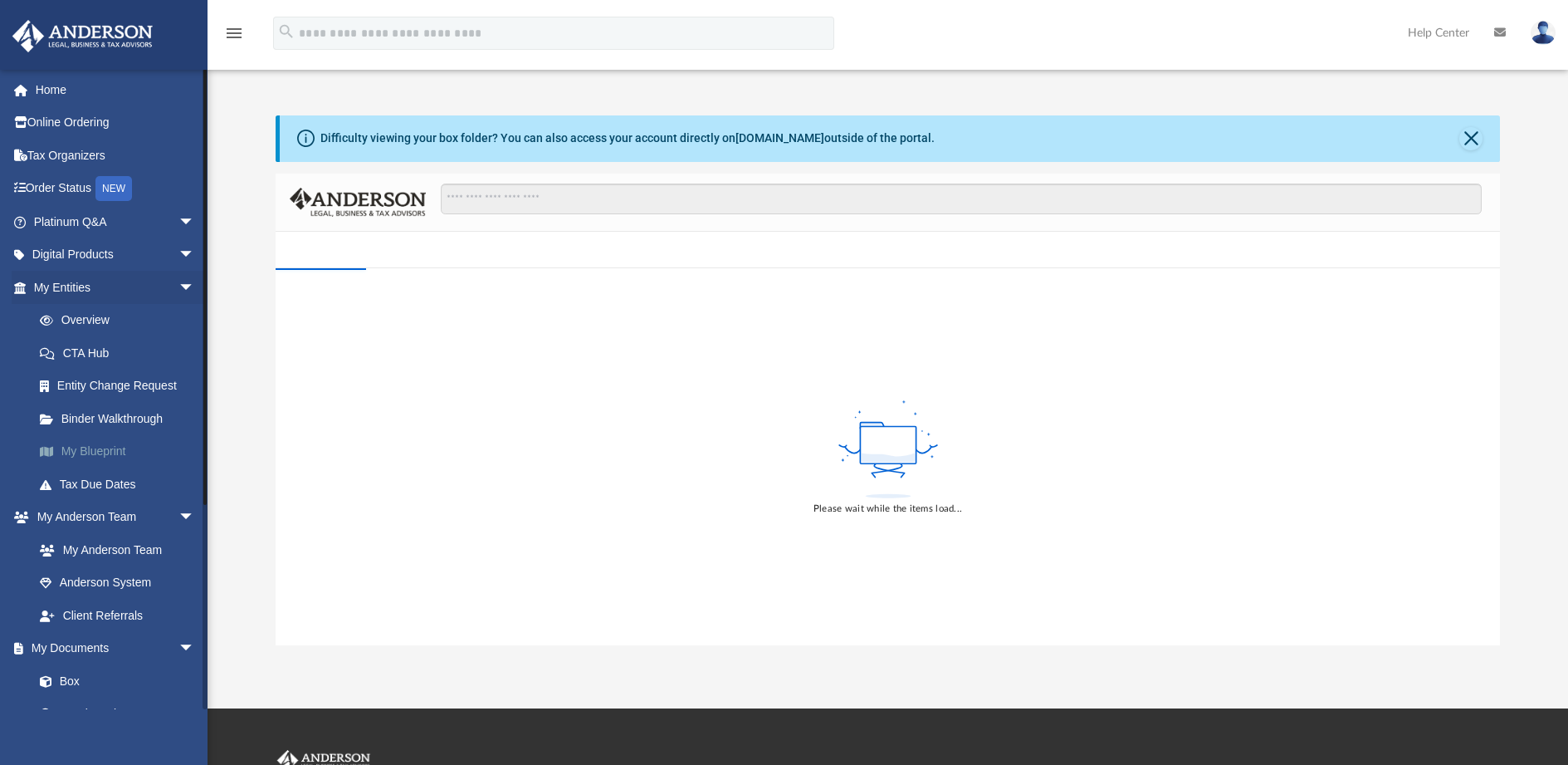
click at [106, 454] on link "My Blueprint" at bounding box center [121, 451] width 197 height 33
